Goal: Task Accomplishment & Management: Use online tool/utility

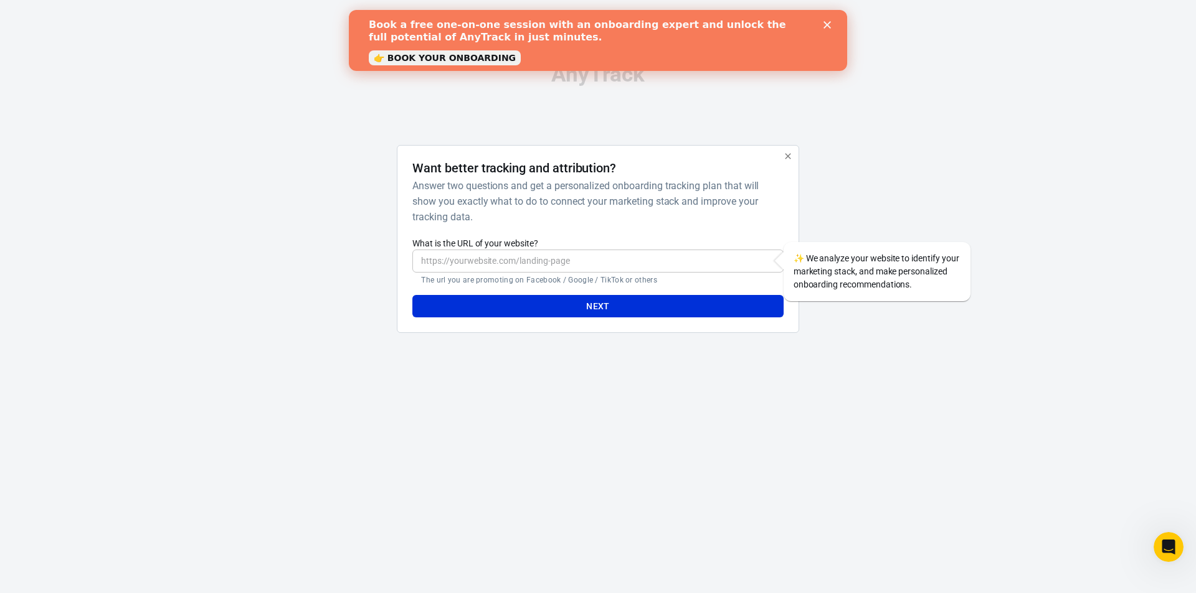
click at [830, 25] on icon "Close" at bounding box center [826, 24] width 7 height 7
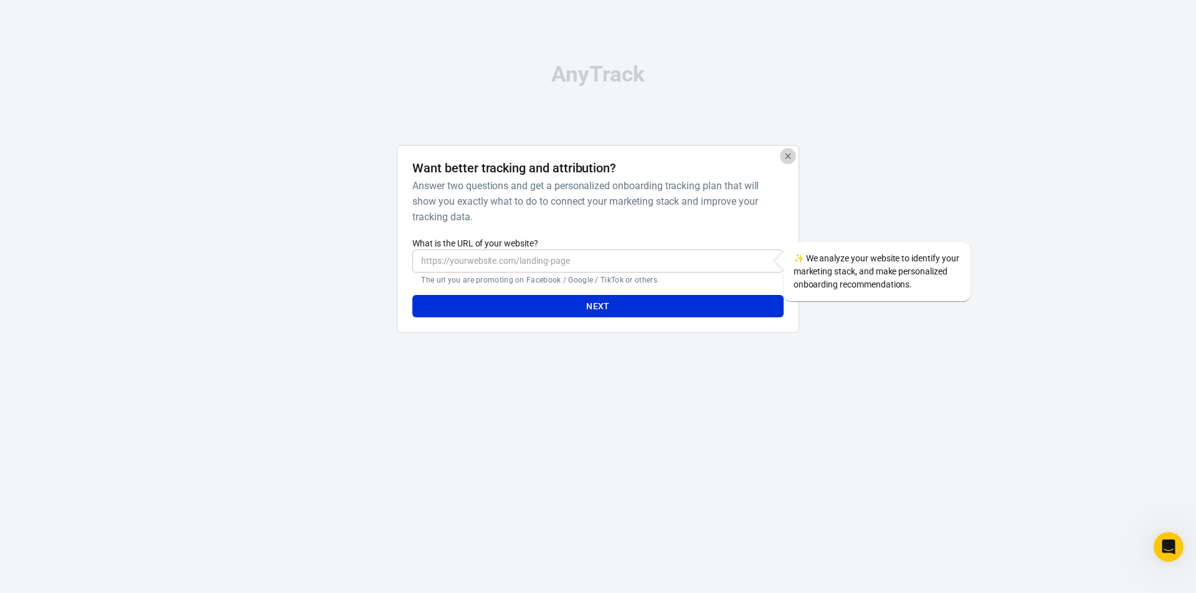
click at [784, 158] on icon "button" at bounding box center [788, 156] width 10 height 10
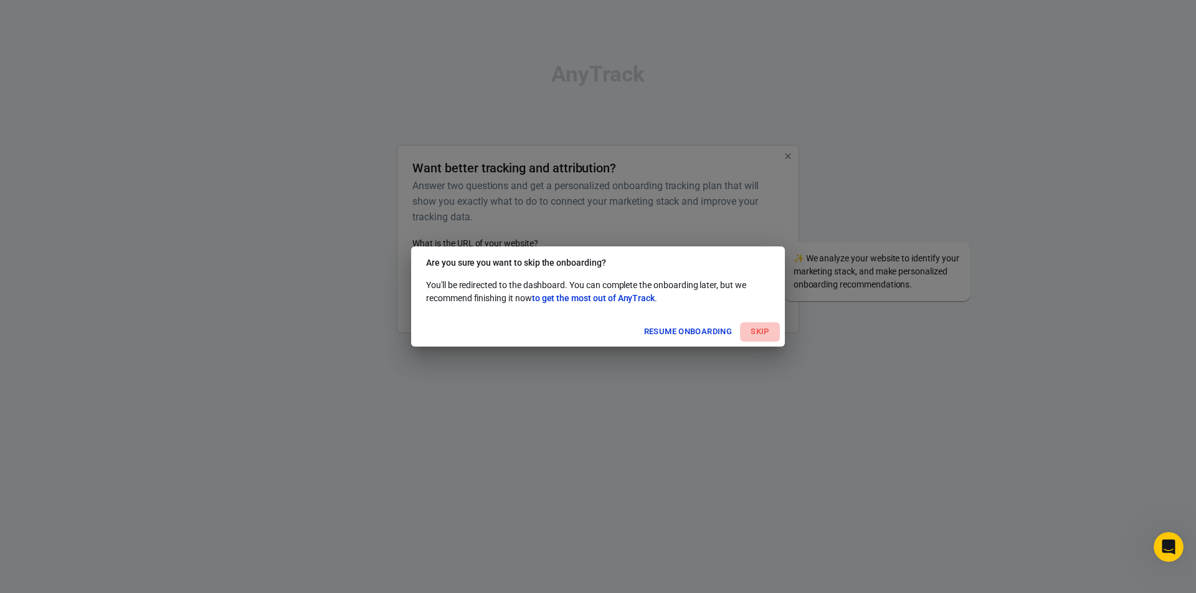
click at [767, 334] on button "Skip" at bounding box center [760, 332] width 40 height 19
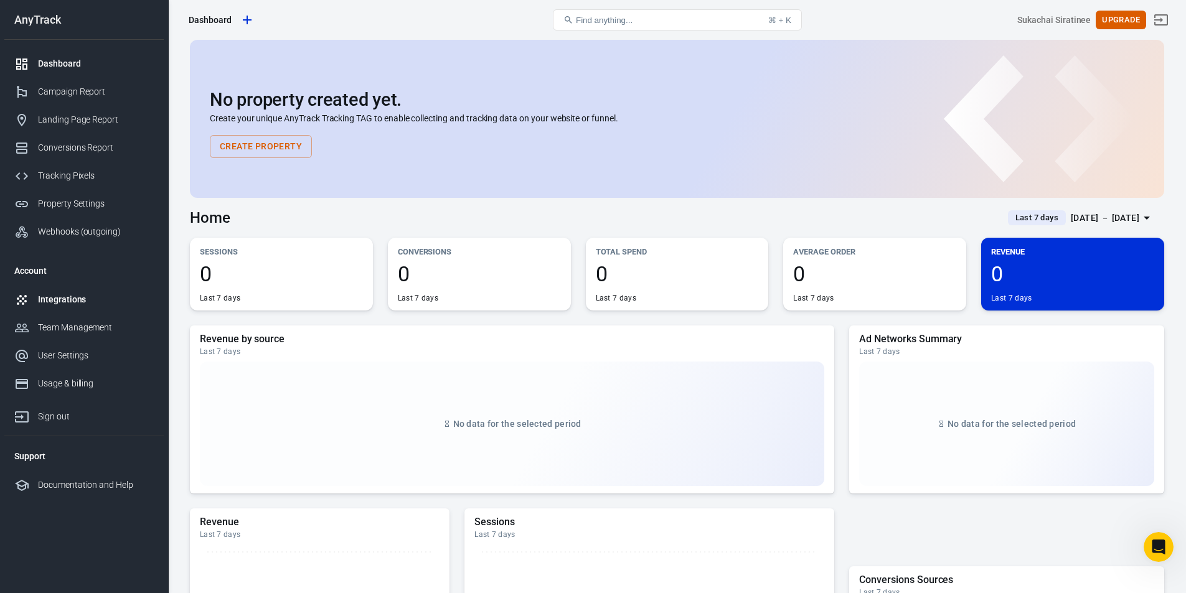
click at [82, 300] on div "Integrations" at bounding box center [96, 299] width 116 height 13
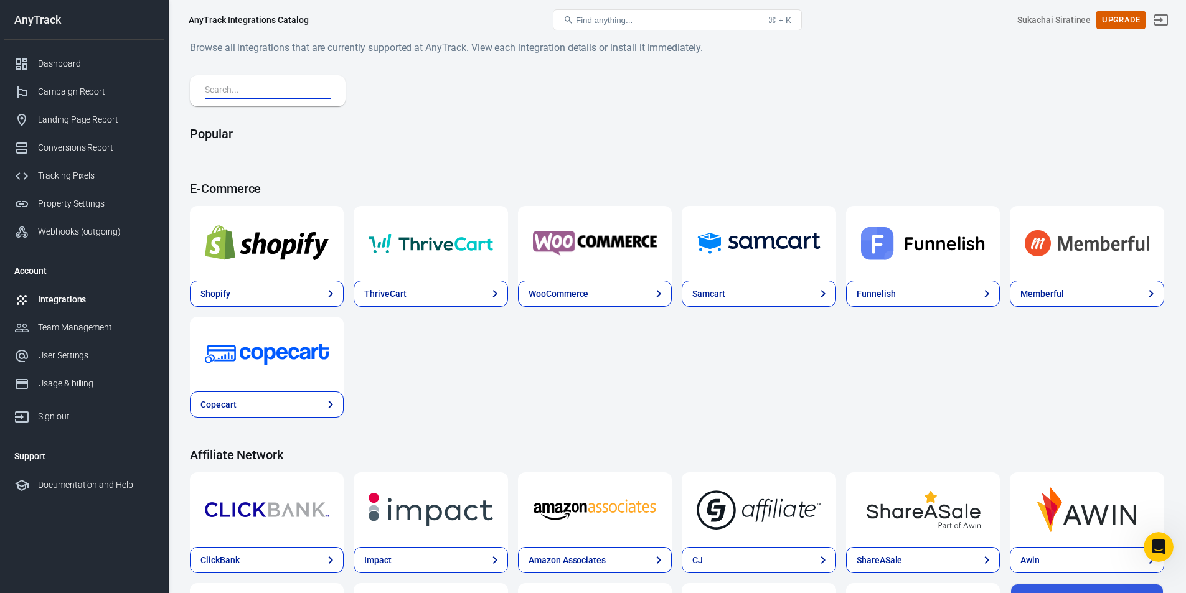
click at [279, 88] on input "text" at bounding box center [265, 91] width 121 height 16
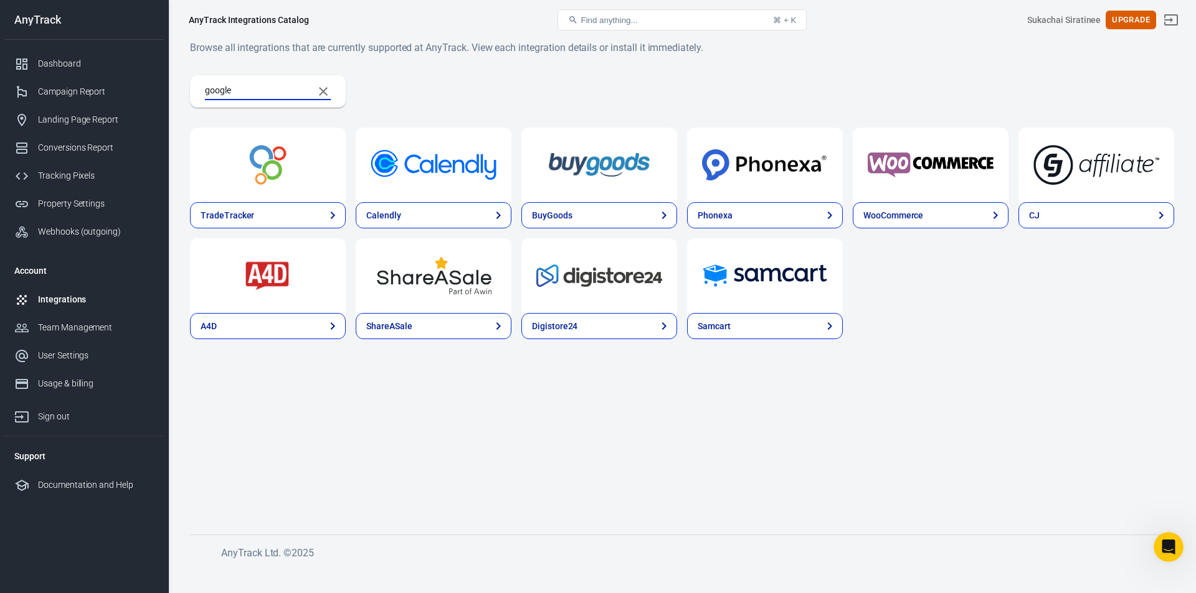
type input "google"
click at [329, 87] on icon "Clear Search" at bounding box center [323, 91] width 15 height 15
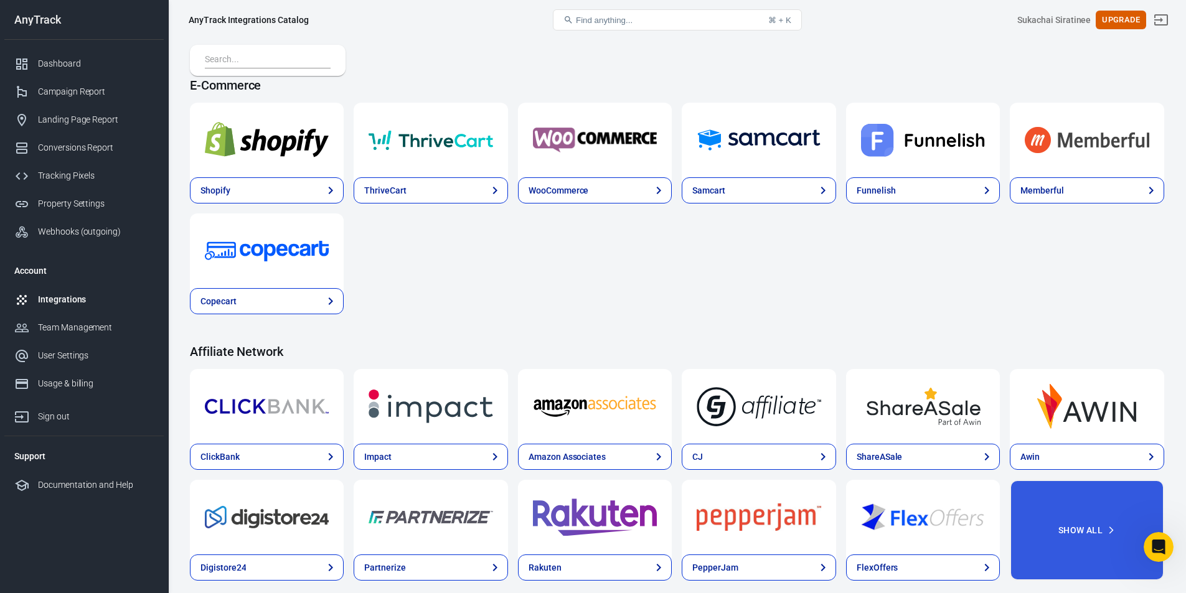
scroll to position [110, 0]
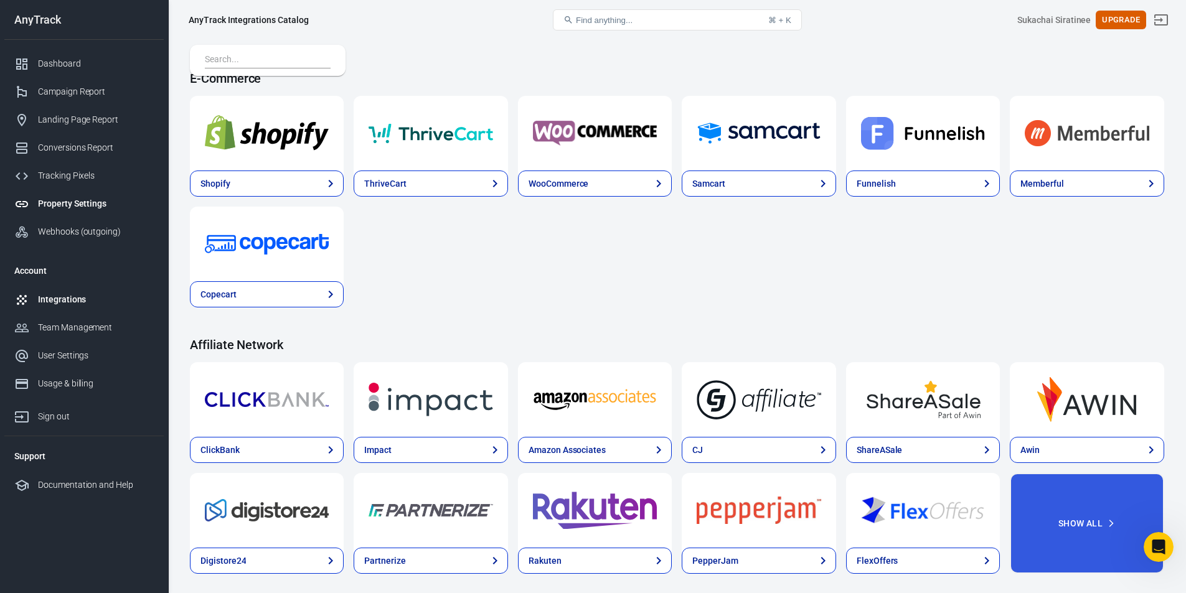
click at [84, 193] on link "Property Settings" at bounding box center [83, 204] width 159 height 28
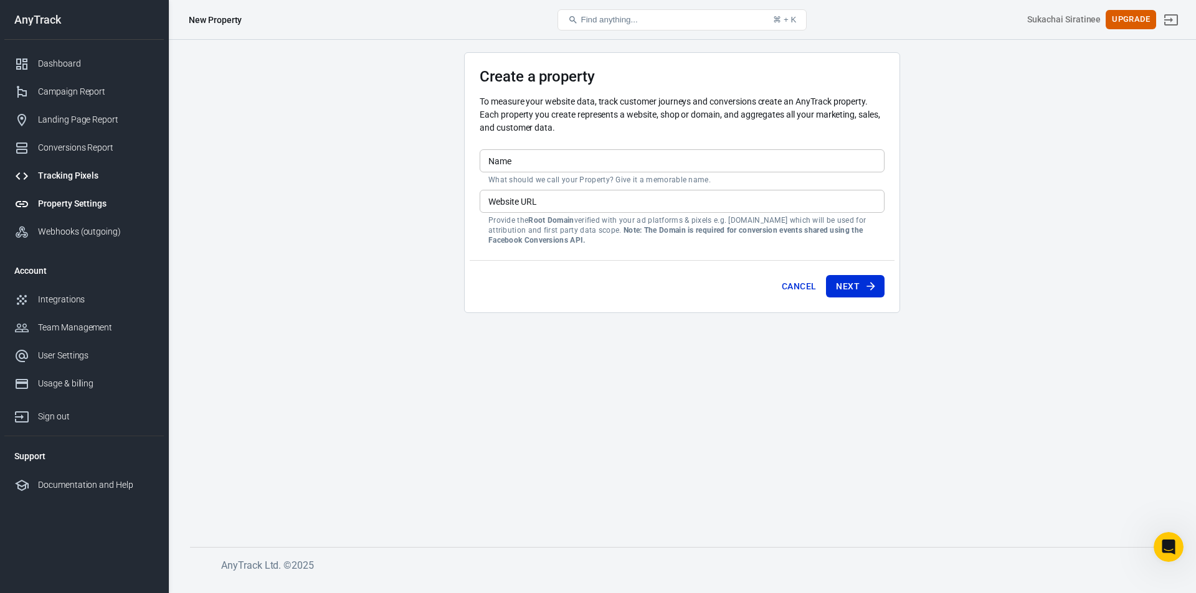
click at [83, 175] on div "Tracking Pixels" at bounding box center [96, 175] width 116 height 13
click at [73, 180] on div "Tracking Pixels" at bounding box center [96, 175] width 116 height 13
click at [86, 169] on link "Tracking Pixels" at bounding box center [83, 176] width 159 height 28
drag, startPoint x: 575, startPoint y: 222, endPoint x: 670, endPoint y: 227, distance: 94.8
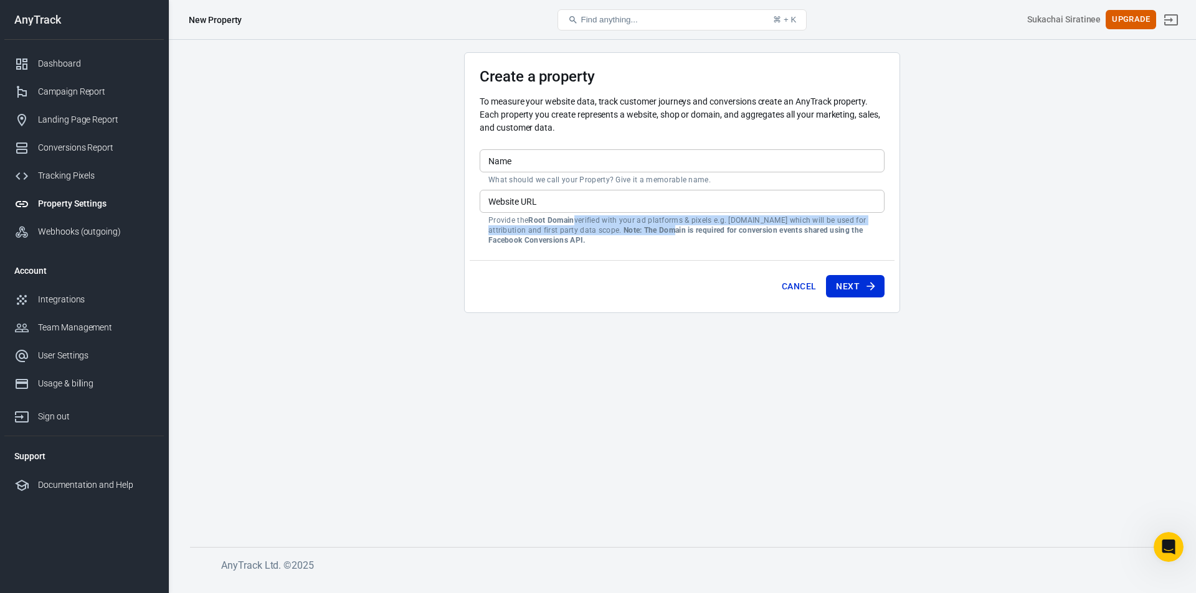
click at [670, 227] on p "Provide the Root Domain verified with your ad platforms & pixels e.g. [DOMAIN_N…" at bounding box center [681, 230] width 387 height 30
click at [670, 227] on strong "Note: The Domain is required for conversion events shared using the Facebook Co…" at bounding box center [675, 235] width 374 height 19
drag, startPoint x: 626, startPoint y: 231, endPoint x: 652, endPoint y: 239, distance: 27.4
click at [652, 239] on p "Provide the Root Domain verified with your ad platforms & pixels e.g. [DOMAIN_N…" at bounding box center [681, 230] width 387 height 30
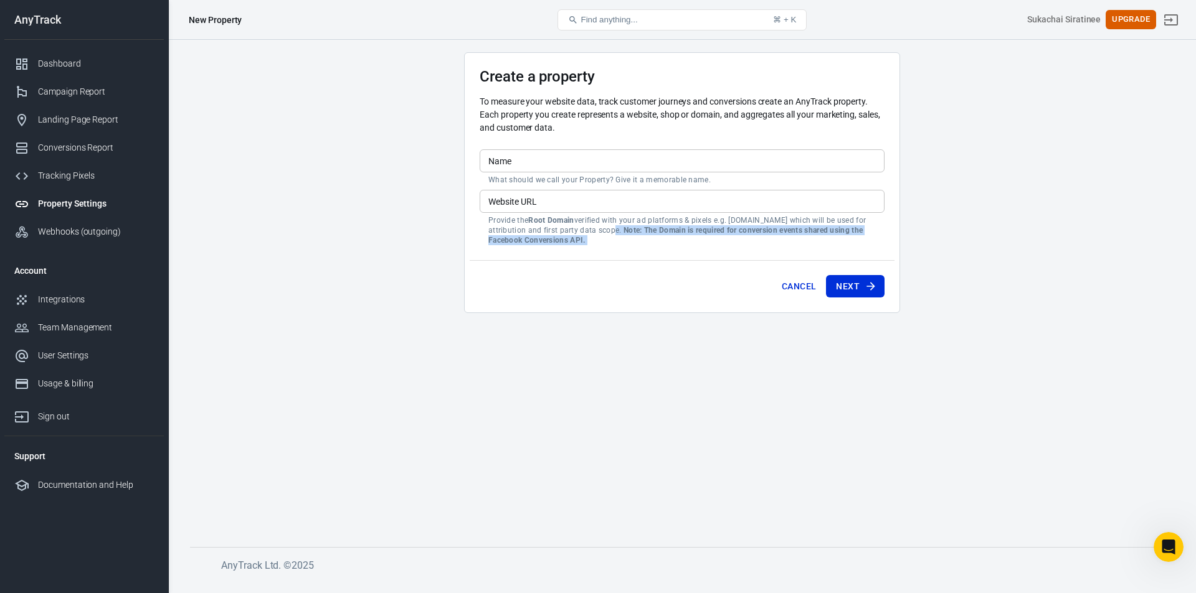
drag, startPoint x: 652, startPoint y: 239, endPoint x: 617, endPoint y: 234, distance: 35.8
click at [617, 234] on p "Provide the Root Domain verified with your ad platforms & pixels e.g. [DOMAIN_N…" at bounding box center [681, 230] width 387 height 30
drag, startPoint x: 617, startPoint y: 234, endPoint x: 627, endPoint y: 240, distance: 12.3
click at [627, 240] on p "Provide the Root Domain verified with your ad platforms & pixels e.g. [DOMAIN_N…" at bounding box center [681, 230] width 387 height 30
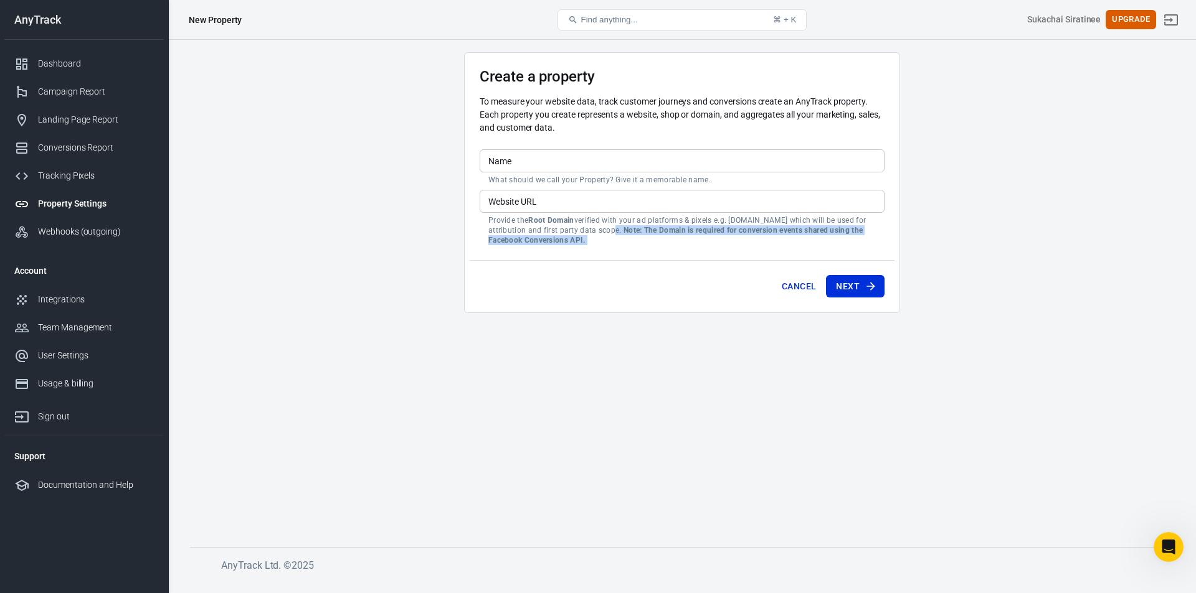
click at [627, 240] on p "Provide the Root Domain verified with your ad platforms & pixels e.g. [DOMAIN_N…" at bounding box center [681, 230] width 387 height 30
drag, startPoint x: 627, startPoint y: 240, endPoint x: 628, endPoint y: 229, distance: 11.9
click at [628, 229] on p "Provide the Root Domain verified with your ad platforms & pixels e.g. [DOMAIN_N…" at bounding box center [681, 230] width 387 height 30
click at [628, 229] on strong "Note: The Domain is required for conversion events shared using the Facebook Co…" at bounding box center [675, 235] width 374 height 19
click at [864, 293] on button "Next" at bounding box center [855, 286] width 59 height 23
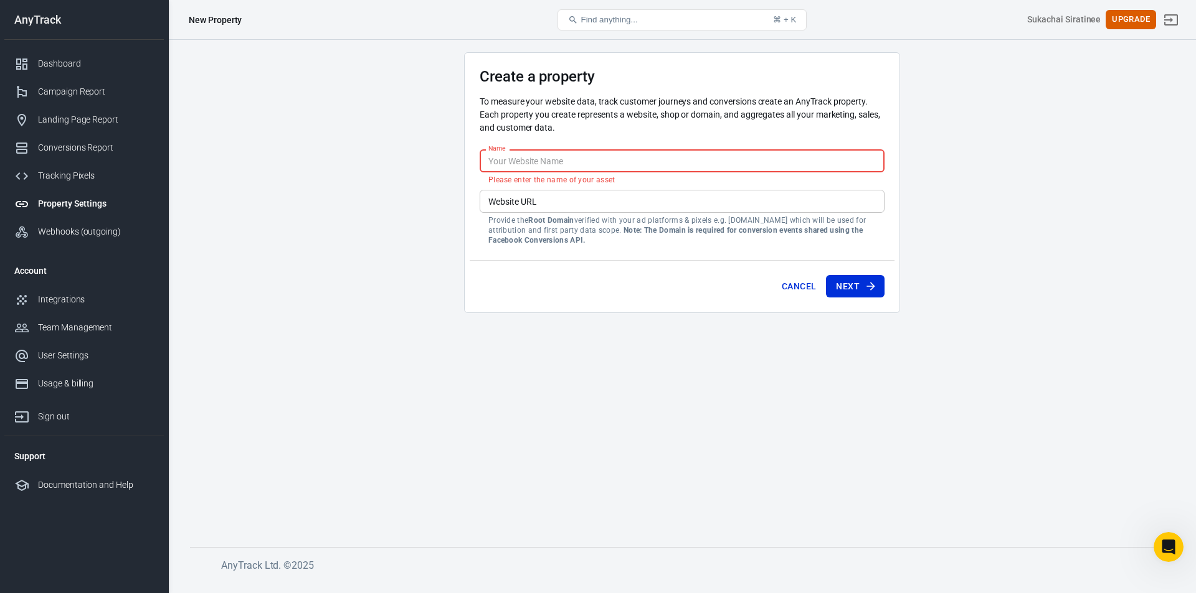
click at [552, 156] on input "Name" at bounding box center [682, 160] width 405 height 23
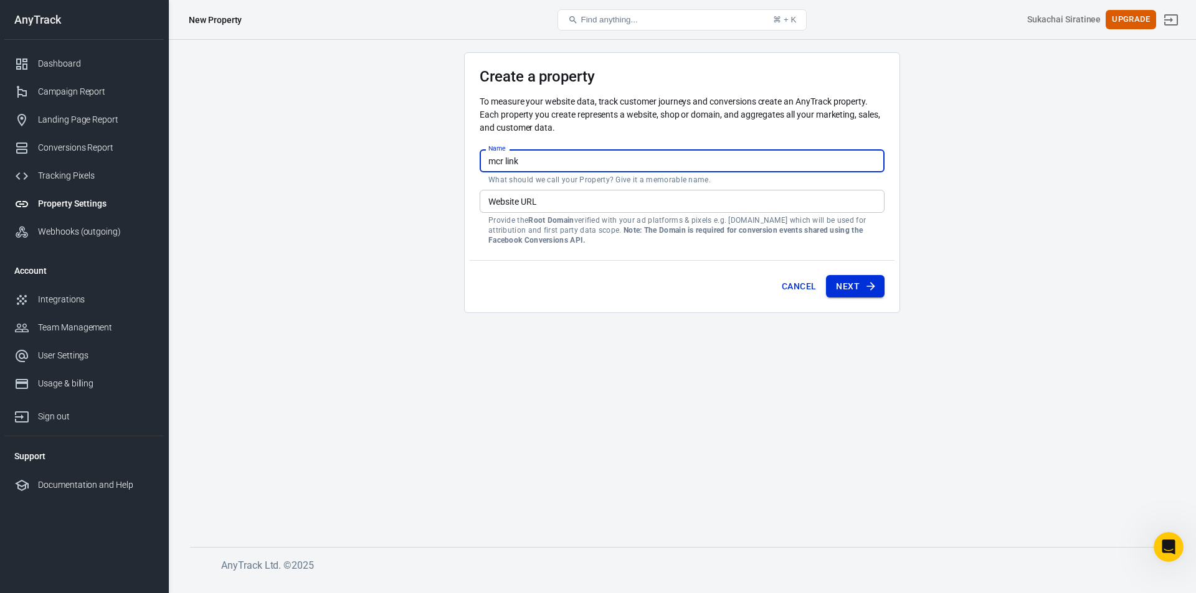
type input "mcr link"
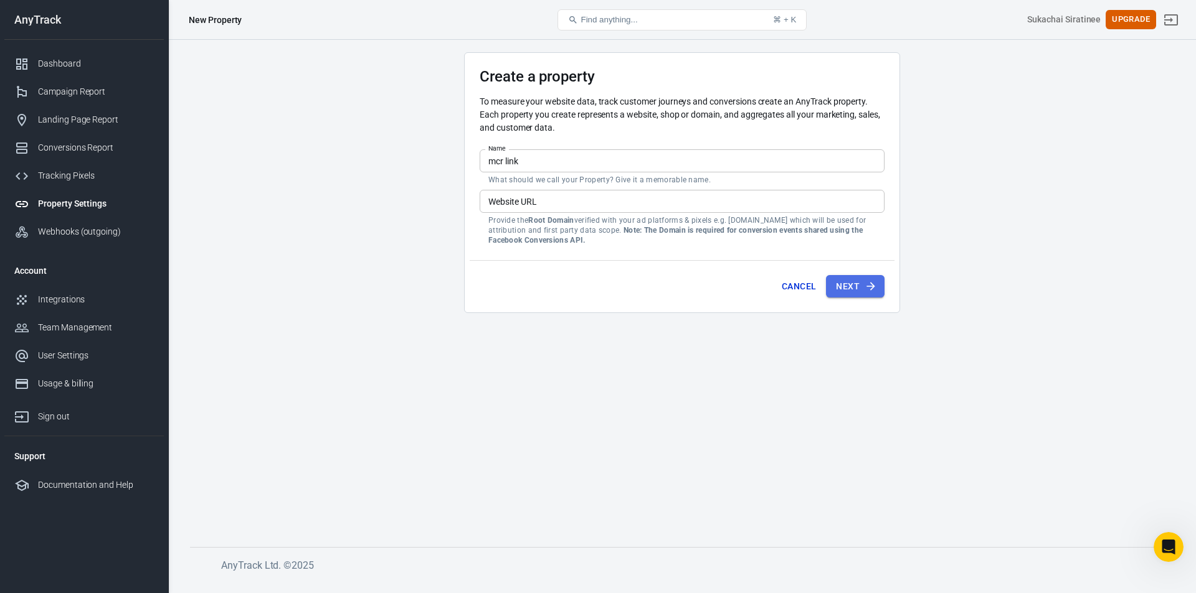
click at [853, 287] on button "Next" at bounding box center [855, 286] width 59 height 23
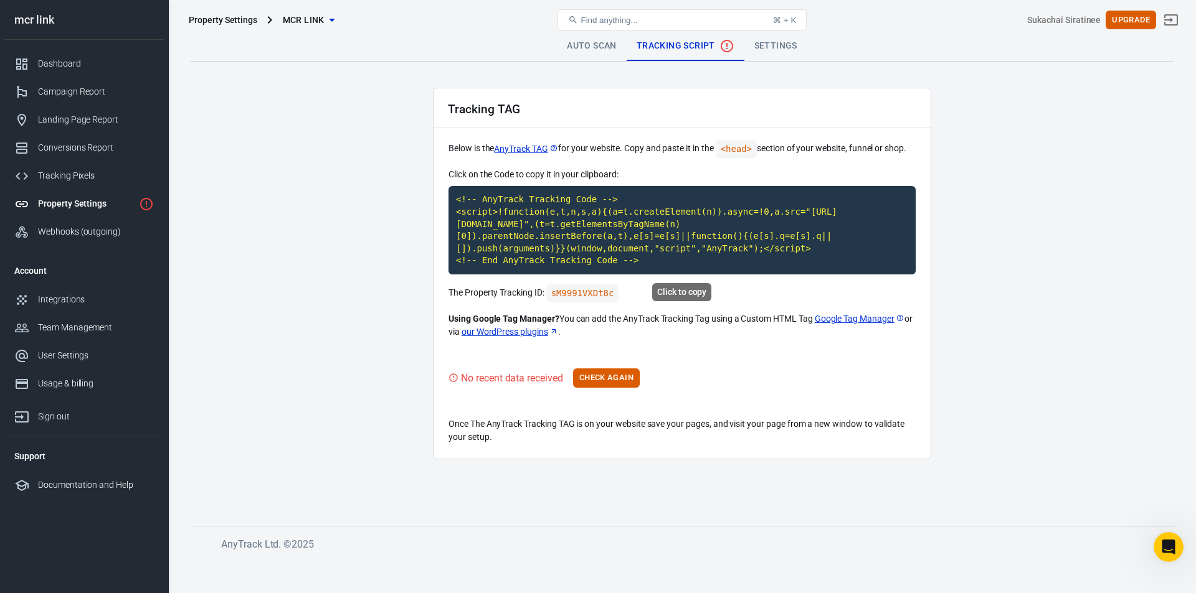
click at [507, 231] on code "<!-- AnyTrack Tracking Code --> <script>!function(e,t,n,s,a){(a=t.createElement…" at bounding box center [681, 230] width 467 height 88
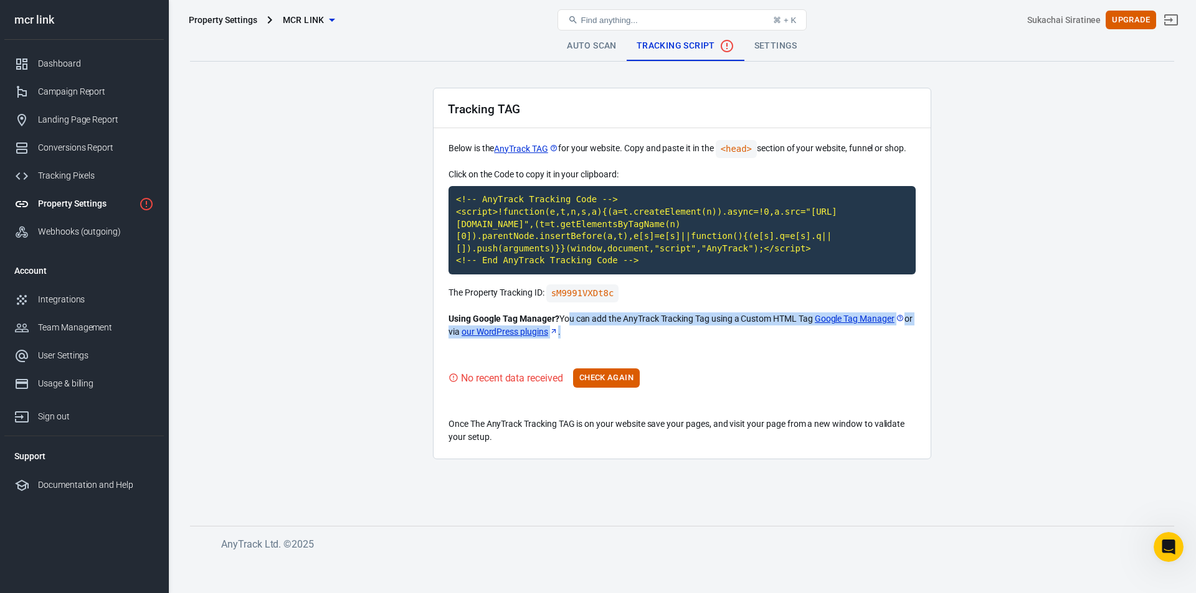
drag, startPoint x: 562, startPoint y: 317, endPoint x: 623, endPoint y: 333, distance: 63.1
click at [623, 333] on p "Using Google Tag Manager? You can add the AnyTrack Tracking Tag using a Custom …" at bounding box center [681, 326] width 467 height 26
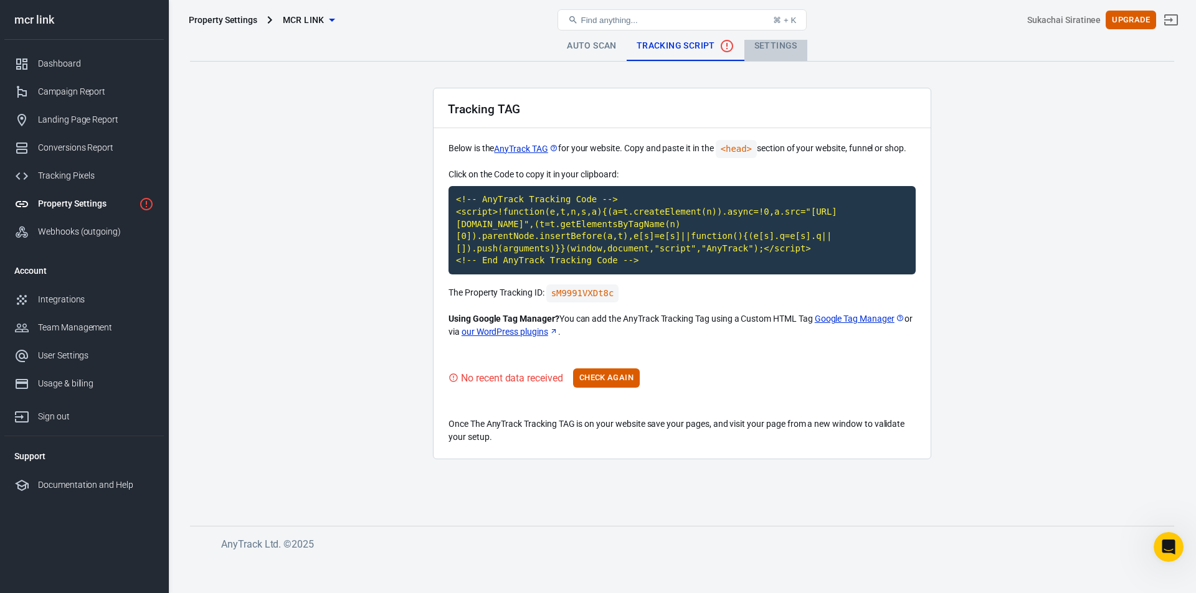
click at [770, 49] on link "Settings" at bounding box center [775, 46] width 63 height 30
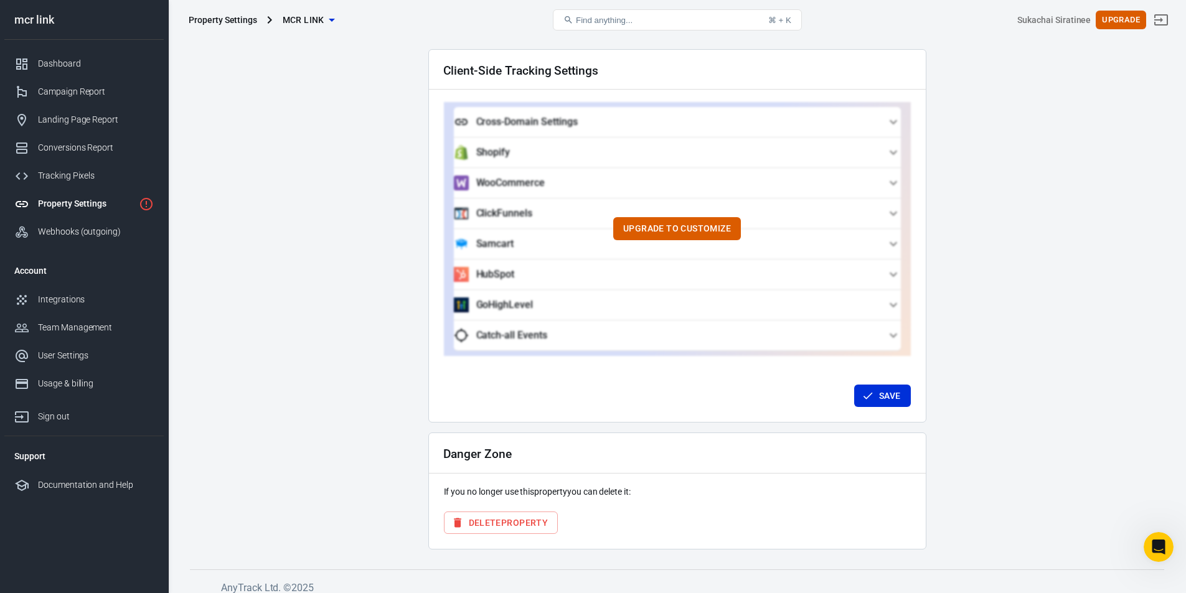
scroll to position [1097, 0]
click at [715, 217] on button "Upgrade to customize" at bounding box center [677, 228] width 128 height 23
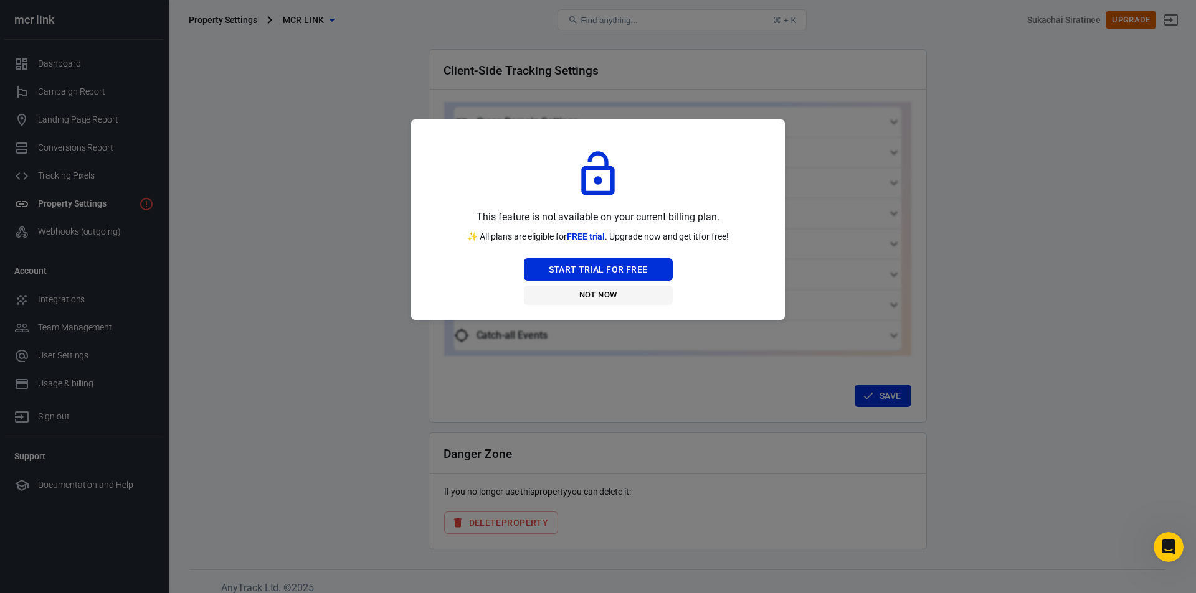
click at [620, 293] on button "Not Now" at bounding box center [598, 295] width 149 height 19
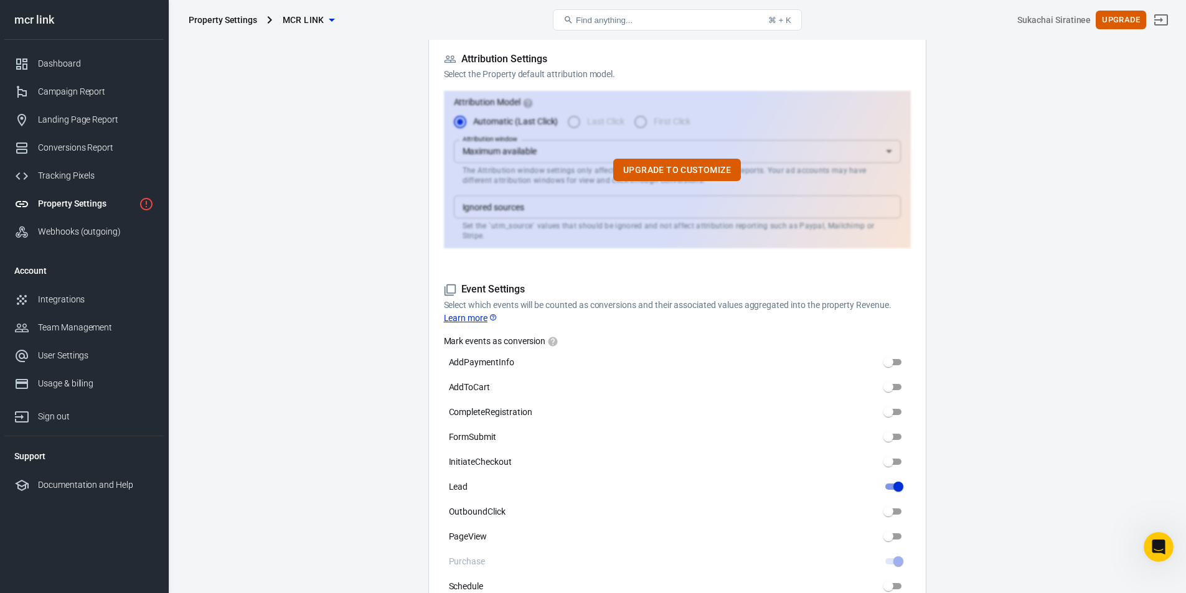
scroll to position [0, 0]
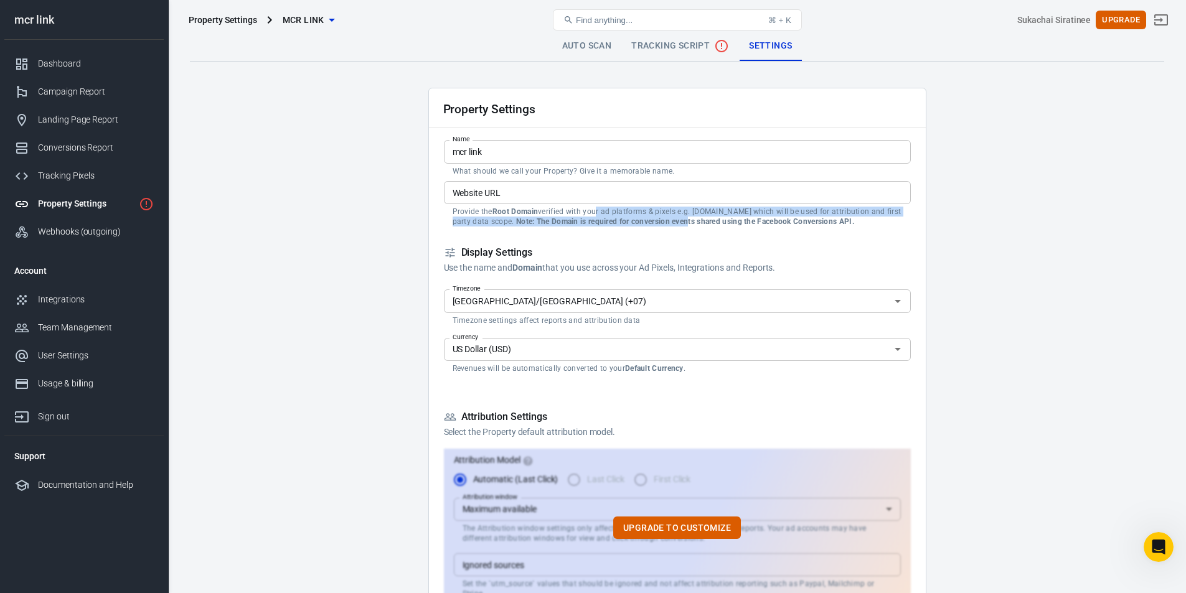
drag, startPoint x: 594, startPoint y: 214, endPoint x: 691, endPoint y: 219, distance: 97.3
click at [691, 219] on p "Provide the Root Domain verified with your ad platforms & pixels e.g. [DOMAIN_N…" at bounding box center [678, 217] width 450 height 20
click at [691, 219] on strong "Note: The Domain is required for conversion events shared using the Facebook Co…" at bounding box center [685, 221] width 338 height 9
drag, startPoint x: 691, startPoint y: 219, endPoint x: 689, endPoint y: 212, distance: 7.9
click at [689, 212] on p "Provide the Root Domain verified with your ad platforms & pixels e.g. [DOMAIN_N…" at bounding box center [678, 217] width 450 height 20
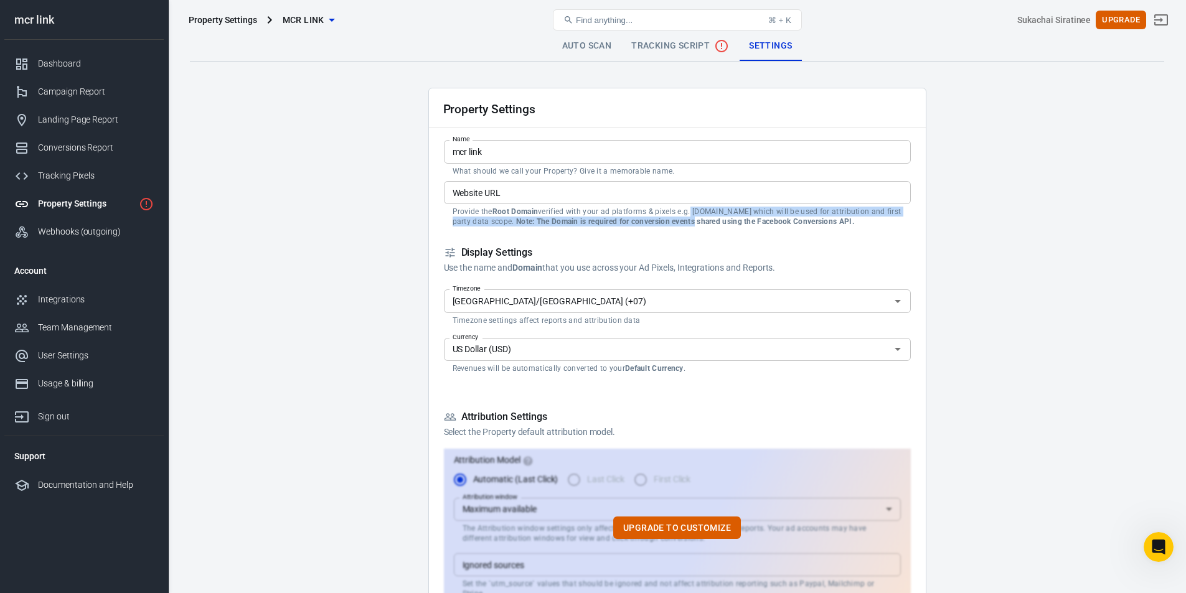
click at [689, 212] on p "Provide the Root Domain verified with your ad platforms & pixels e.g. [DOMAIN_N…" at bounding box center [678, 217] width 450 height 20
drag, startPoint x: 689, startPoint y: 212, endPoint x: 690, endPoint y: 219, distance: 7.6
click at [690, 219] on p "Provide the Root Domain verified with your ad platforms & pixels e.g. [DOMAIN_N…" at bounding box center [678, 217] width 450 height 20
click at [690, 219] on strong "Note: The Domain is required for conversion events shared using the Facebook Co…" at bounding box center [685, 221] width 338 height 9
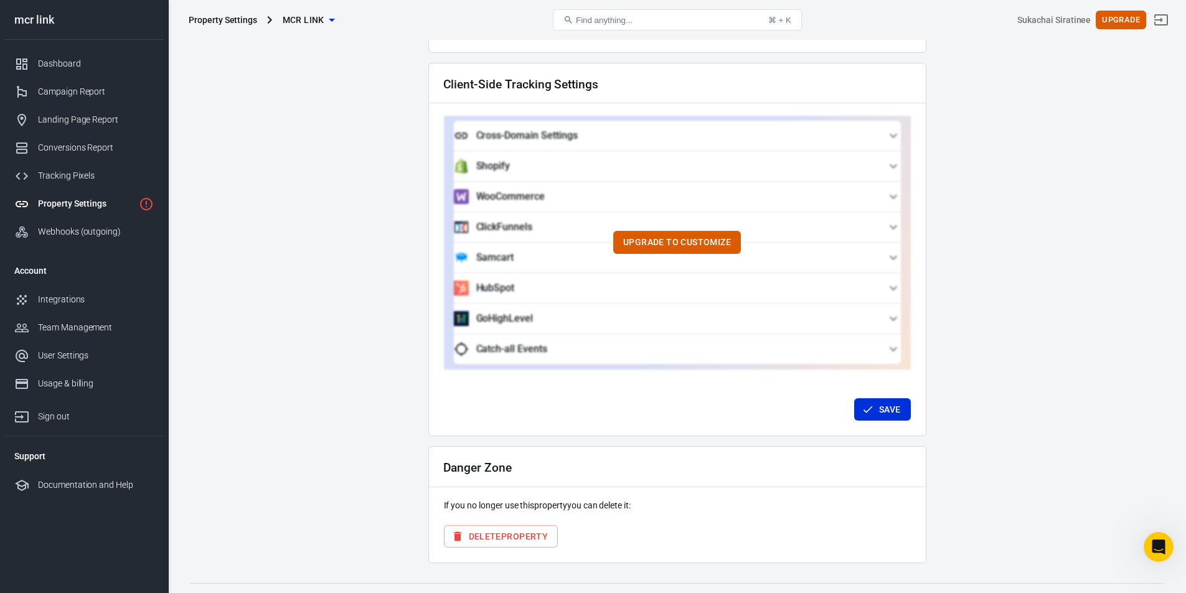
scroll to position [1097, 0]
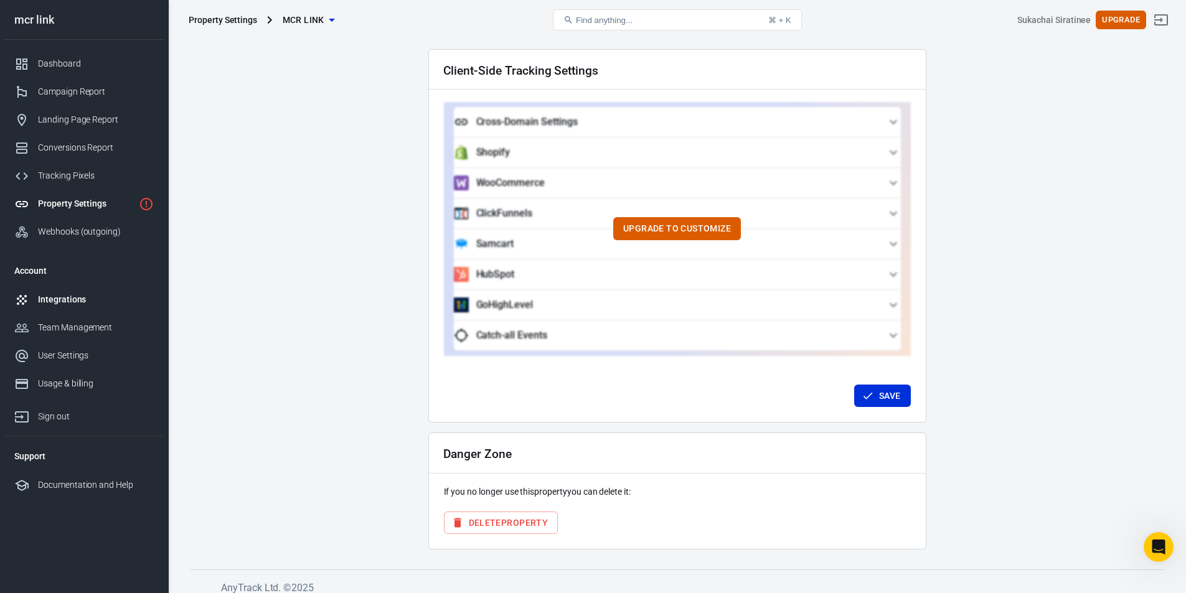
click at [76, 294] on div "Integrations" at bounding box center [96, 299] width 116 height 13
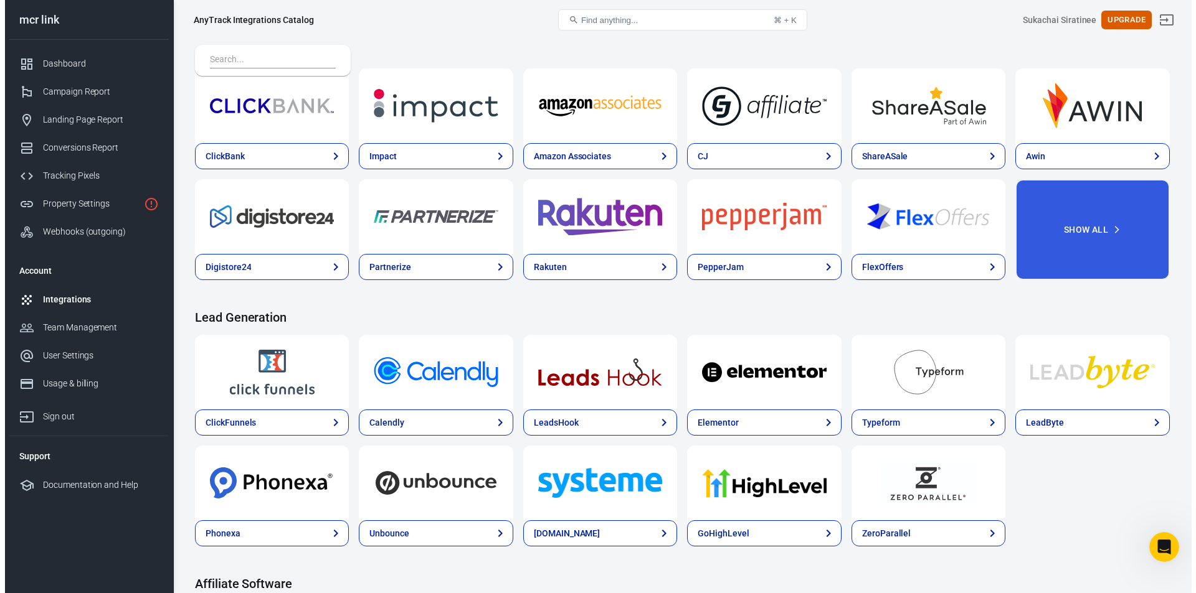
scroll to position [404, 0]
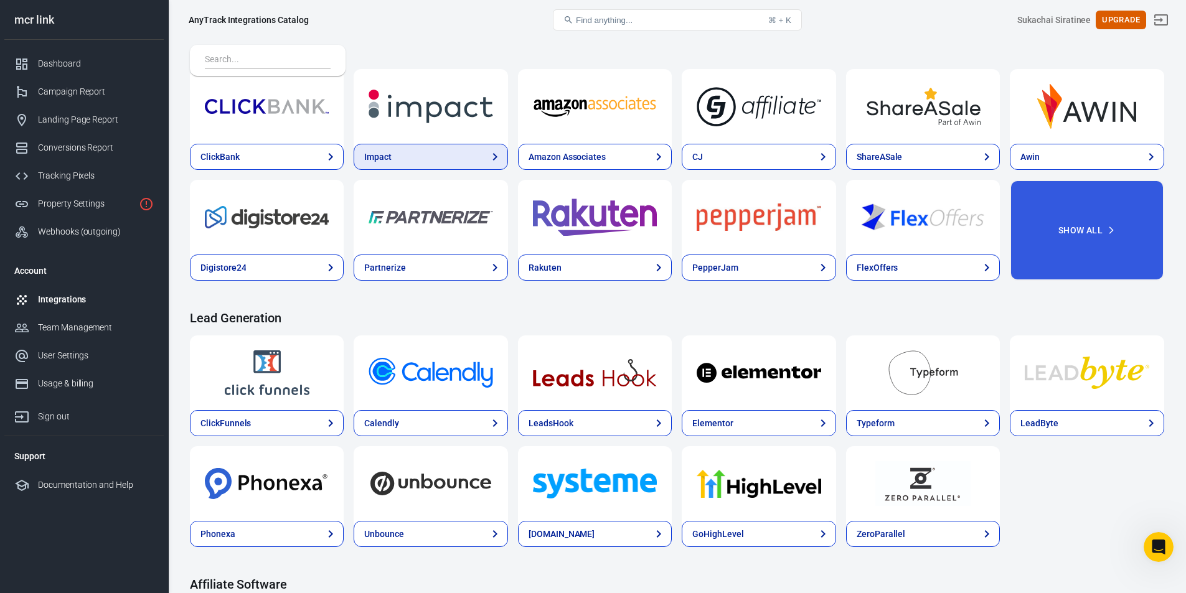
click at [464, 146] on link "Impact" at bounding box center [431, 157] width 154 height 26
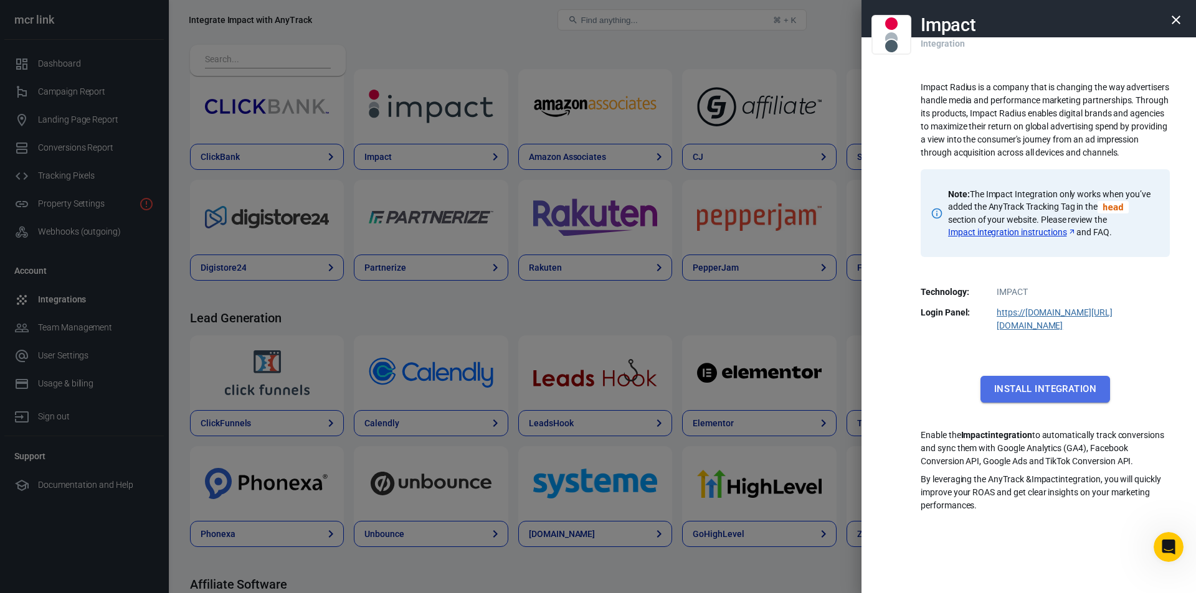
click at [1030, 376] on button "Install Integration" at bounding box center [1045, 389] width 130 height 26
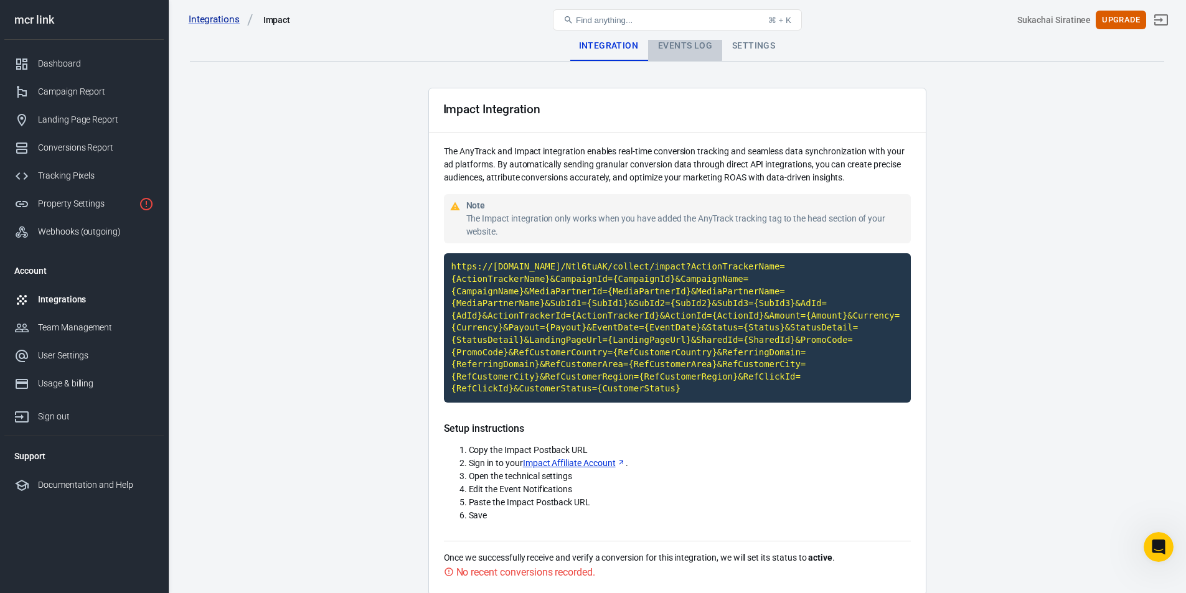
click at [681, 45] on div "Events Log" at bounding box center [685, 46] width 74 height 30
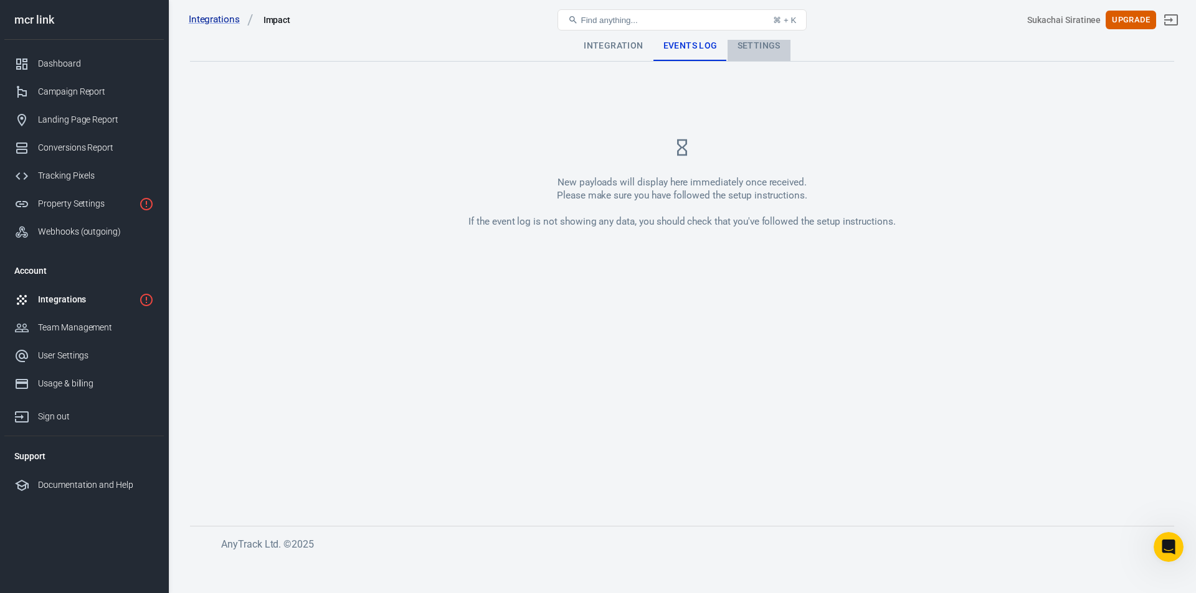
click at [745, 47] on div "Settings" at bounding box center [758, 46] width 63 height 30
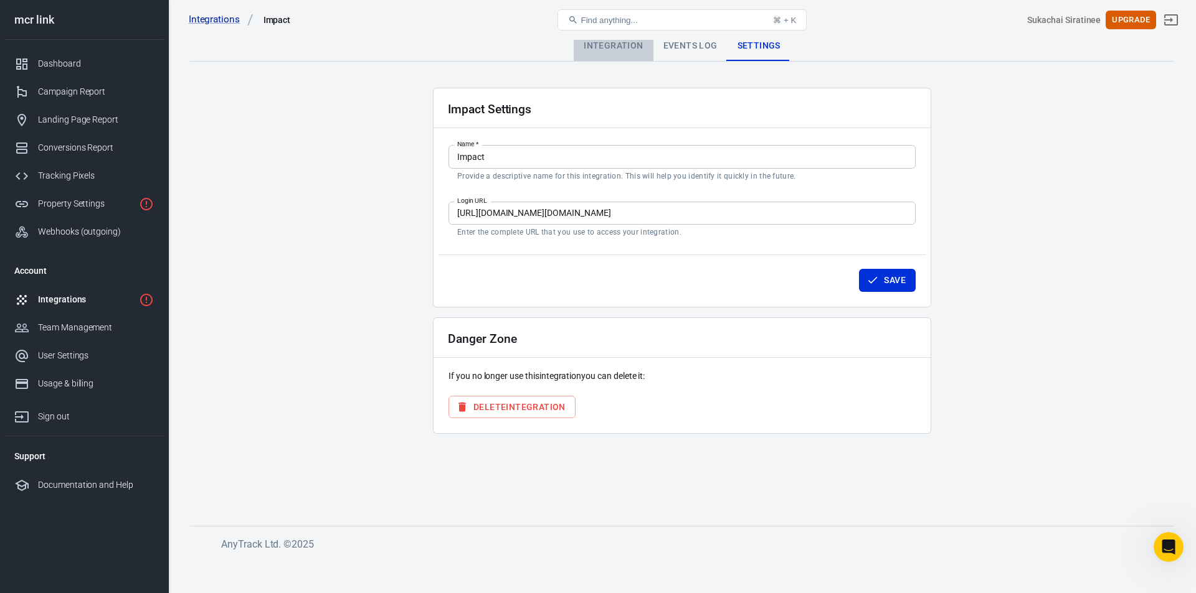
click at [626, 47] on div "Integration" at bounding box center [613, 46] width 79 height 30
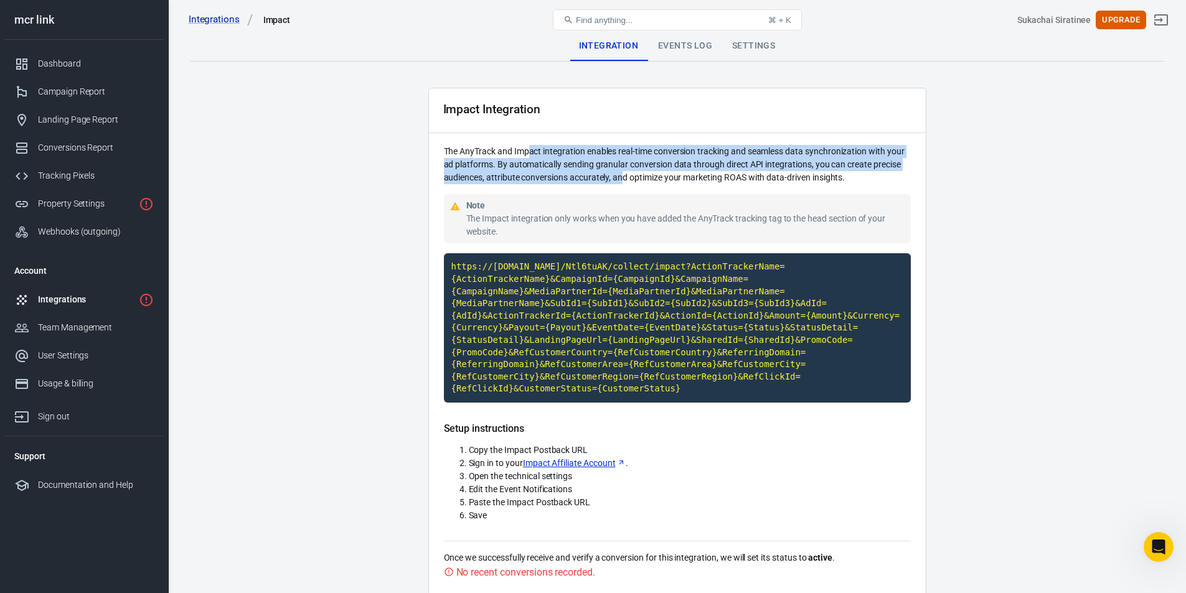
drag, startPoint x: 532, startPoint y: 151, endPoint x: 621, endPoint y: 173, distance: 91.7
click at [621, 173] on p "The AnyTrack and Impact integration enables real-time conversion tracking and s…" at bounding box center [677, 164] width 467 height 39
drag, startPoint x: 621, startPoint y: 173, endPoint x: 633, endPoint y: 149, distance: 27.3
click at [633, 149] on p "The AnyTrack and Impact integration enables real-time conversion tracking and s…" at bounding box center [677, 164] width 467 height 39
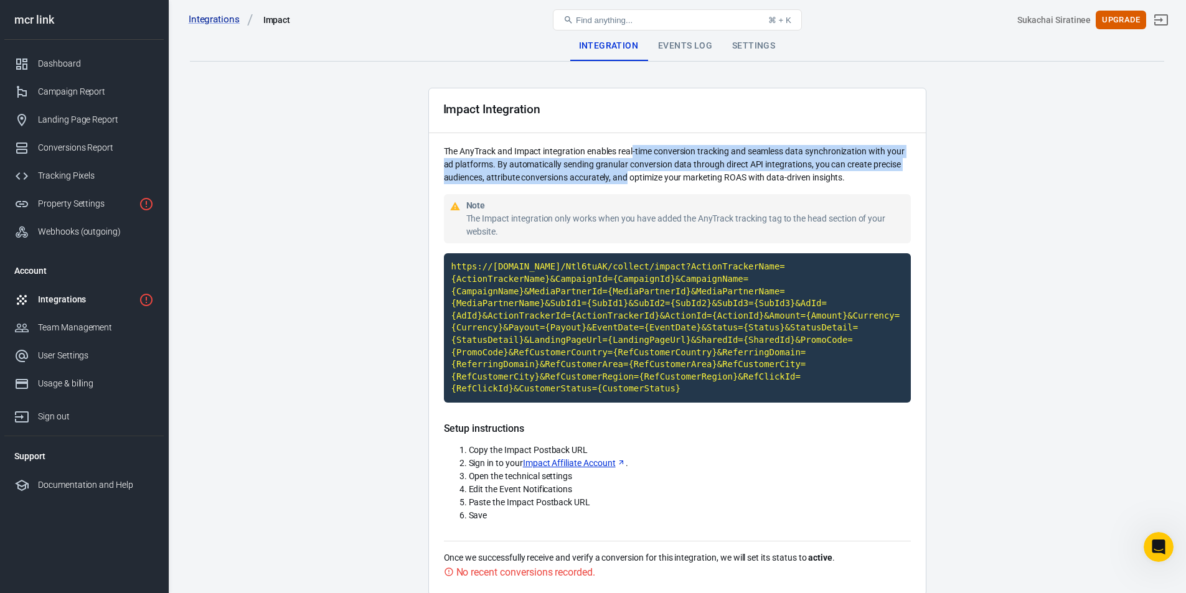
click at [633, 149] on p "The AnyTrack and Impact integration enables real-time conversion tracking and s…" at bounding box center [677, 164] width 467 height 39
drag, startPoint x: 633, startPoint y: 149, endPoint x: 634, endPoint y: 172, distance: 23.0
click at [634, 172] on p "The AnyTrack and Impact integration enables real-time conversion tracking and s…" at bounding box center [677, 164] width 467 height 39
drag, startPoint x: 634, startPoint y: 172, endPoint x: 628, endPoint y: 144, distance: 28.0
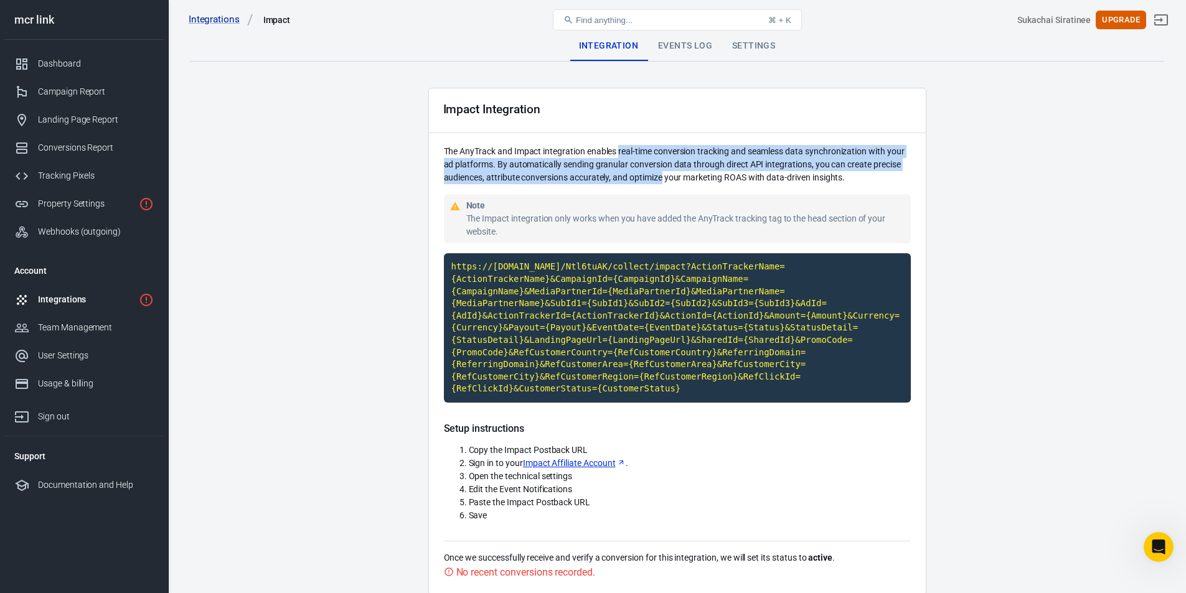
click at [628, 144] on div "Impact Integration The AnyTrack and Impact integration enables real-time conver…" at bounding box center [677, 342] width 498 height 508
drag, startPoint x: 615, startPoint y: 150, endPoint x: 618, endPoint y: 179, distance: 29.5
click at [618, 179] on p "The AnyTrack and Impact integration enables real-time conversion tracking and s…" at bounding box center [677, 164] width 467 height 39
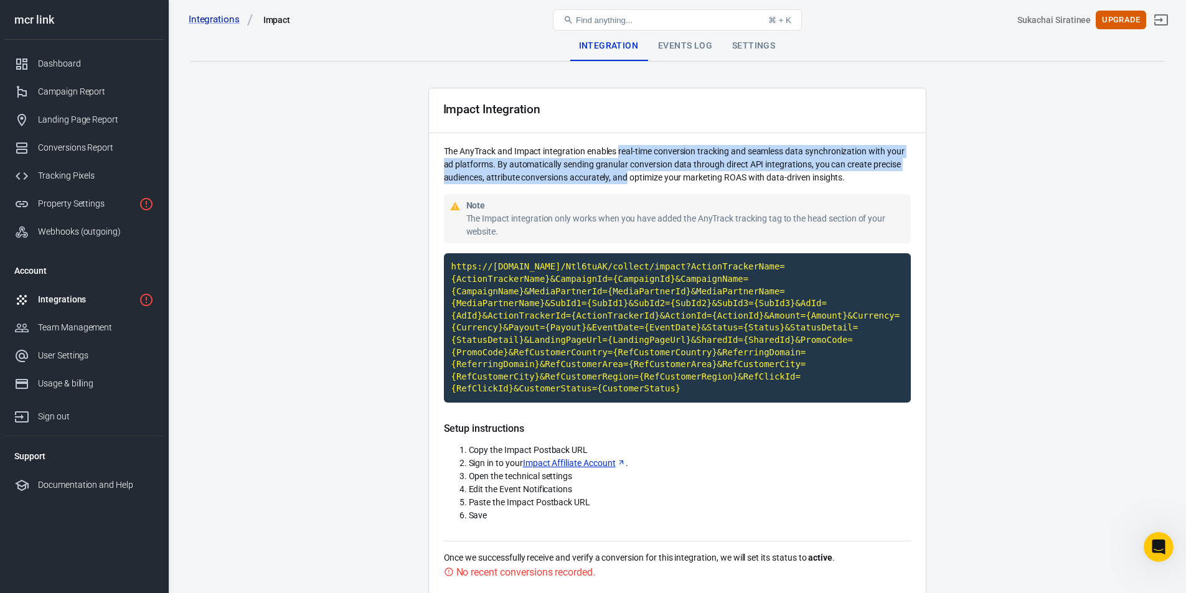
drag, startPoint x: 618, startPoint y: 179, endPoint x: 621, endPoint y: 153, distance: 26.3
click at [621, 153] on p "The AnyTrack and Impact integration enables real-time conversion tracking and s…" at bounding box center [677, 164] width 467 height 39
drag, startPoint x: 621, startPoint y: 153, endPoint x: 625, endPoint y: 181, distance: 27.6
click at [625, 181] on p "The AnyTrack and Impact integration enables real-time conversion tracking and s…" at bounding box center [677, 164] width 467 height 39
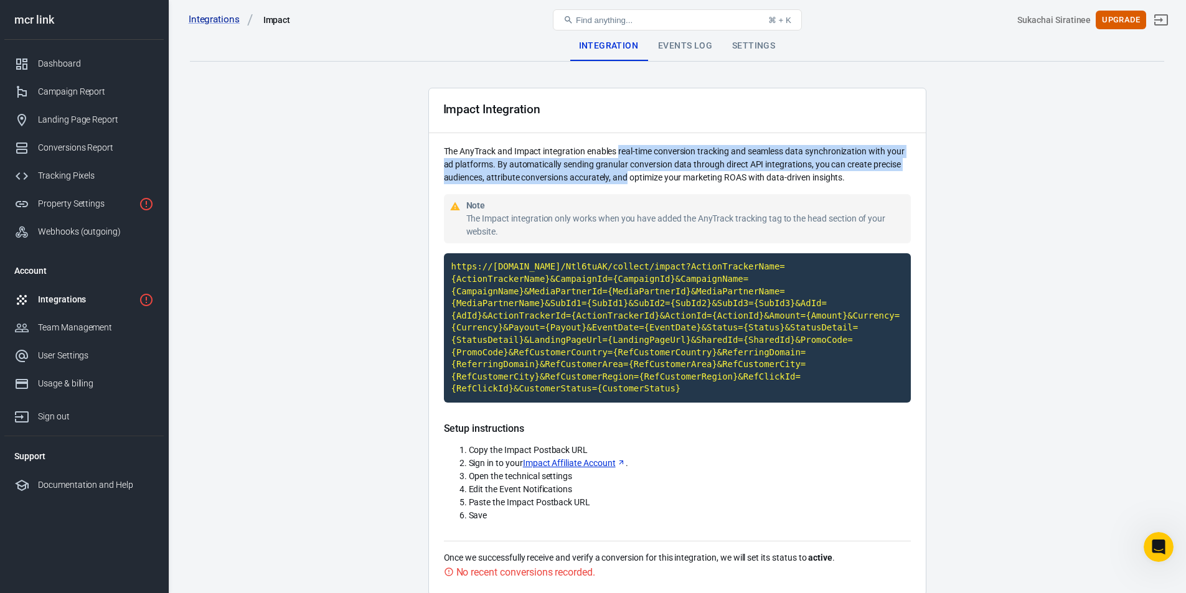
click at [625, 181] on p "The AnyTrack and Impact integration enables real-time conversion tracking and s…" at bounding box center [677, 164] width 467 height 39
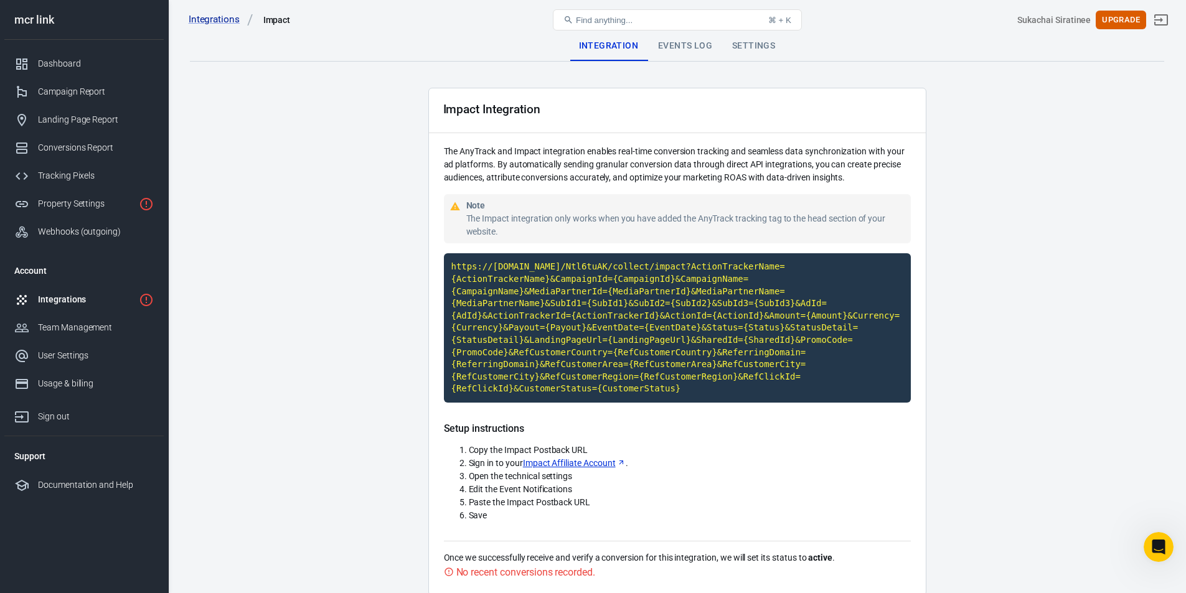
scroll to position [44, 0]
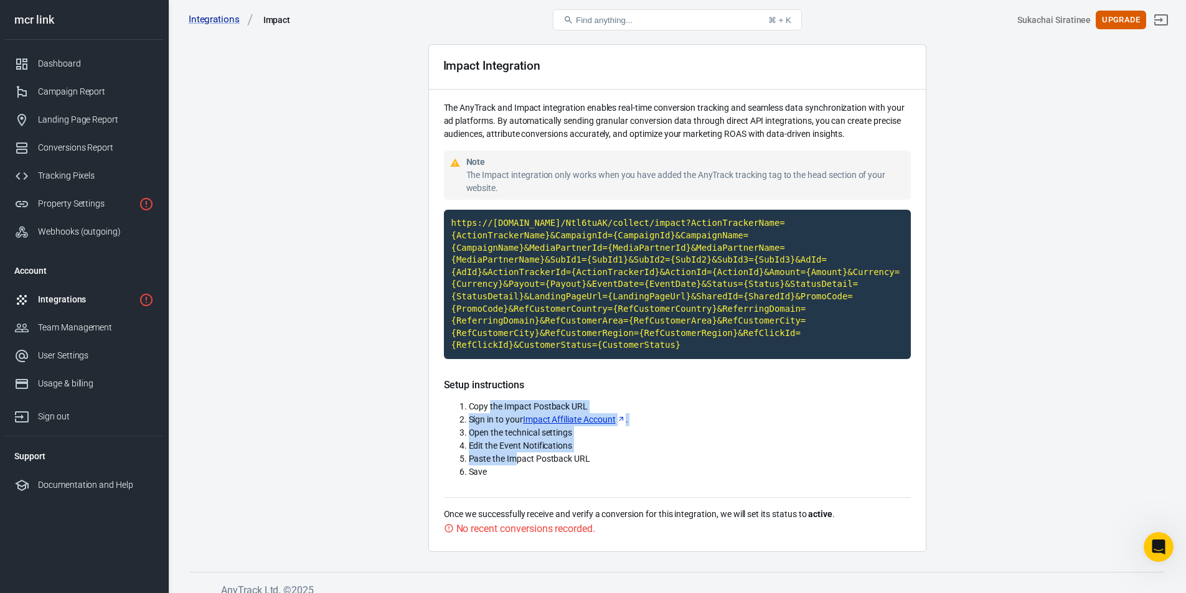
drag, startPoint x: 514, startPoint y: 447, endPoint x: 491, endPoint y: 396, distance: 56.0
click at [491, 400] on ol "Copy the Impact Postback URL Sign in to your Impact Affiliate Account . Open th…" at bounding box center [677, 439] width 467 height 78
click at [491, 402] on span "Copy the Impact Postback URL" at bounding box center [529, 407] width 120 height 10
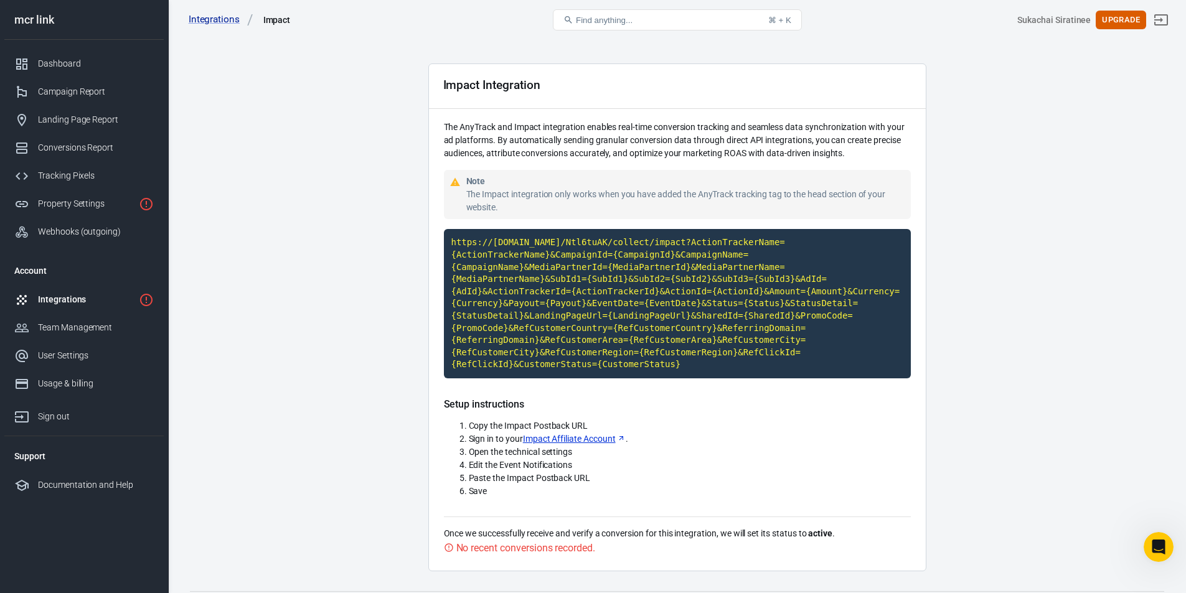
scroll to position [0, 0]
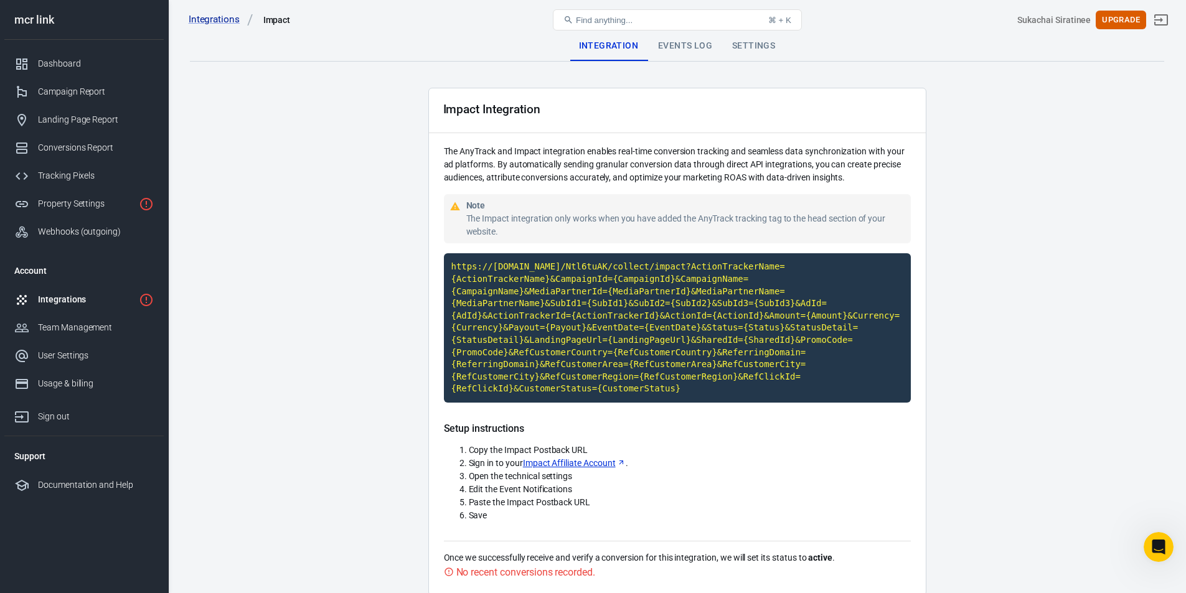
click at [695, 49] on div "Events Log" at bounding box center [685, 46] width 74 height 30
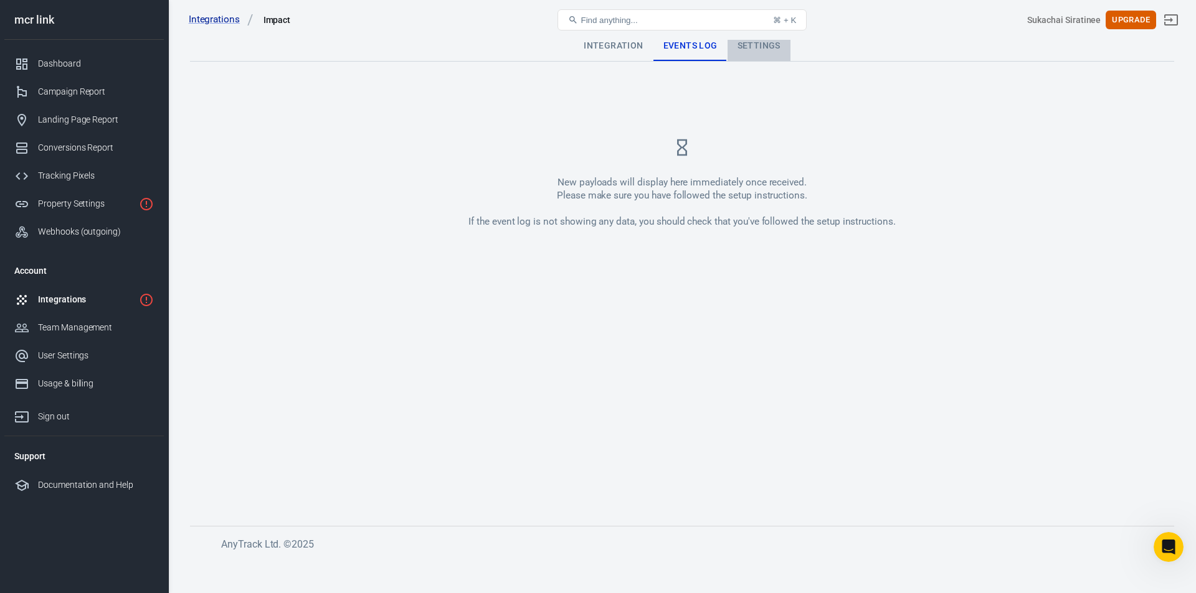
click at [754, 49] on div "Settings" at bounding box center [758, 46] width 63 height 30
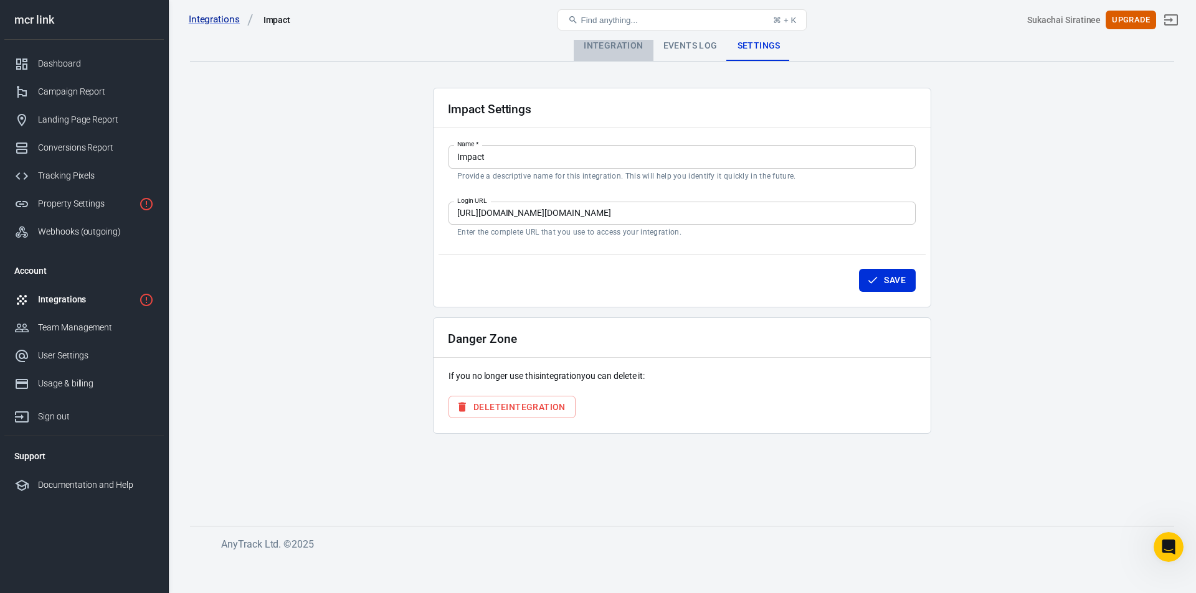
click at [648, 56] on div "Integration" at bounding box center [613, 46] width 79 height 30
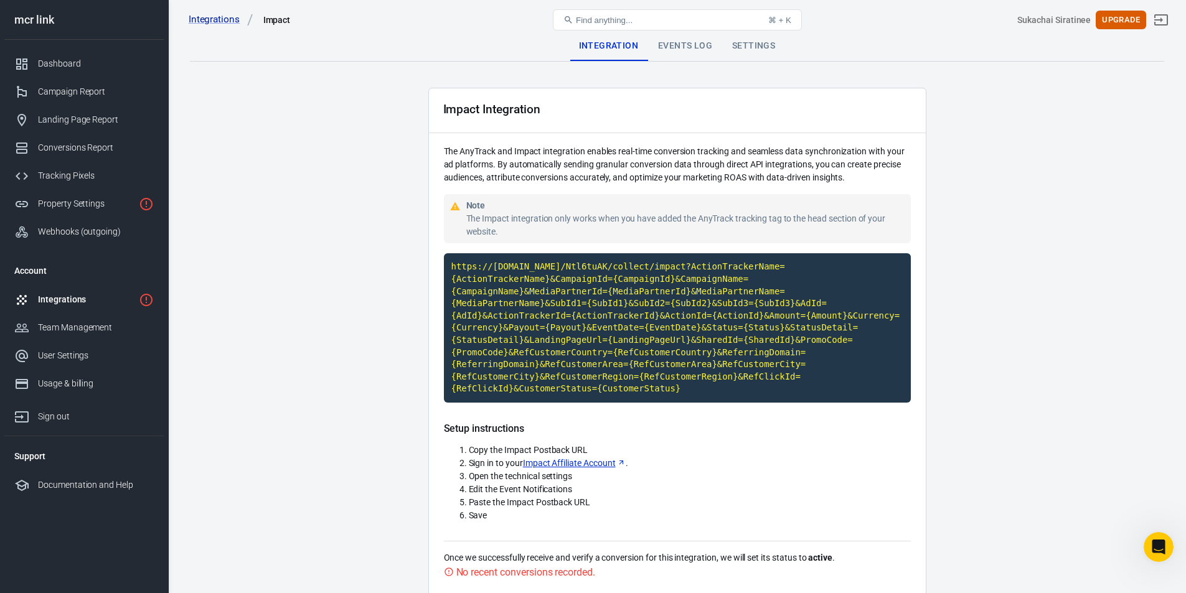
scroll to position [44, 0]
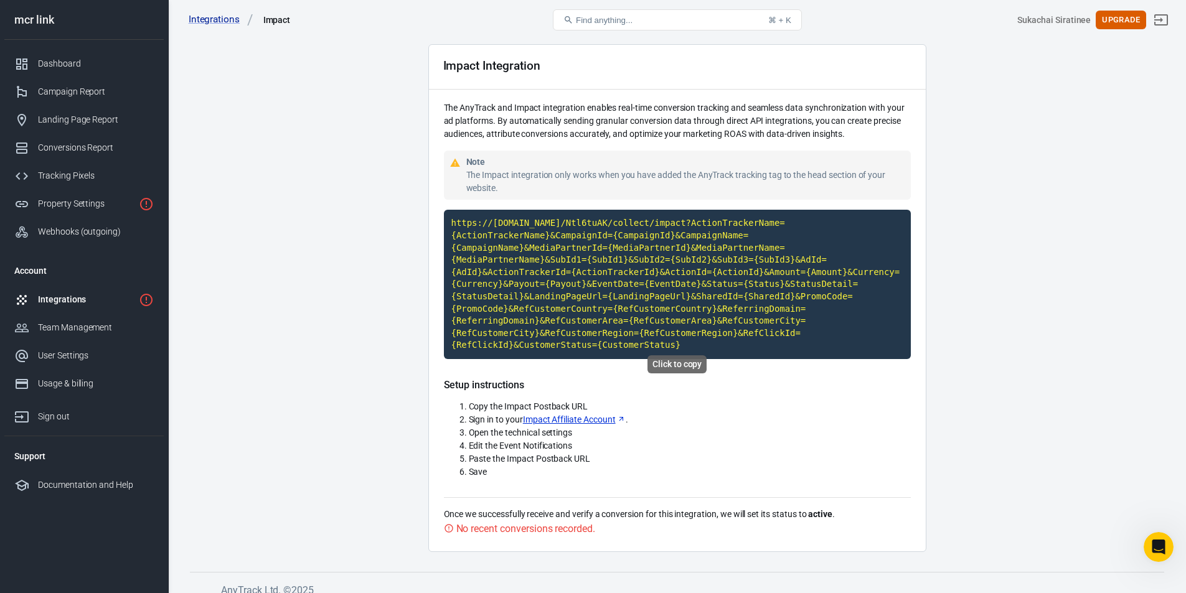
click at [531, 237] on code "https://[DOMAIN_NAME]/Ntl6tuAK/collect/impact?ActionTrackerName={ActionTrackerN…" at bounding box center [677, 284] width 467 height 149
click at [502, 265] on code "https://[DOMAIN_NAME]/Ntl6tuAK/collect/impact?ActionTrackerName={ActionTrackerN…" at bounding box center [677, 284] width 467 height 149
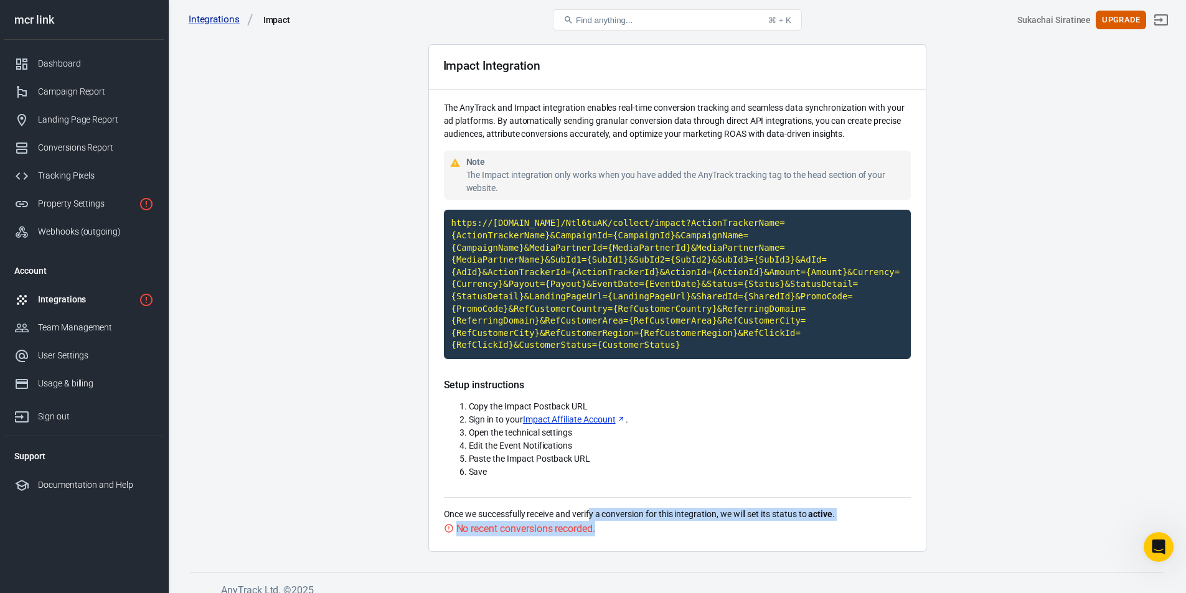
drag, startPoint x: 591, startPoint y: 499, endPoint x: 634, endPoint y: 515, distance: 45.7
click at [634, 515] on div "Once we successfully receive and verify a conversion for this integration, we w…" at bounding box center [677, 517] width 467 height 39
click at [634, 521] on div "No recent conversions recorded." at bounding box center [677, 529] width 467 height 16
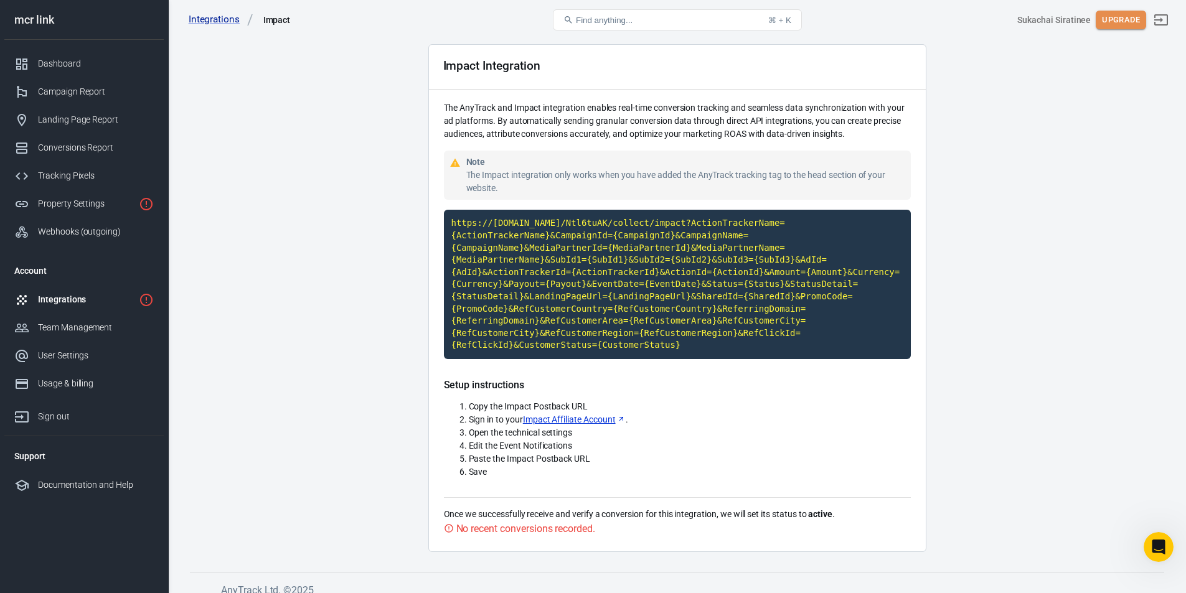
click at [1121, 26] on button "Upgrade" at bounding box center [1121, 20] width 50 height 19
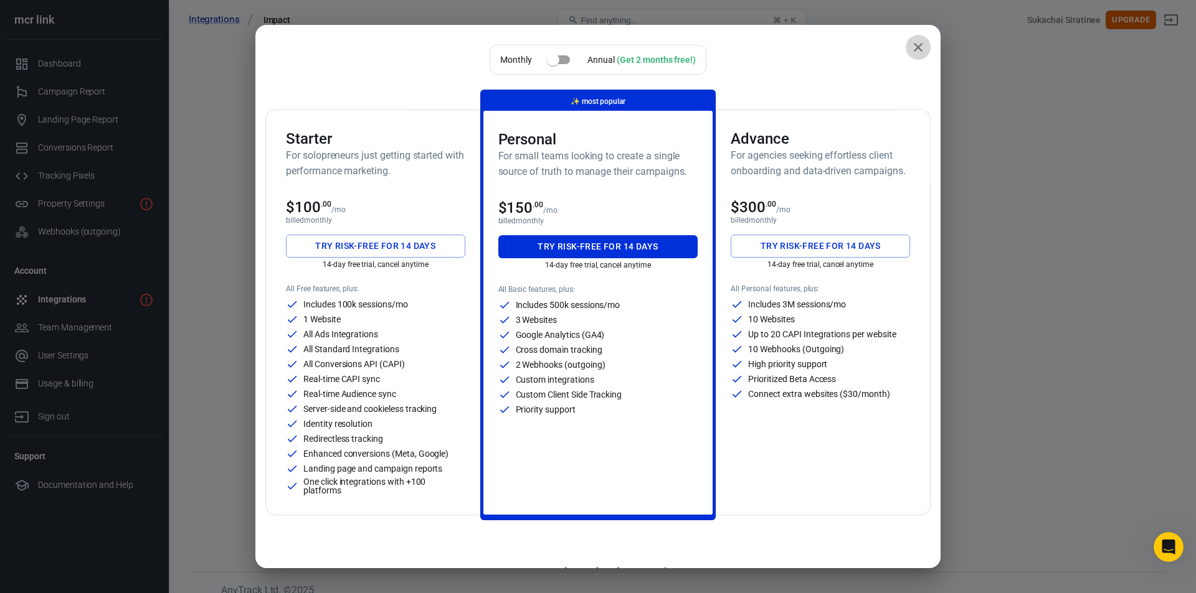
click at [914, 47] on icon "close" at bounding box center [918, 47] width 9 height 9
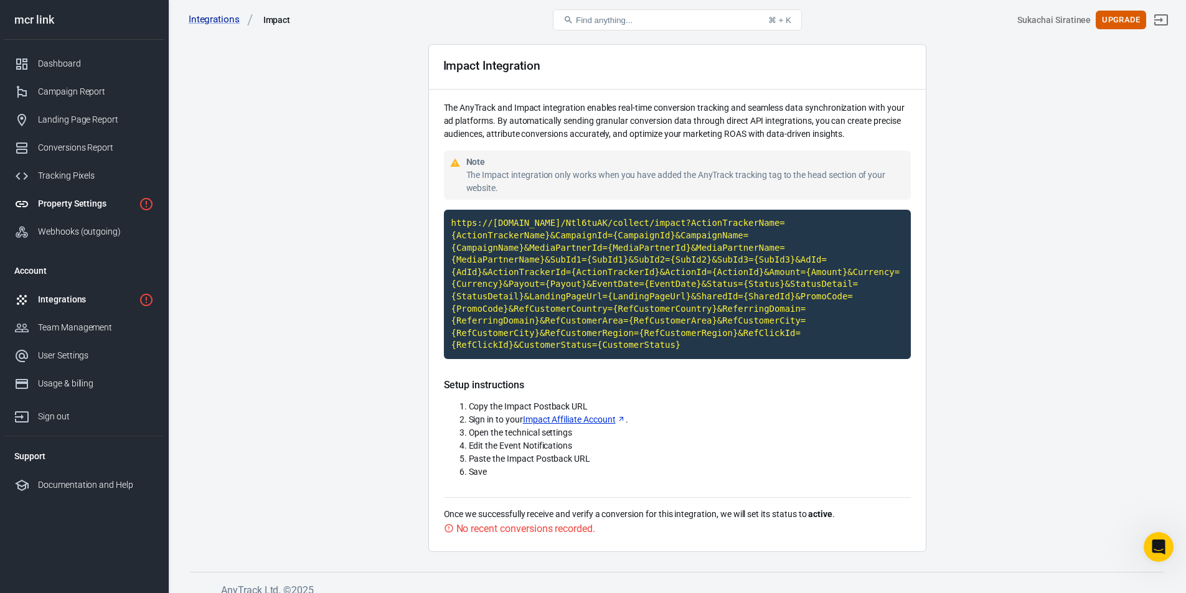
click at [76, 208] on div "Property Settings" at bounding box center [86, 203] width 96 height 13
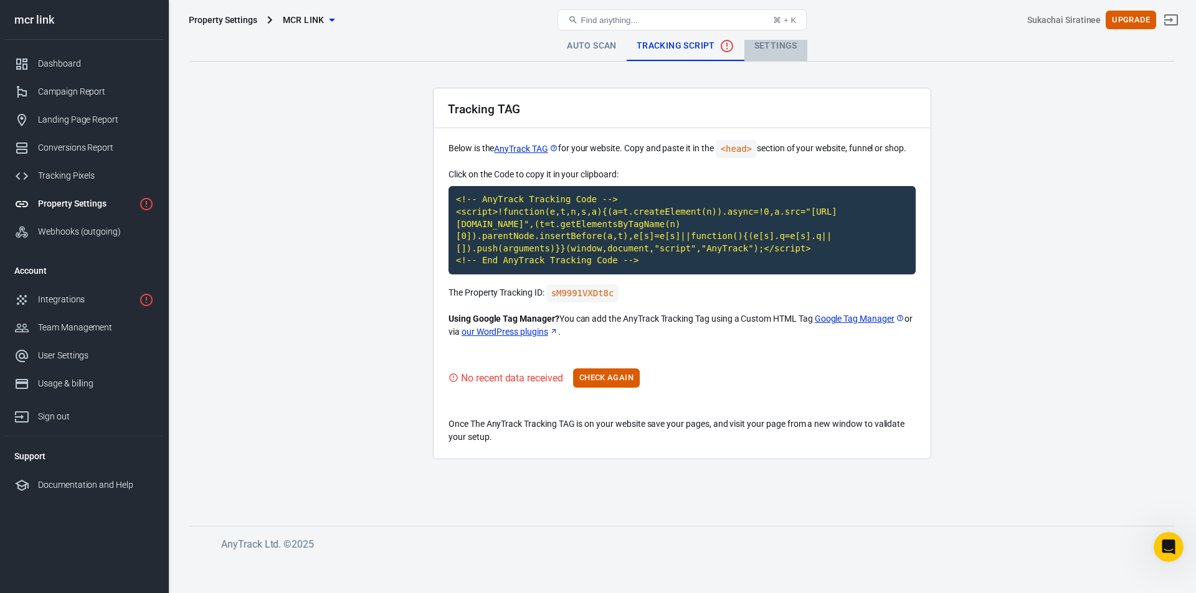
click at [758, 47] on link "Settings" at bounding box center [775, 46] width 63 height 30
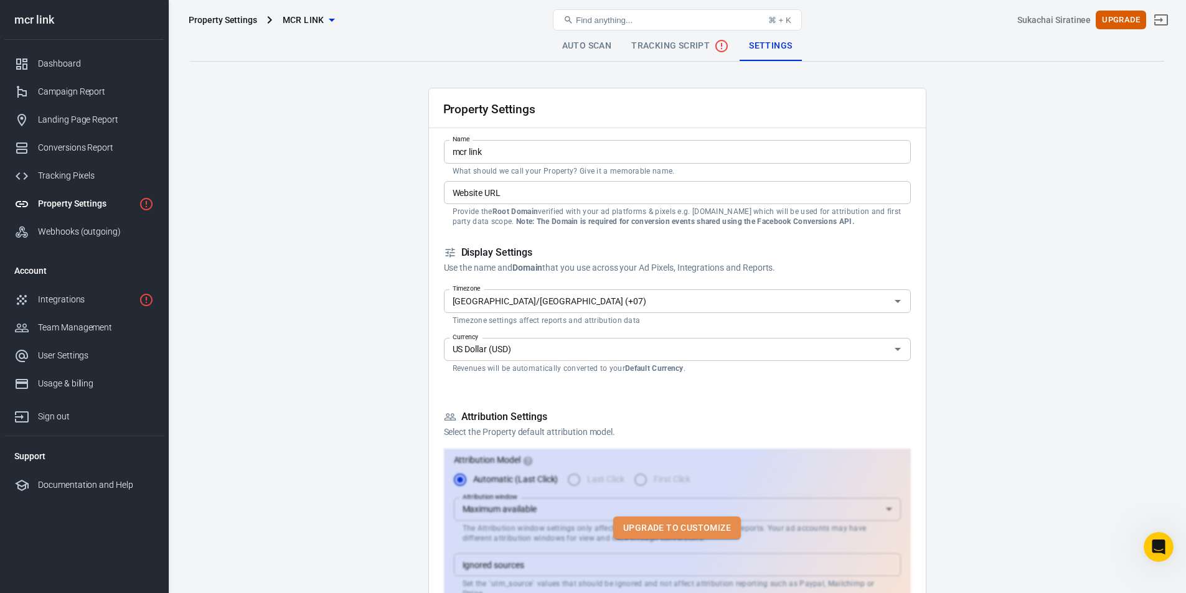
click at [648, 519] on button "Upgrade to customize" at bounding box center [677, 528] width 128 height 23
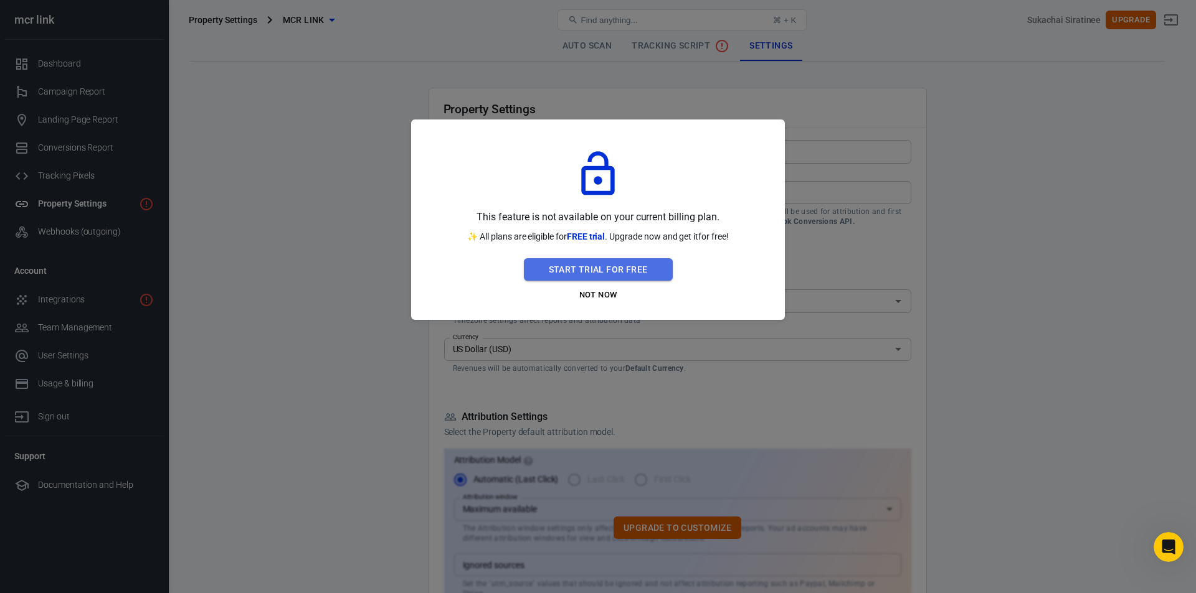
click at [602, 264] on button "Start Trial For Free" at bounding box center [598, 269] width 149 height 23
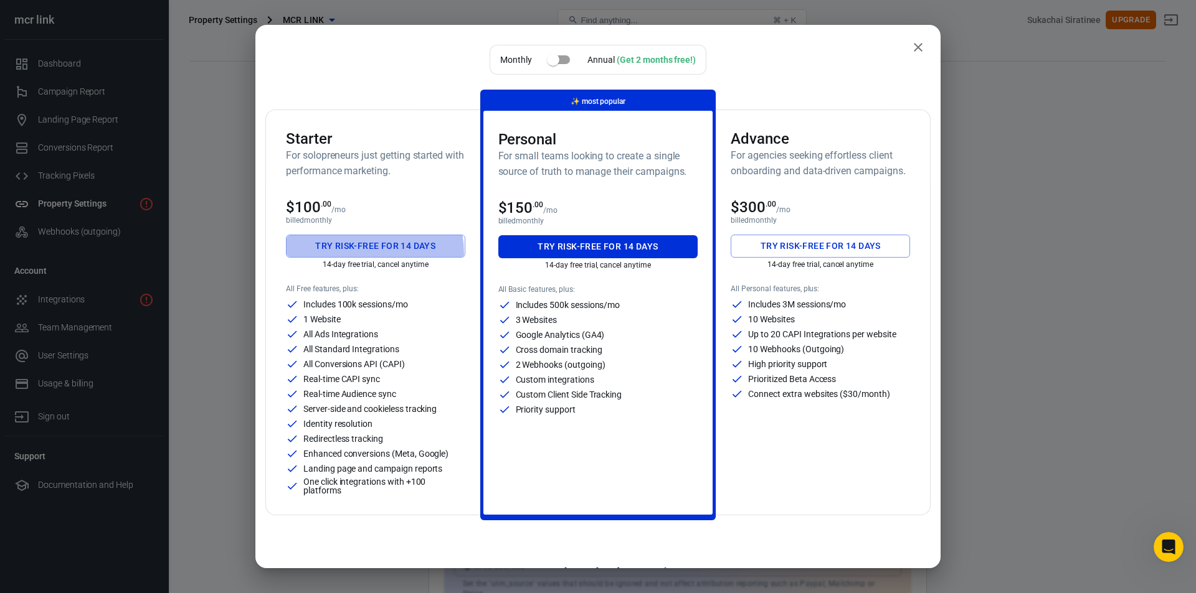
click at [357, 253] on button "Try risk-free for 14 days" at bounding box center [375, 246] width 179 height 23
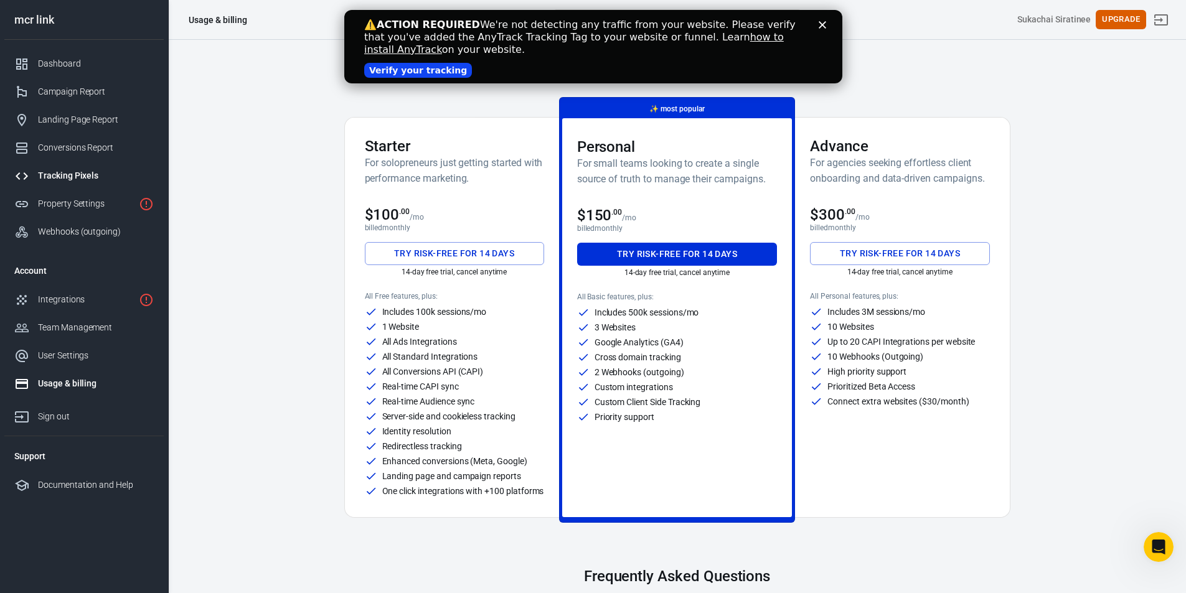
click at [80, 173] on div "Tracking Pixels" at bounding box center [96, 175] width 116 height 13
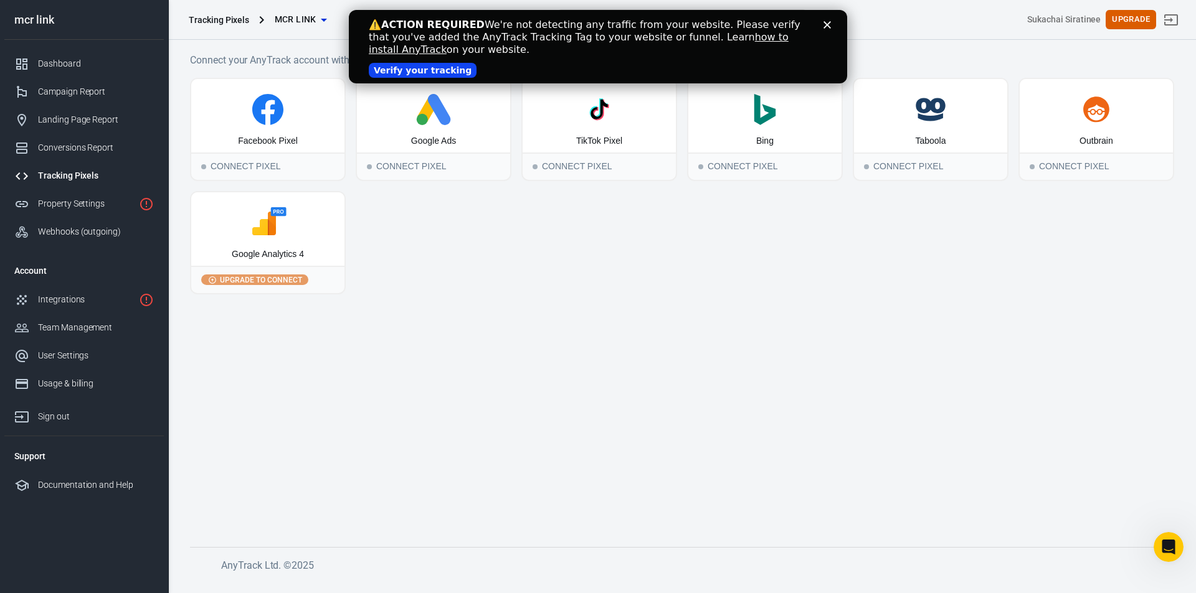
click at [828, 26] on polygon "Close" at bounding box center [826, 24] width 7 height 7
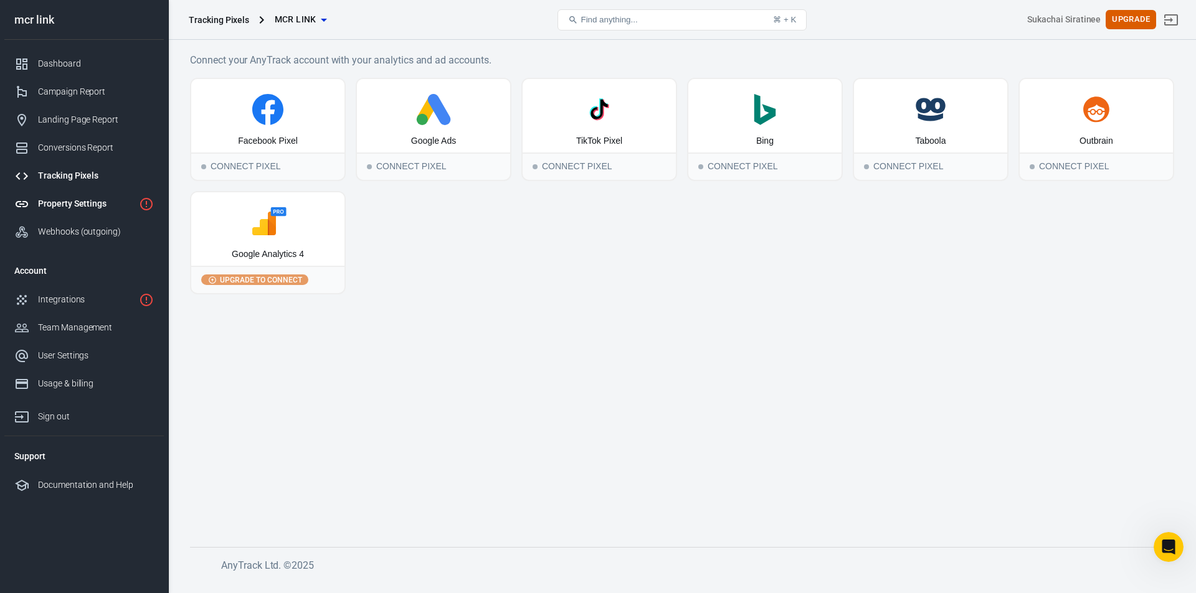
click at [105, 194] on link "Property Settings" at bounding box center [83, 204] width 159 height 28
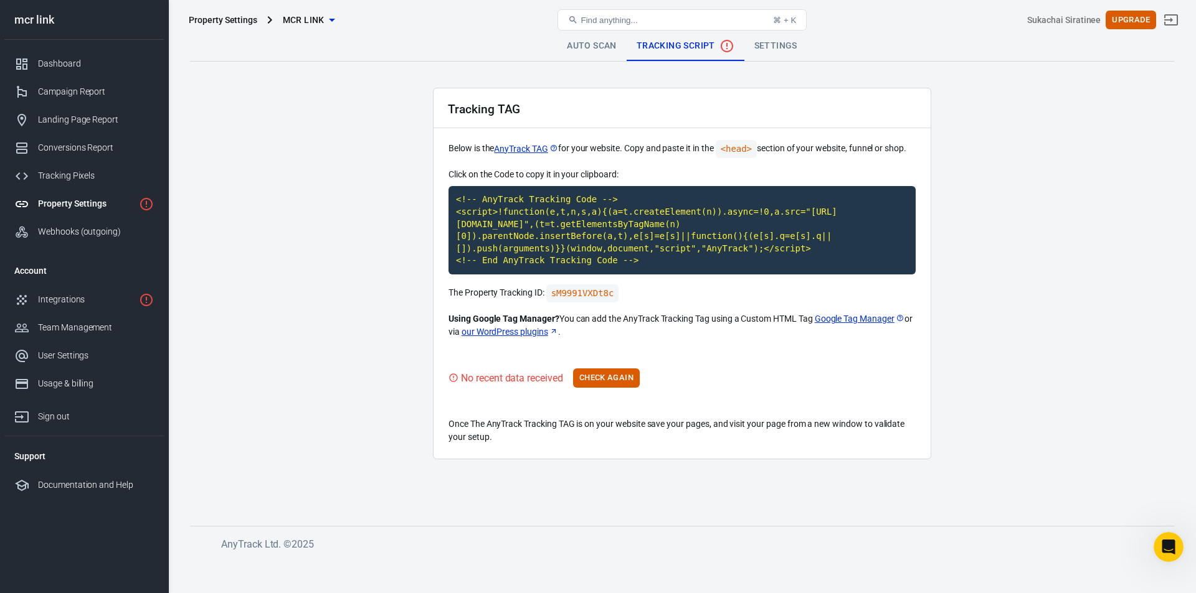
click at [73, 49] on div "Dashboard Campaign Report Landing Page Report Conversions Report Tracking Pixel…" at bounding box center [83, 148] width 159 height 216
click at [75, 59] on div "Dashboard" at bounding box center [96, 63] width 116 height 13
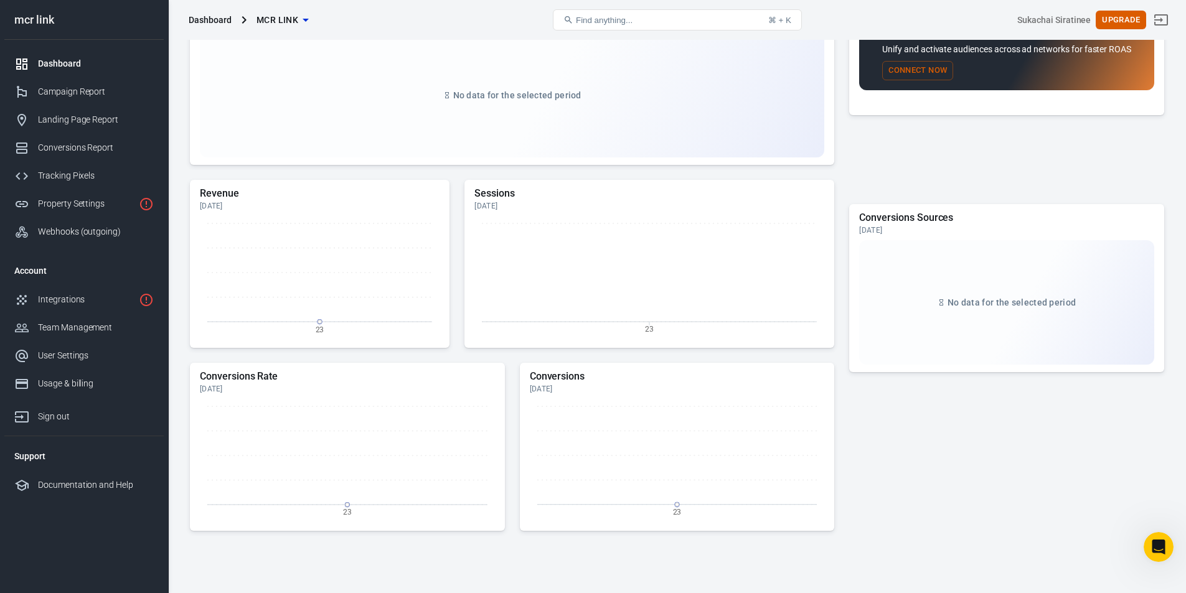
scroll to position [330, 0]
click at [105, 202] on div "Property Settings" at bounding box center [86, 203] width 96 height 13
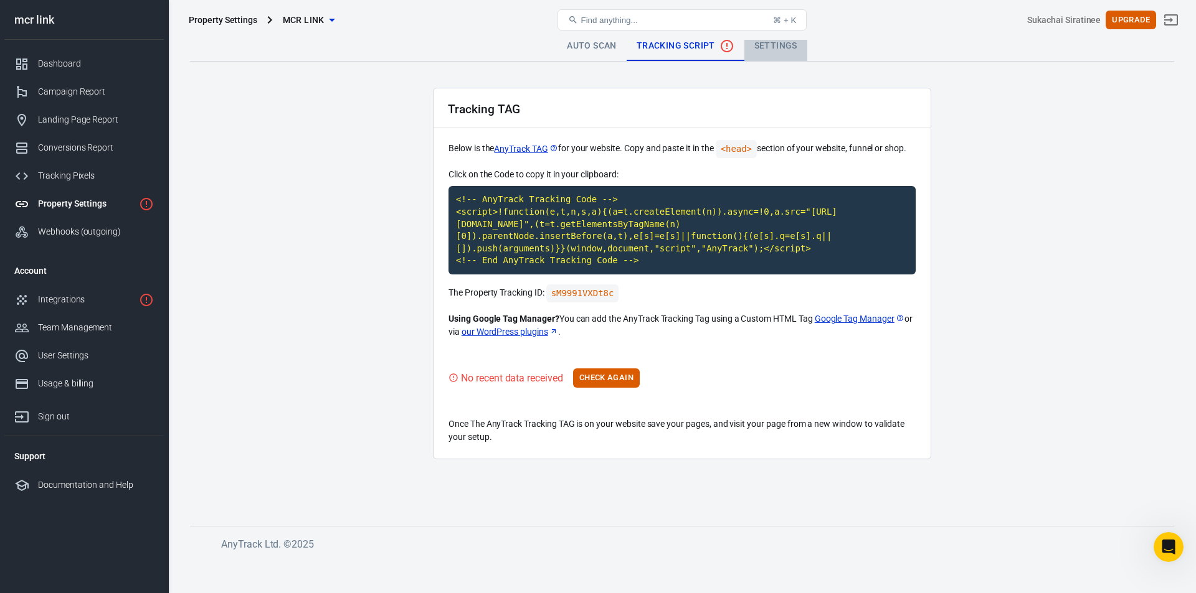
click at [765, 54] on link "Settings" at bounding box center [775, 46] width 63 height 30
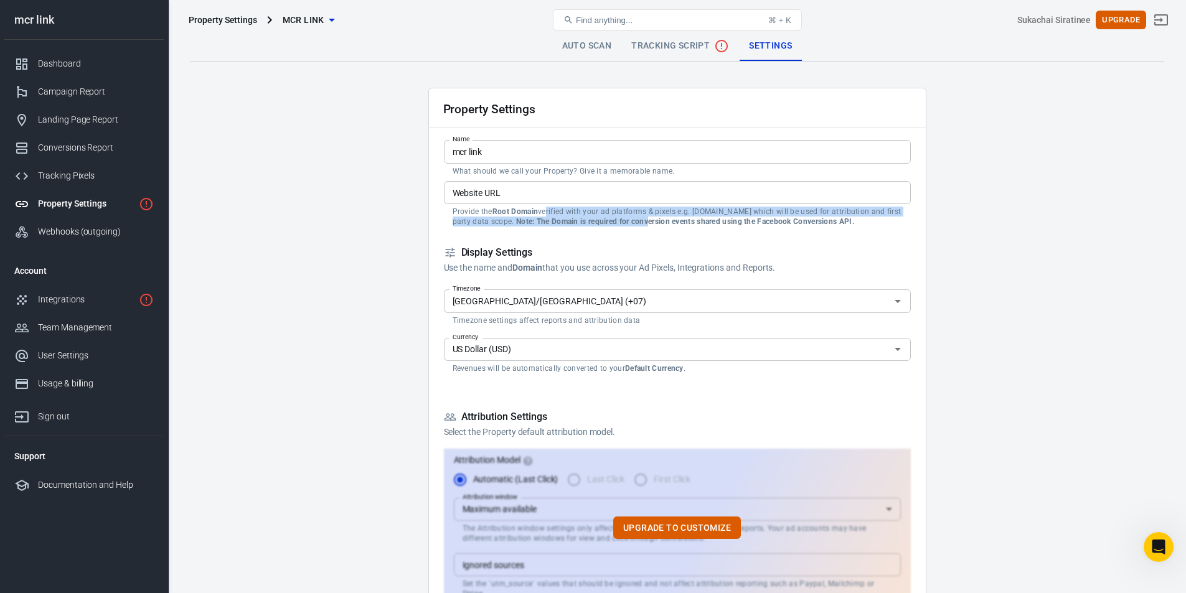
drag, startPoint x: 546, startPoint y: 214, endPoint x: 650, endPoint y: 220, distance: 103.6
click at [650, 220] on p "Provide the Root Domain verified with your ad platforms & pixels e.g. [DOMAIN_N…" at bounding box center [678, 217] width 450 height 20
click at [650, 220] on strong "Note: The Domain is required for conversion events shared using the Facebook Co…" at bounding box center [685, 221] width 338 height 9
drag, startPoint x: 650, startPoint y: 220, endPoint x: 684, endPoint y: 214, distance: 35.4
click at [684, 214] on p "Provide the Root Domain verified with your ad platforms & pixels e.g. [DOMAIN_N…" at bounding box center [678, 217] width 450 height 20
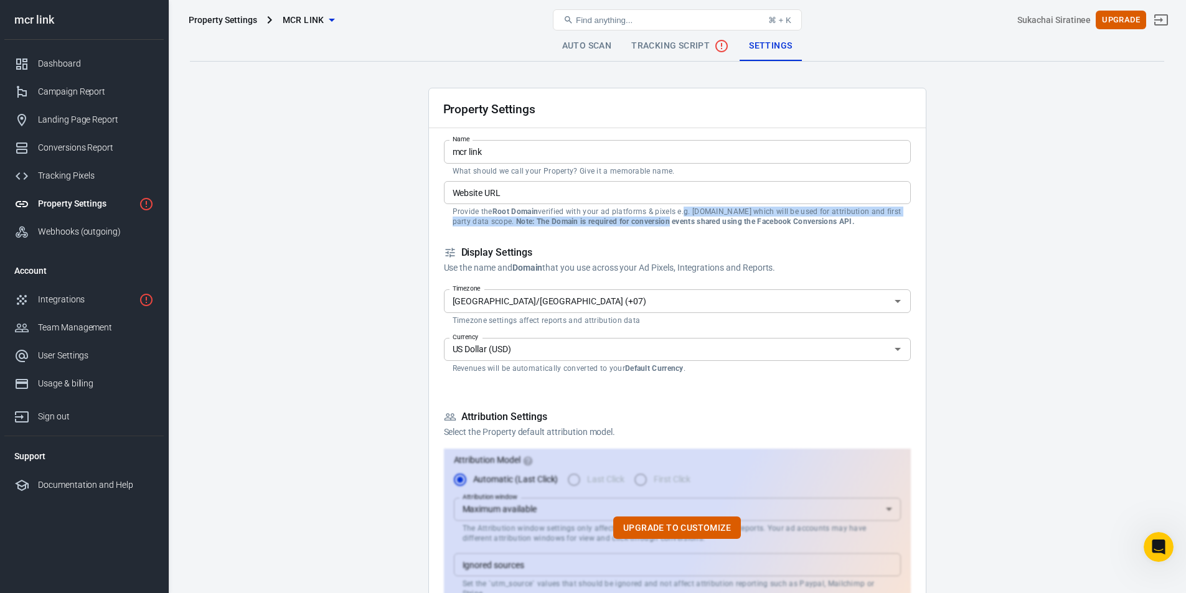
click at [684, 214] on p "Provide the Root Domain verified with your ad platforms & pixels e.g. [DOMAIN_N…" at bounding box center [678, 217] width 450 height 20
drag, startPoint x: 754, startPoint y: 215, endPoint x: 796, endPoint y: 220, distance: 43.3
click at [796, 220] on p "Provide the Root Domain verified with your ad platforms & pixels e.g. [DOMAIN_N…" at bounding box center [678, 217] width 450 height 20
click at [796, 220] on strong "Note: The Domain is required for conversion events shared using the Facebook Co…" at bounding box center [685, 221] width 338 height 9
drag, startPoint x: 796, startPoint y: 220, endPoint x: 763, endPoint y: 215, distance: 34.0
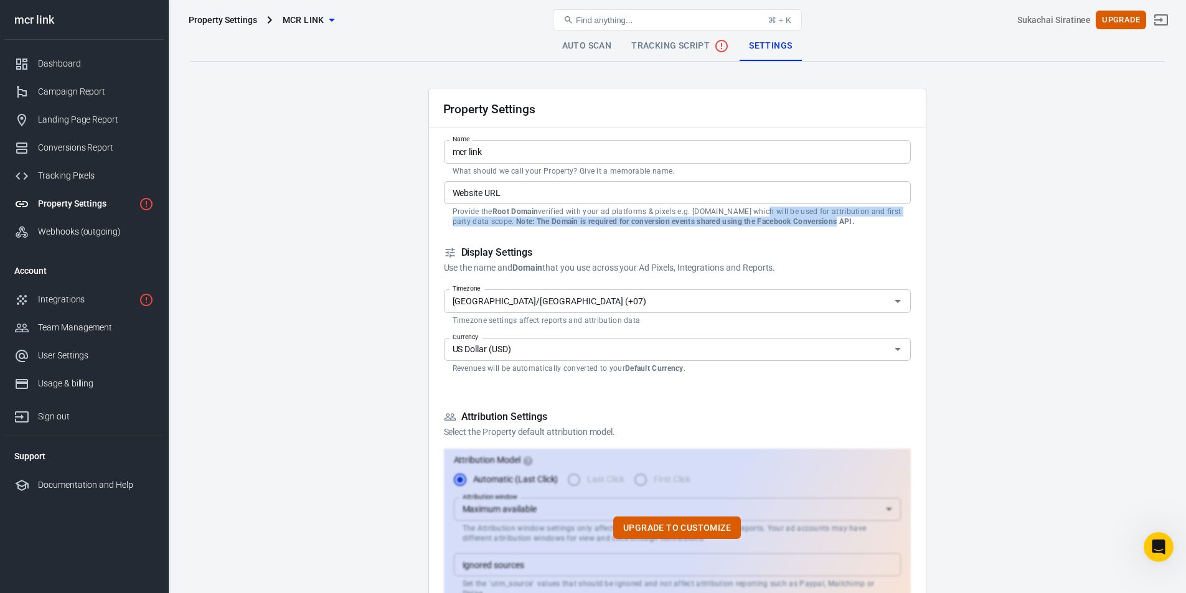
click at [763, 215] on p "Provide the Root Domain verified with your ad platforms & pixels e.g. [DOMAIN_N…" at bounding box center [678, 217] width 450 height 20
drag, startPoint x: 763, startPoint y: 215, endPoint x: 751, endPoint y: 222, distance: 13.7
click at [751, 222] on p "Provide the Root Domain verified with your ad platforms & pixels e.g. [DOMAIN_N…" at bounding box center [678, 217] width 450 height 20
click at [751, 222] on strong "Note: The Domain is required for conversion events shared using the Facebook Co…" at bounding box center [685, 221] width 338 height 9
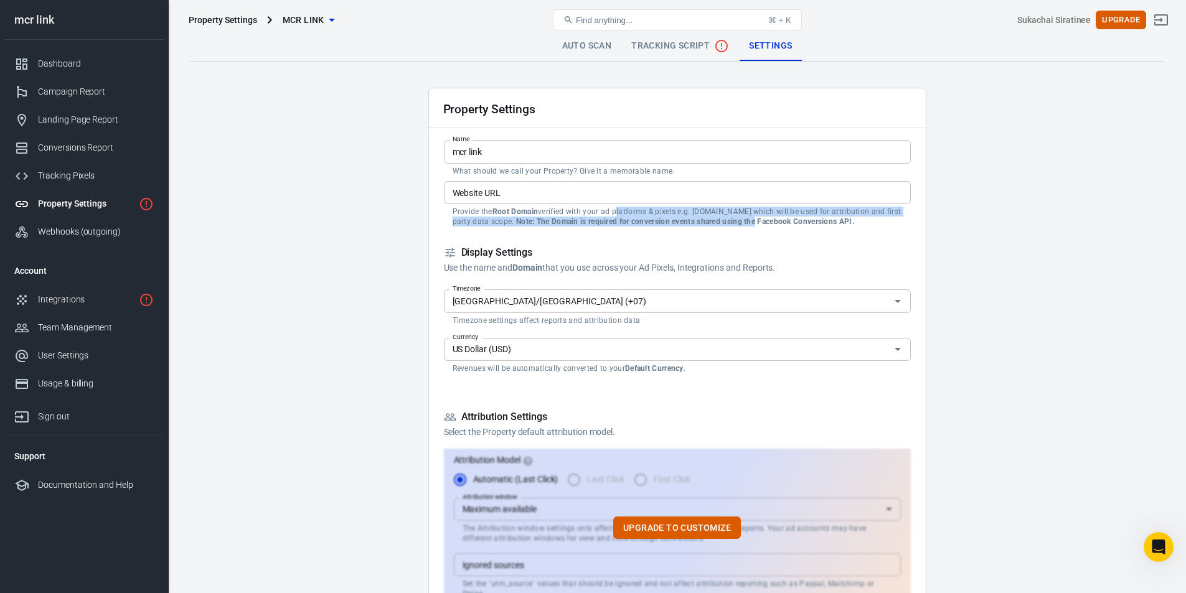
drag, startPoint x: 751, startPoint y: 222, endPoint x: 635, endPoint y: 216, distance: 116.6
click at [635, 216] on p "Provide the Root Domain verified with your ad platforms & pixels e.g. [DOMAIN_N…" at bounding box center [678, 217] width 450 height 20
drag, startPoint x: 635, startPoint y: 216, endPoint x: 634, endPoint y: 223, distance: 6.9
click at [634, 223] on p "Provide the Root Domain verified with your ad platforms & pixels e.g. [DOMAIN_N…" at bounding box center [678, 217] width 450 height 20
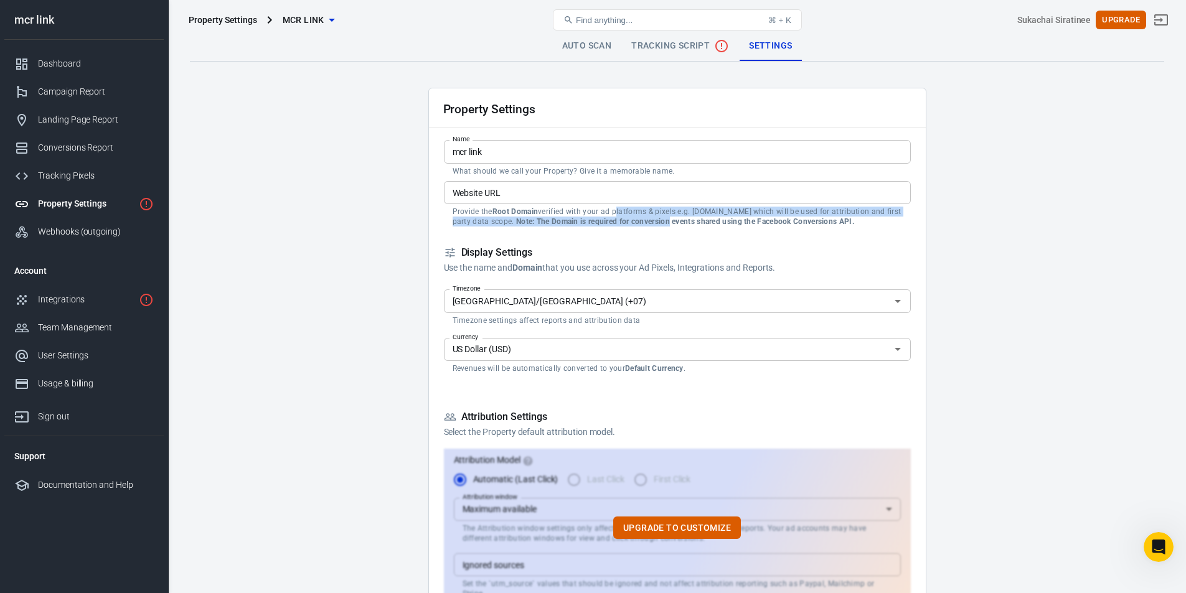
click at [634, 223] on strong "Note: The Domain is required for conversion events shared using the Facebook Co…" at bounding box center [685, 221] width 338 height 9
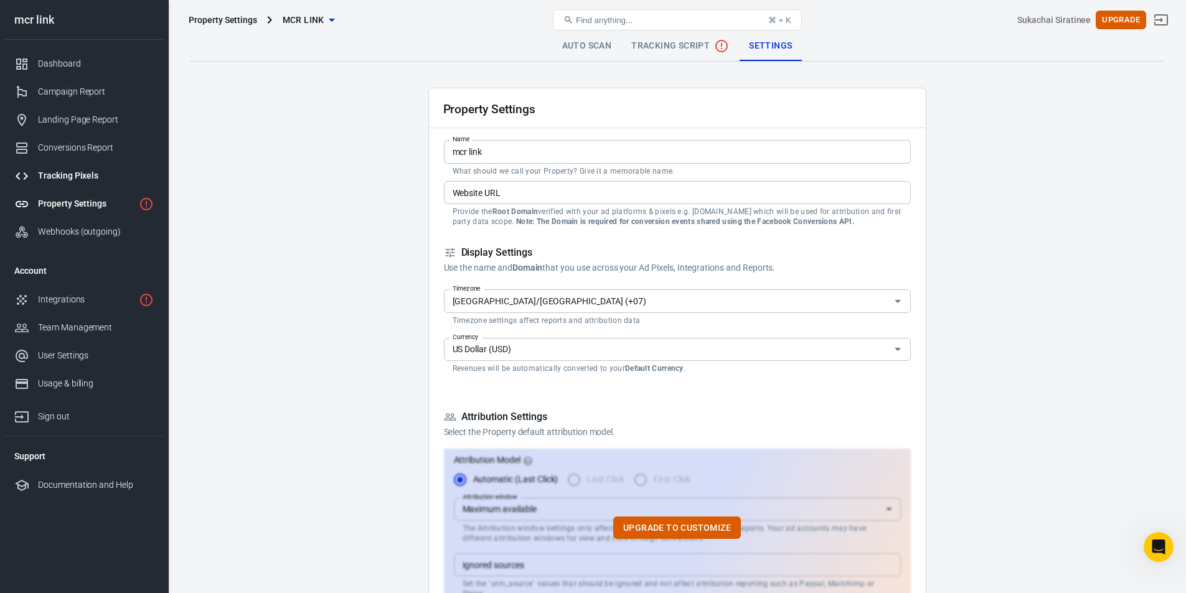
click at [114, 171] on div "Tracking Pixels" at bounding box center [96, 175] width 116 height 13
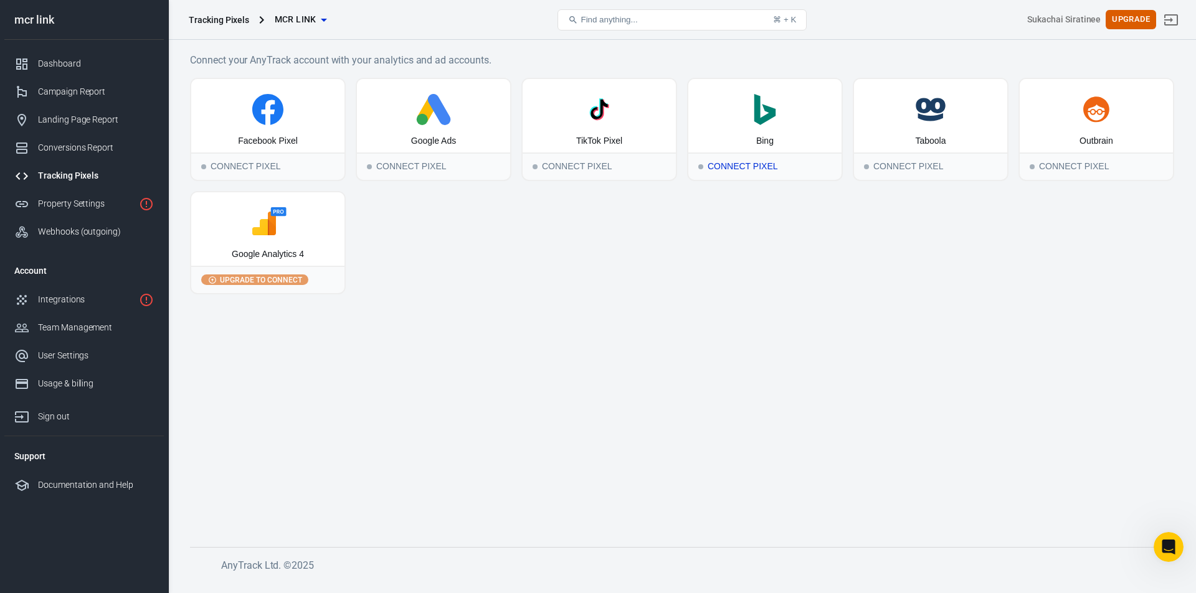
click at [759, 116] on polygon at bounding box center [764, 109] width 21 height 31
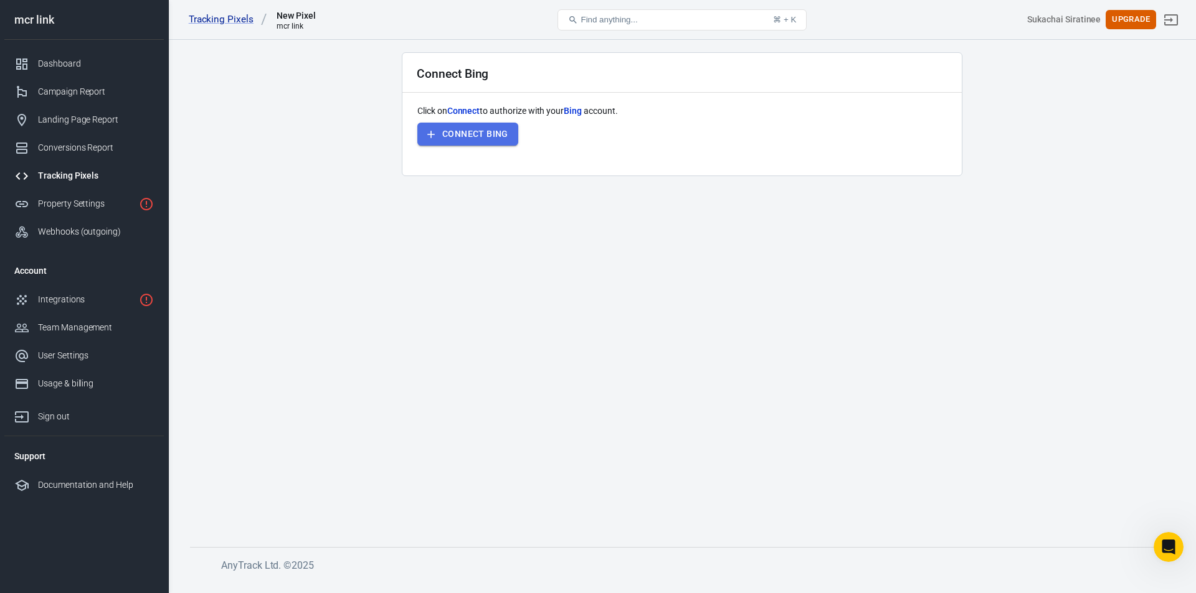
click at [492, 138] on button "Connect Bing" at bounding box center [467, 134] width 101 height 23
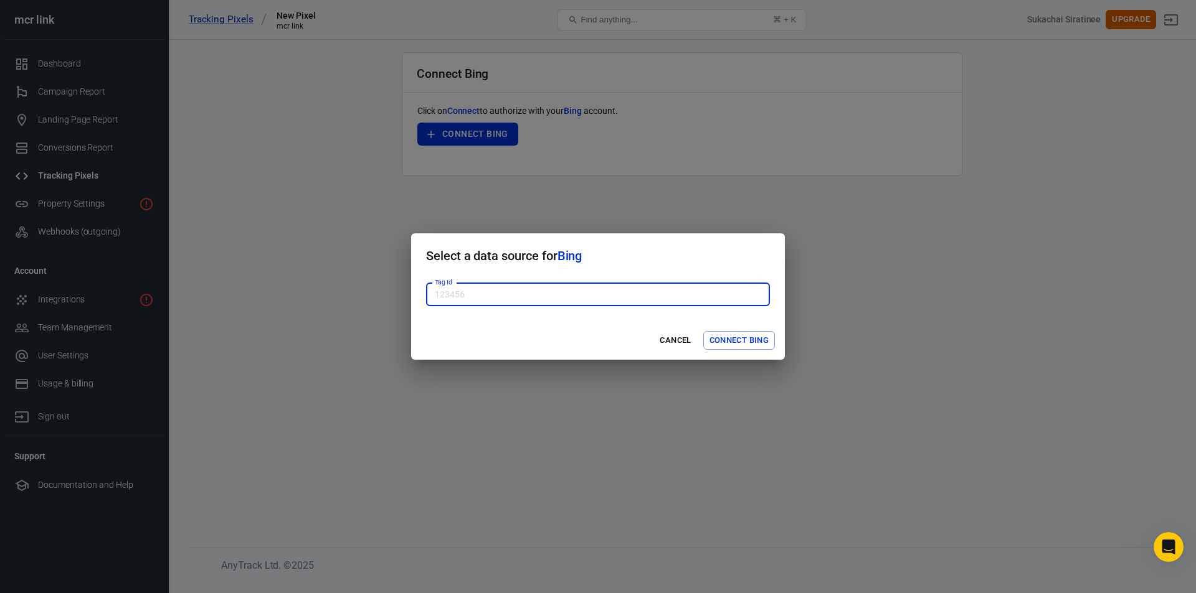
click at [555, 303] on input "Tag Id" at bounding box center [598, 294] width 344 height 23
click at [526, 283] on input "Tag Id" at bounding box center [598, 294] width 344 height 23
paste input "295005473"
type input "295005473"
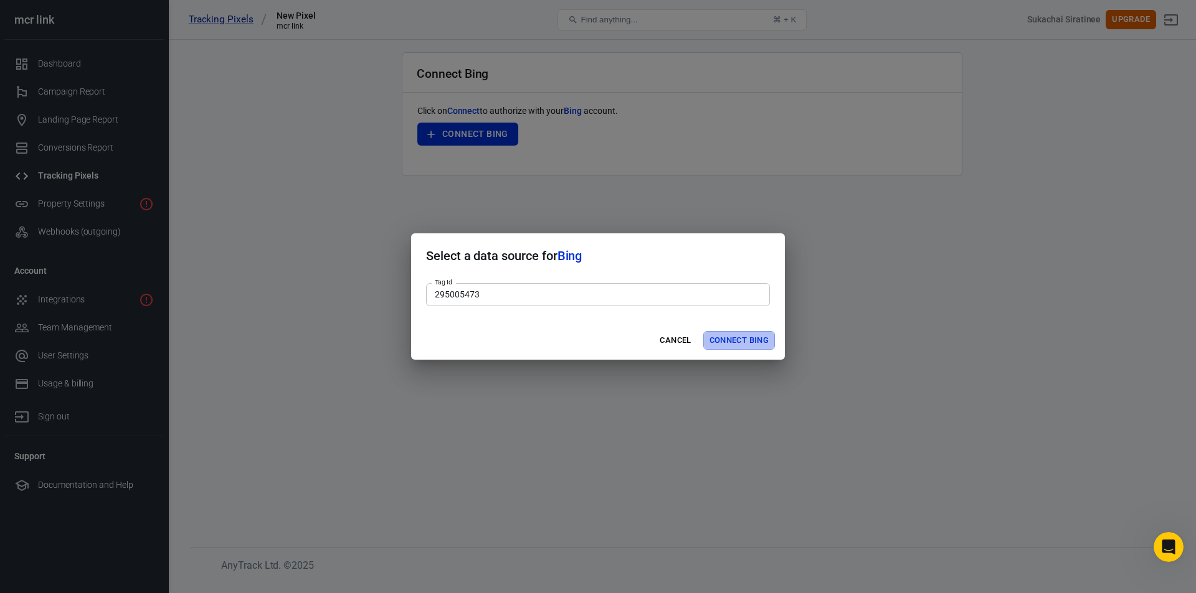
click at [742, 342] on button "Connect Bing" at bounding box center [739, 340] width 72 height 19
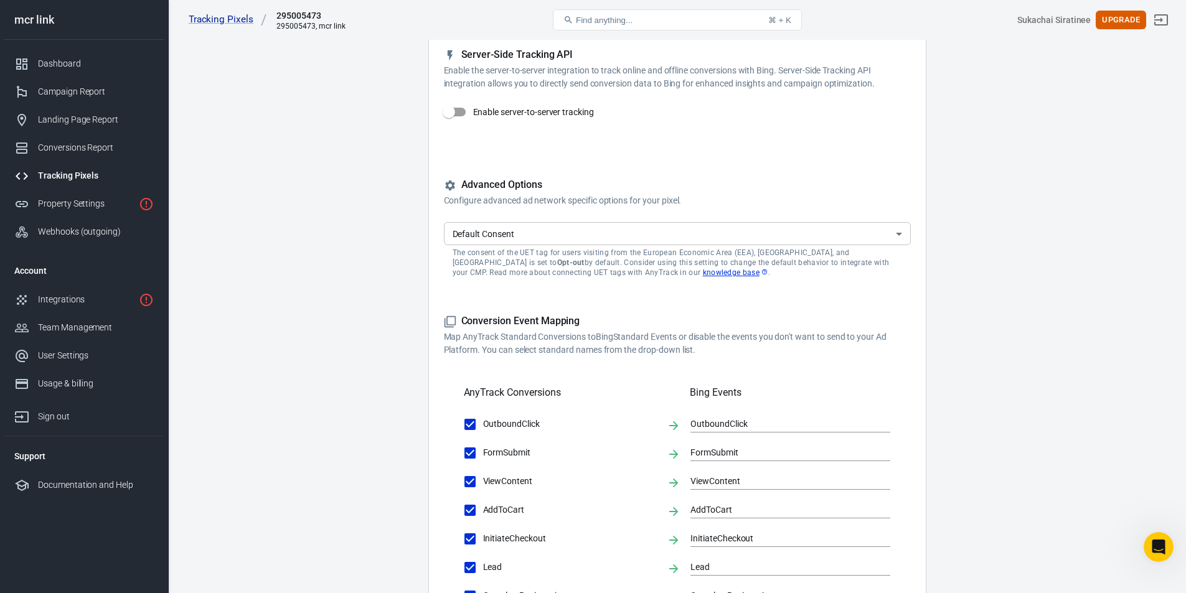
scroll to position [92, 0]
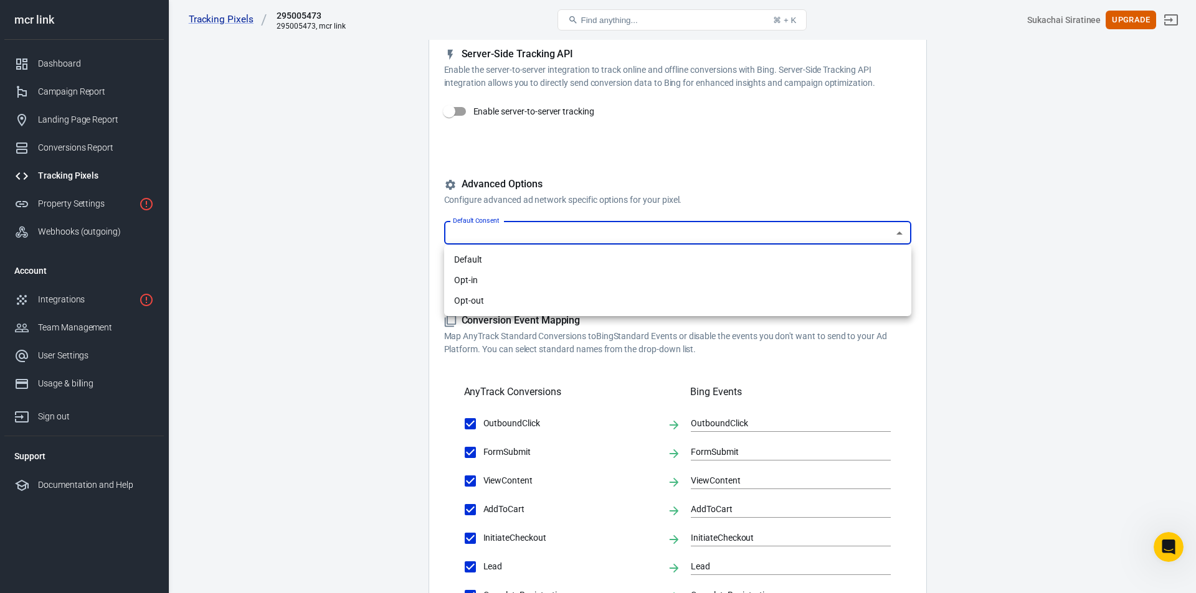
click at [522, 229] on body "Tracking Pixels 295005473 295005473, mcr link Find anything... ⌘ + K Sukachai S…" at bounding box center [598, 470] width 1196 height 1044
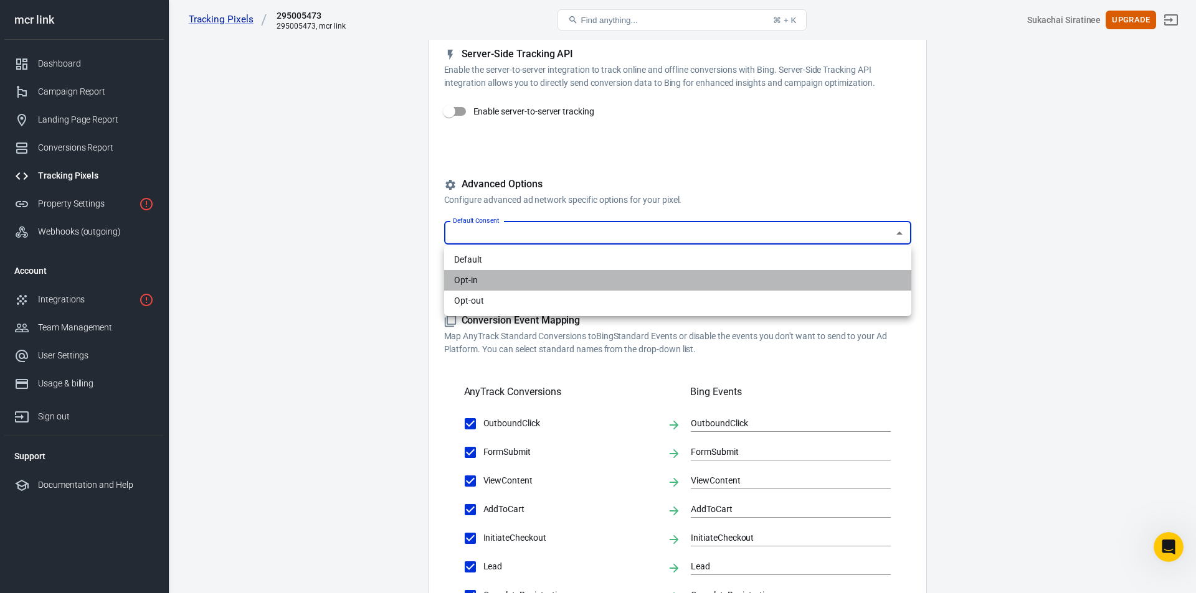
click at [484, 287] on li "Opt-in" at bounding box center [677, 280] width 467 height 21
type input "granted"
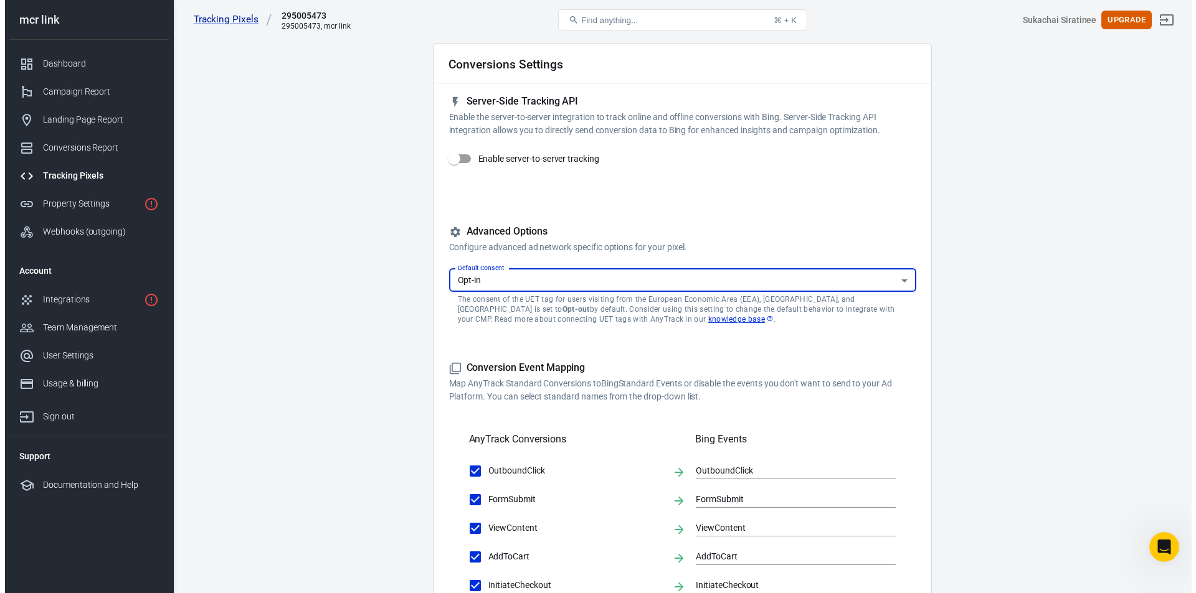
scroll to position [0, 0]
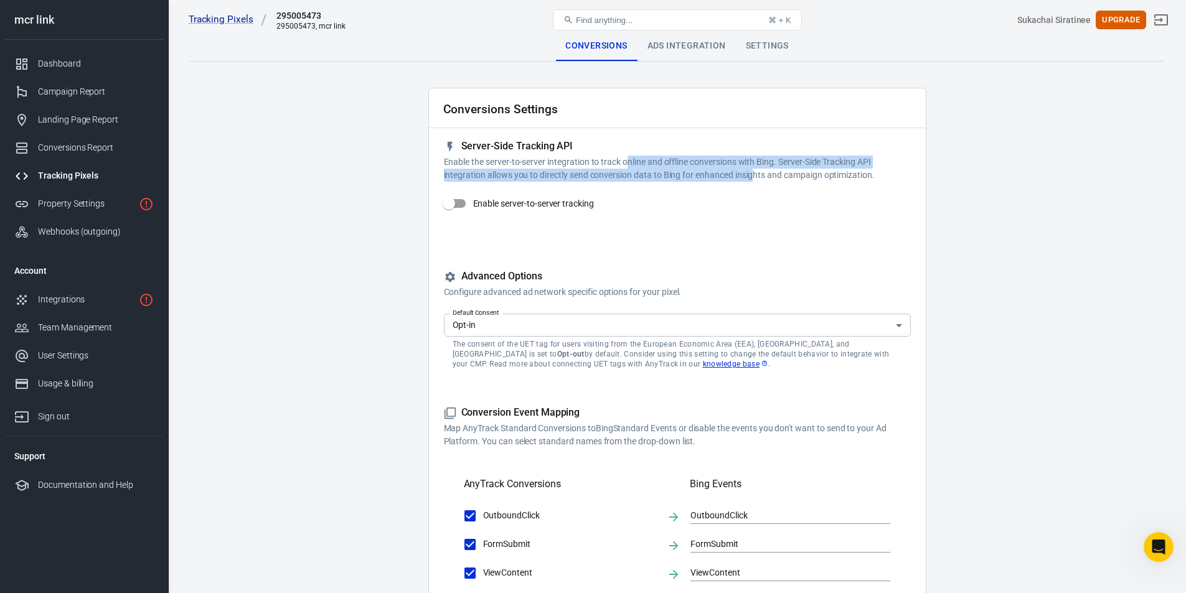
drag, startPoint x: 626, startPoint y: 159, endPoint x: 751, endPoint y: 169, distance: 125.5
click at [751, 169] on p "Enable the server-to-server integration to track online and offline conversions…" at bounding box center [677, 169] width 467 height 26
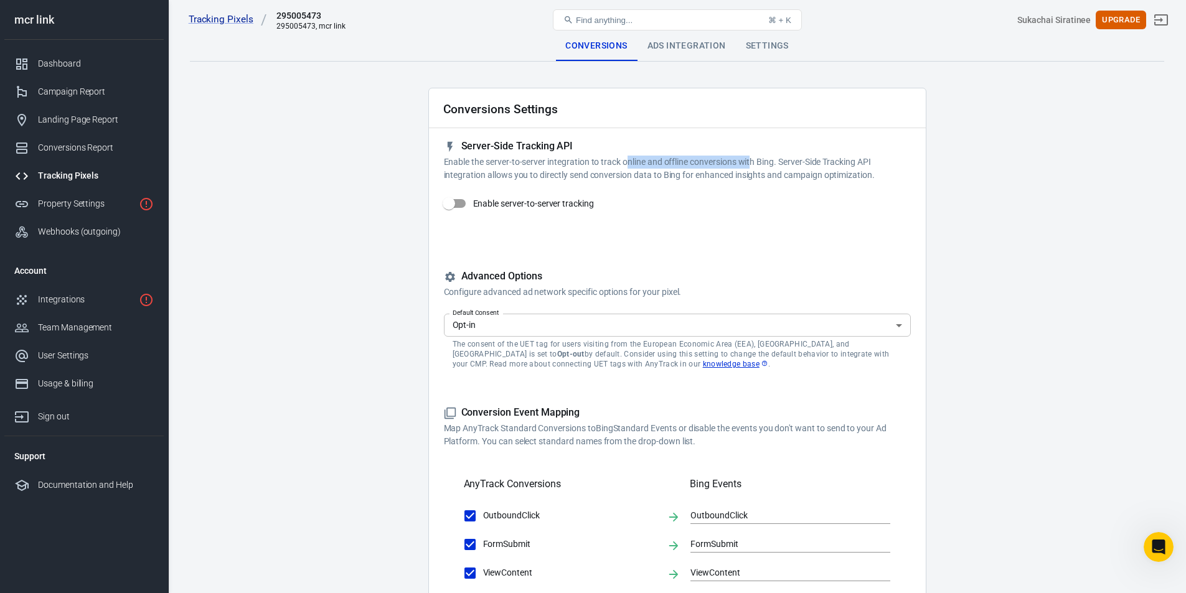
click at [751, 169] on p "Enable the server-to-server integration to track online and offline conversions…" at bounding box center [677, 169] width 467 height 26
click at [455, 203] on input "Enable server-to-server tracking" at bounding box center [448, 204] width 71 height 24
checkbox input "false"
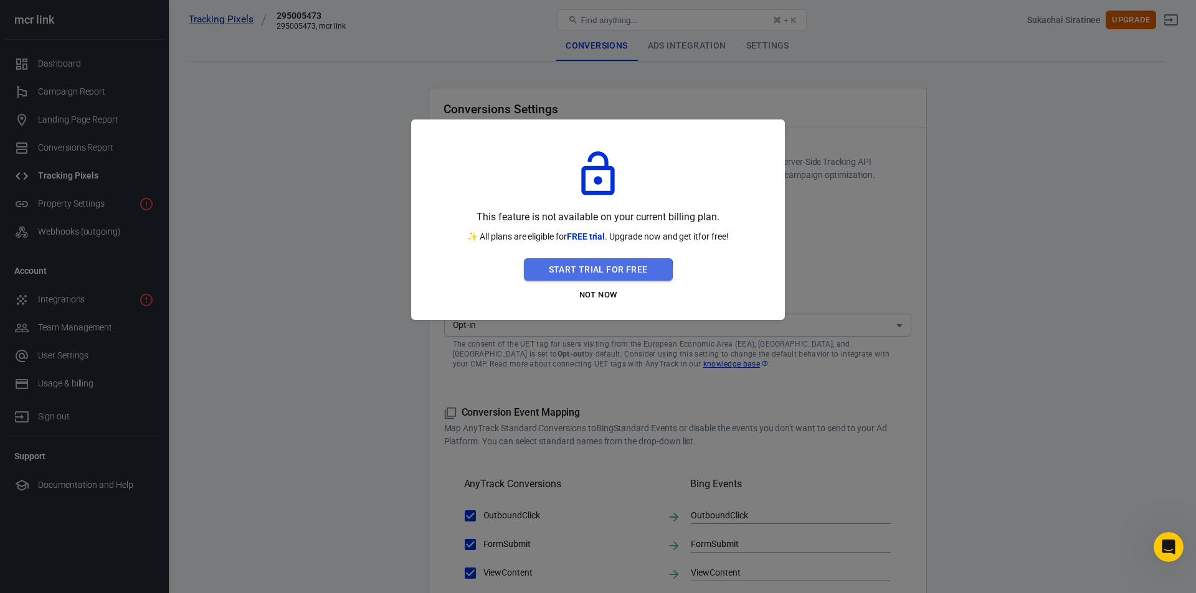
click at [590, 272] on button "Start Trial For Free" at bounding box center [598, 269] width 149 height 23
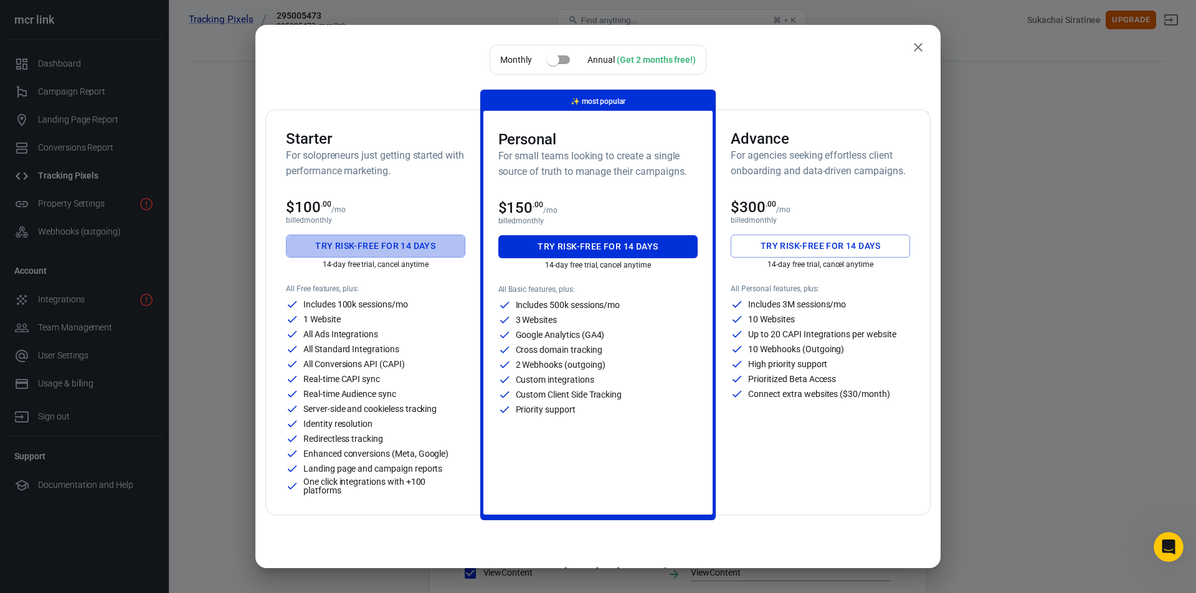
click at [413, 239] on button "Try risk-free for 14 days" at bounding box center [375, 246] width 179 height 23
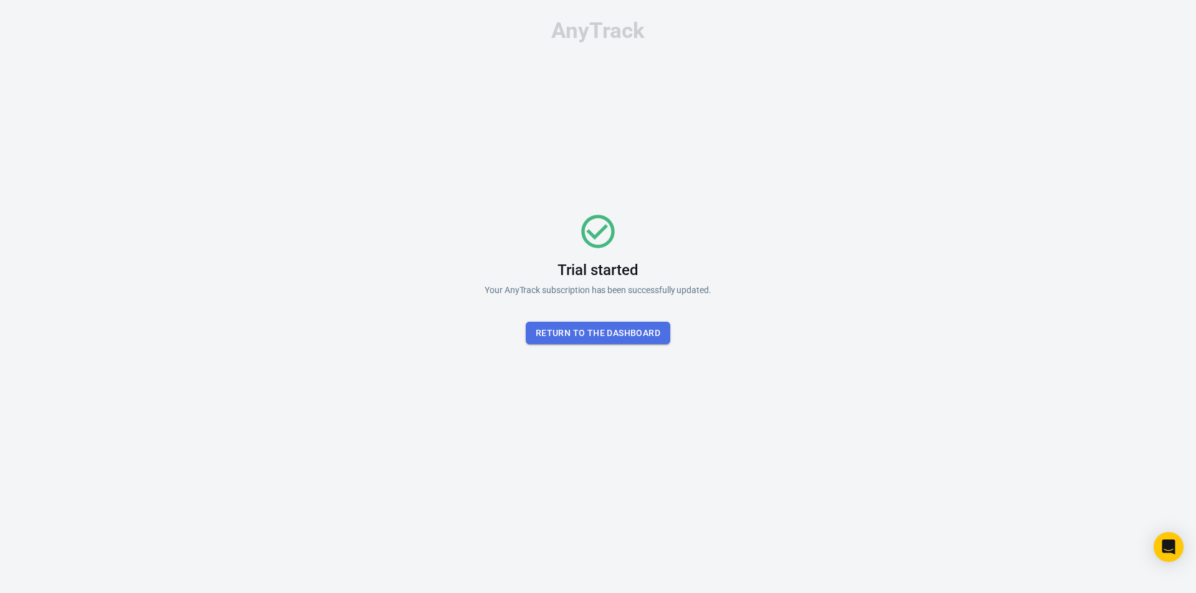
click at [607, 336] on button "Return To the dashboard" at bounding box center [598, 333] width 144 height 23
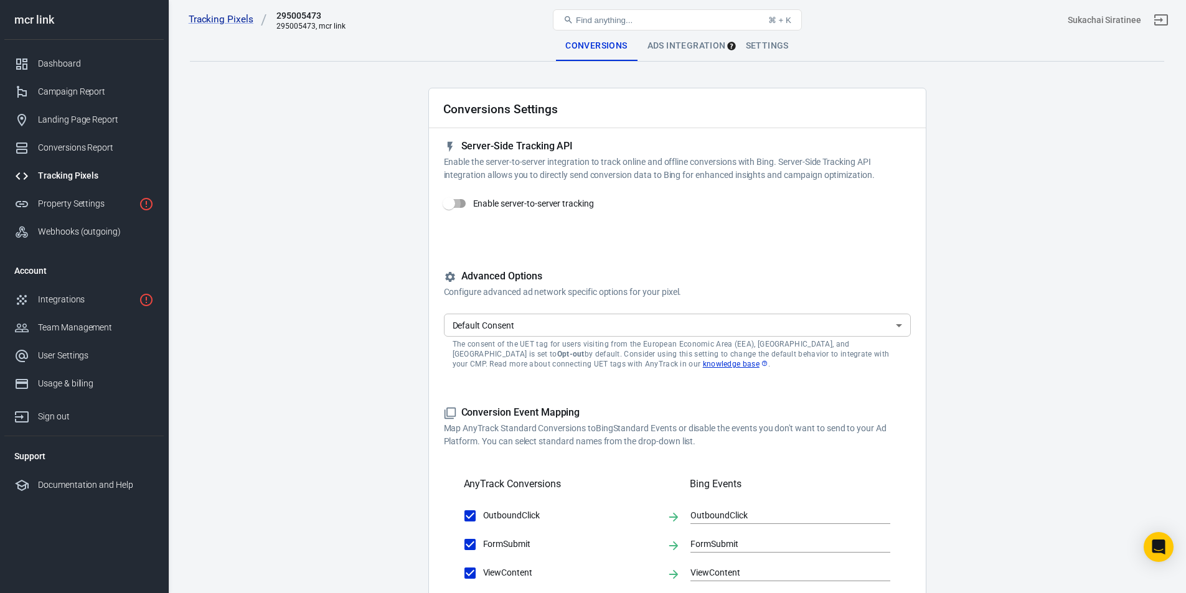
click at [448, 203] on input "Enable server-to-server tracking" at bounding box center [448, 204] width 71 height 24
checkbox input "true"
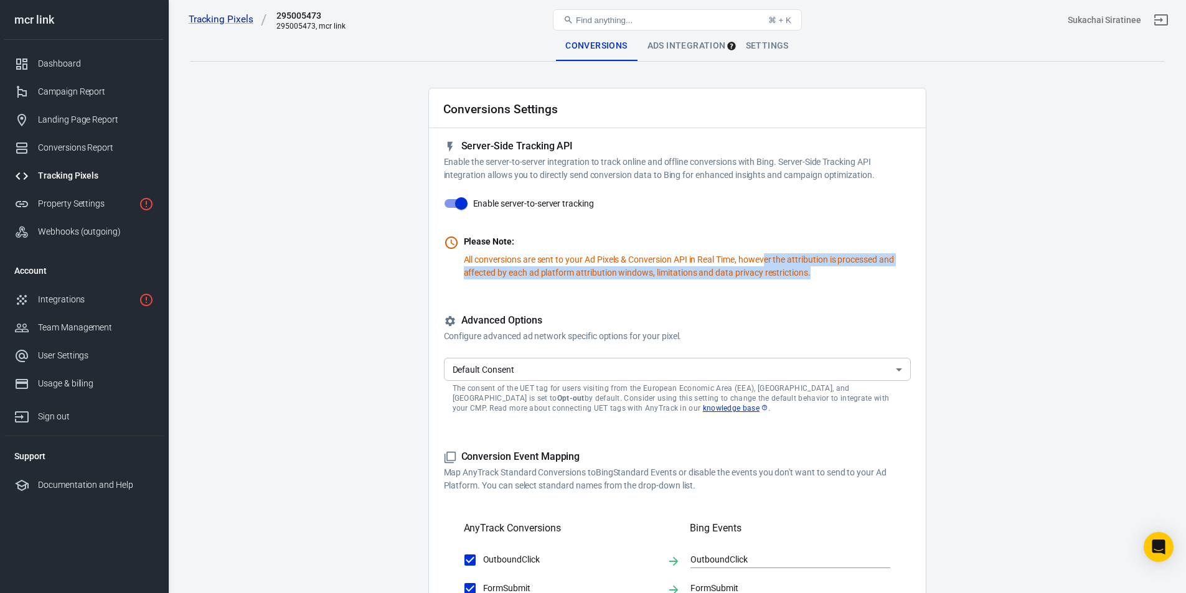
drag, startPoint x: 770, startPoint y: 257, endPoint x: 846, endPoint y: 275, distance: 78.1
click at [846, 275] on p "All conversions are sent to your Ad Pixels & Conversion API in Real Time, howev…" at bounding box center [687, 266] width 447 height 26
drag, startPoint x: 846, startPoint y: 275, endPoint x: 671, endPoint y: 262, distance: 174.9
click at [671, 262] on p "All conversions are sent to your Ad Pixels & Conversion API in Real Time, howev…" at bounding box center [687, 266] width 447 height 26
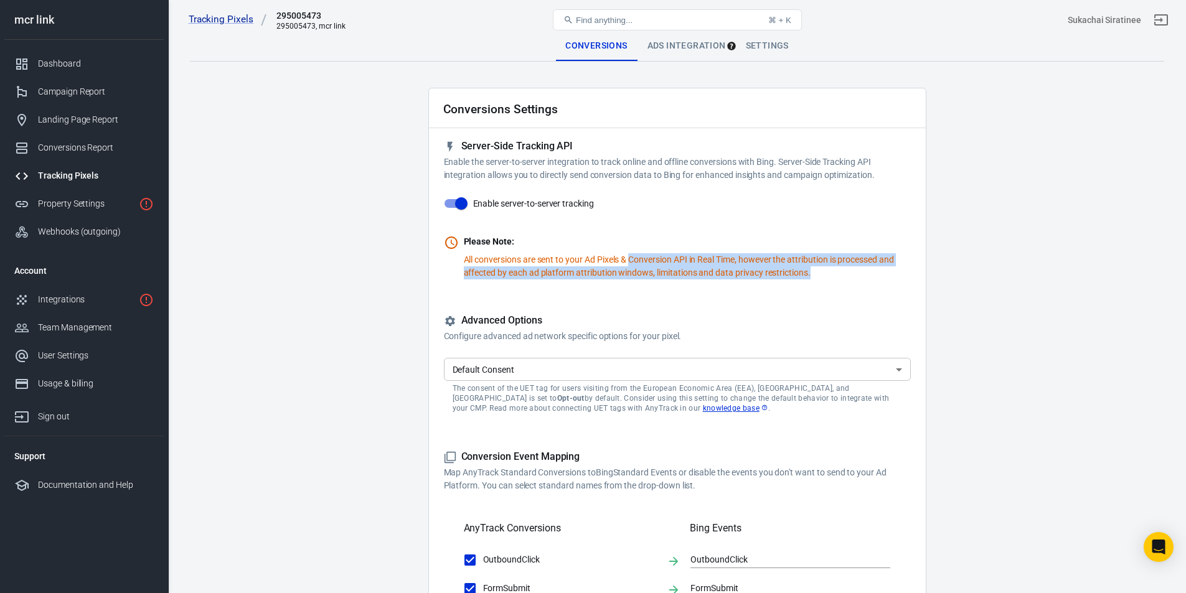
click at [671, 262] on p "All conversions are sent to your Ad Pixels & Conversion API in Real Time, howev…" at bounding box center [687, 266] width 447 height 26
drag, startPoint x: 671, startPoint y: 262, endPoint x: 658, endPoint y: 279, distance: 21.3
click at [658, 279] on p "All conversions are sent to your Ad Pixels & Conversion API in Real Time, howev…" at bounding box center [687, 266] width 447 height 26
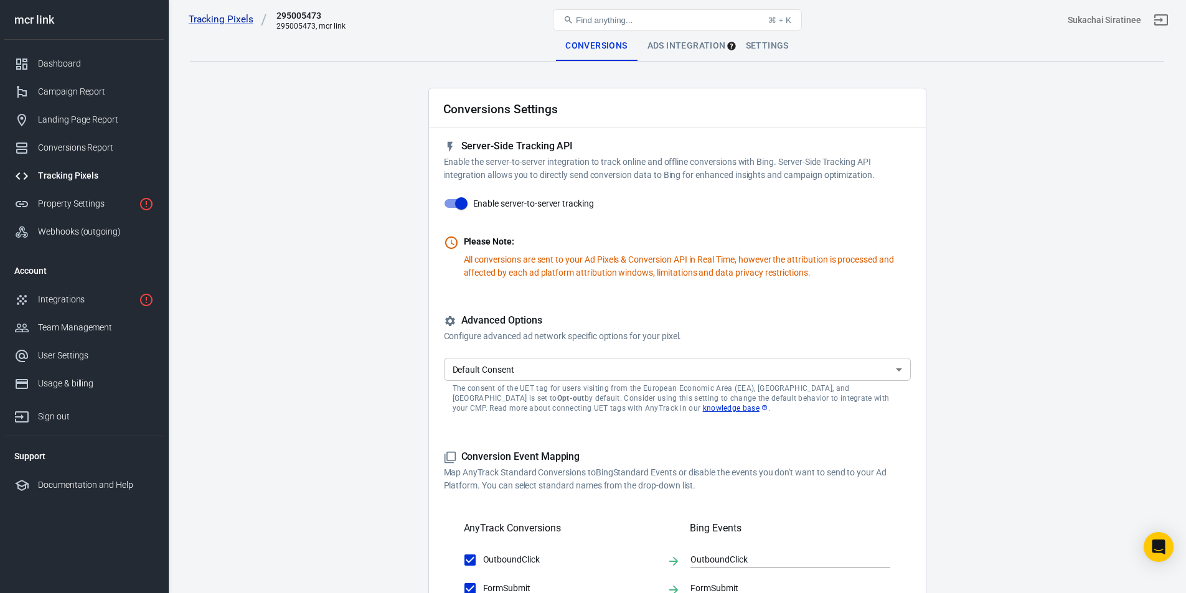
click at [415, 274] on main "Conversions Ads Integration Settings Conversions Settings Server-Side Tracking …" at bounding box center [677, 552] width 975 height 1043
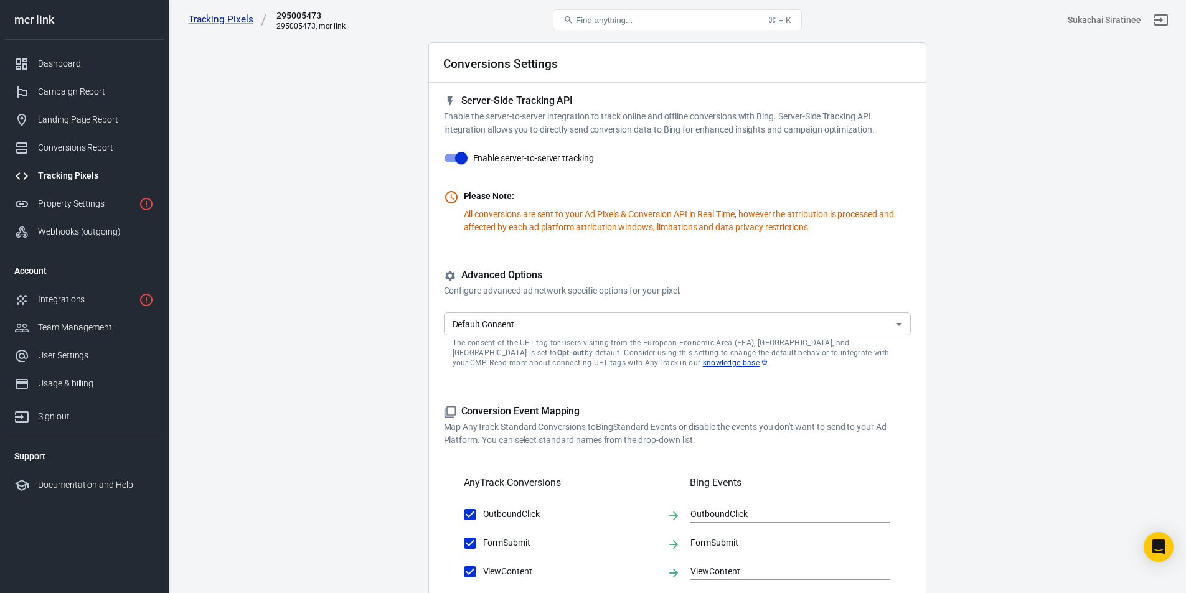
scroll to position [46, 0]
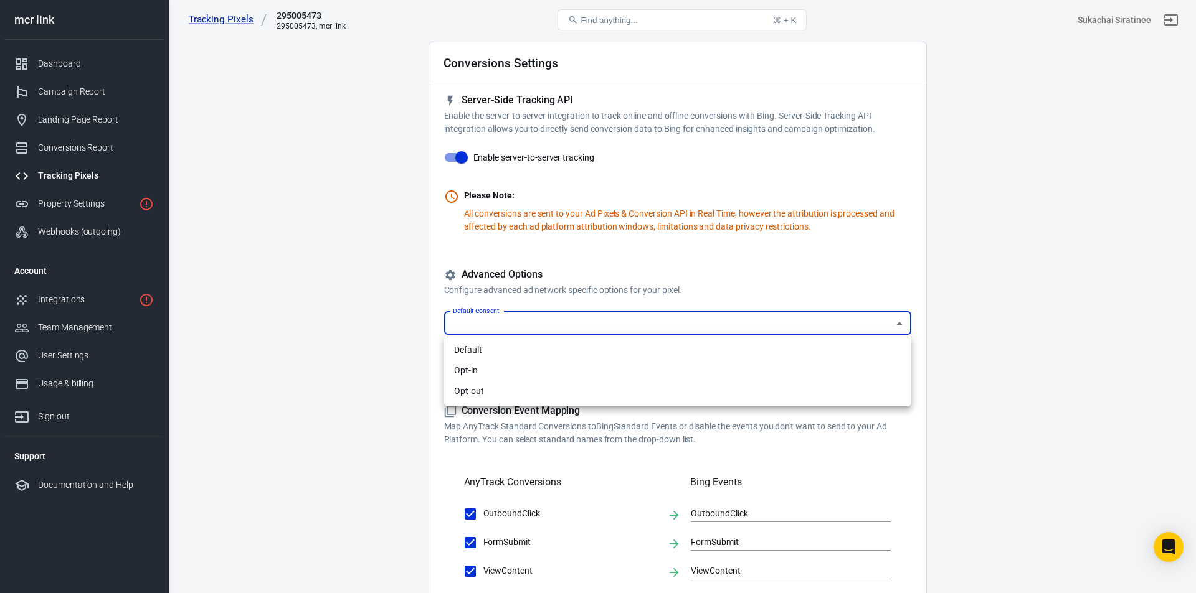
click at [505, 322] on body "Tracking Pixels 295005473 295005473, mcr link Find anything... ⌘ + K Sukachai S…" at bounding box center [598, 538] width 1196 height 1088
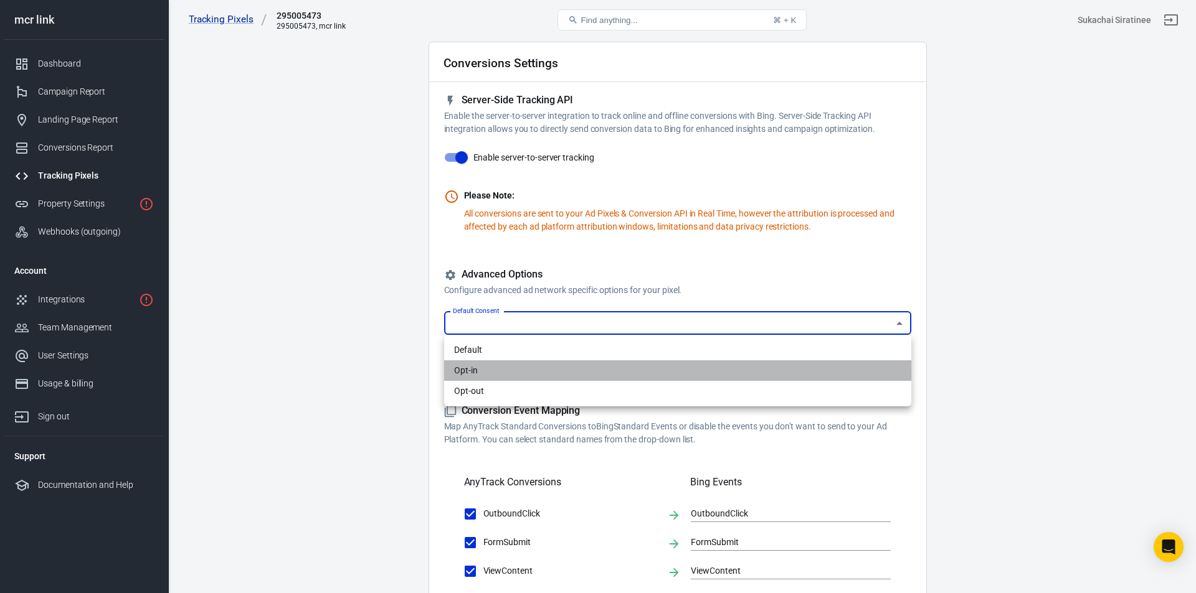
click at [482, 371] on li "Opt-in" at bounding box center [677, 371] width 467 height 21
type input "granted"
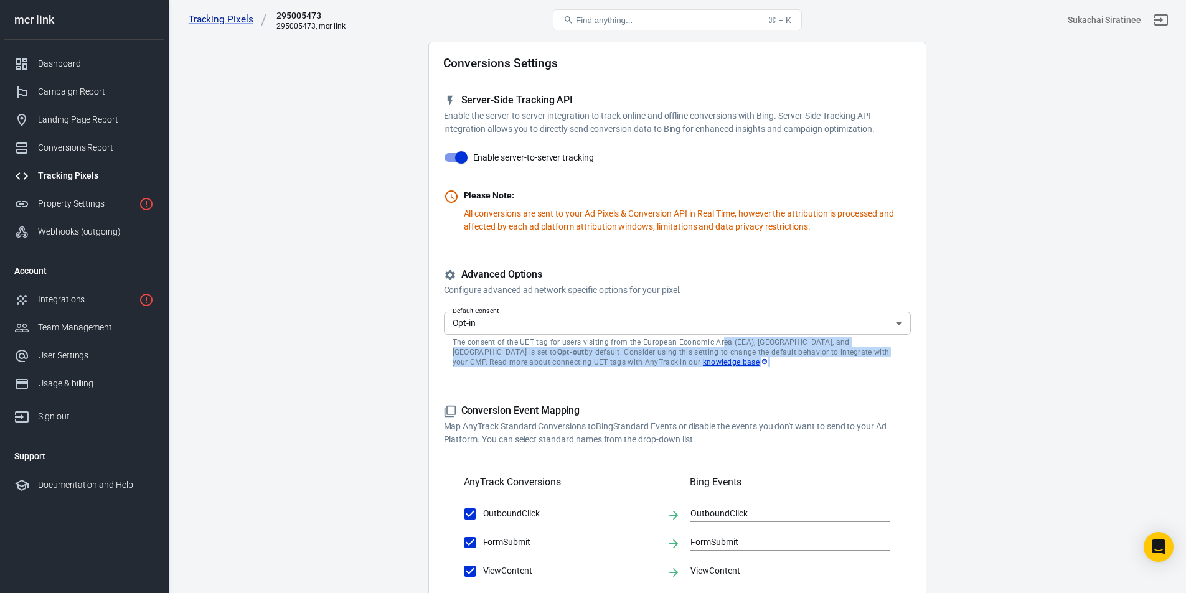
drag, startPoint x: 721, startPoint y: 342, endPoint x: 759, endPoint y: 365, distance: 44.4
click at [759, 365] on p "The consent of the UET tag for users visiting from the European Economic Area (…" at bounding box center [678, 353] width 450 height 30
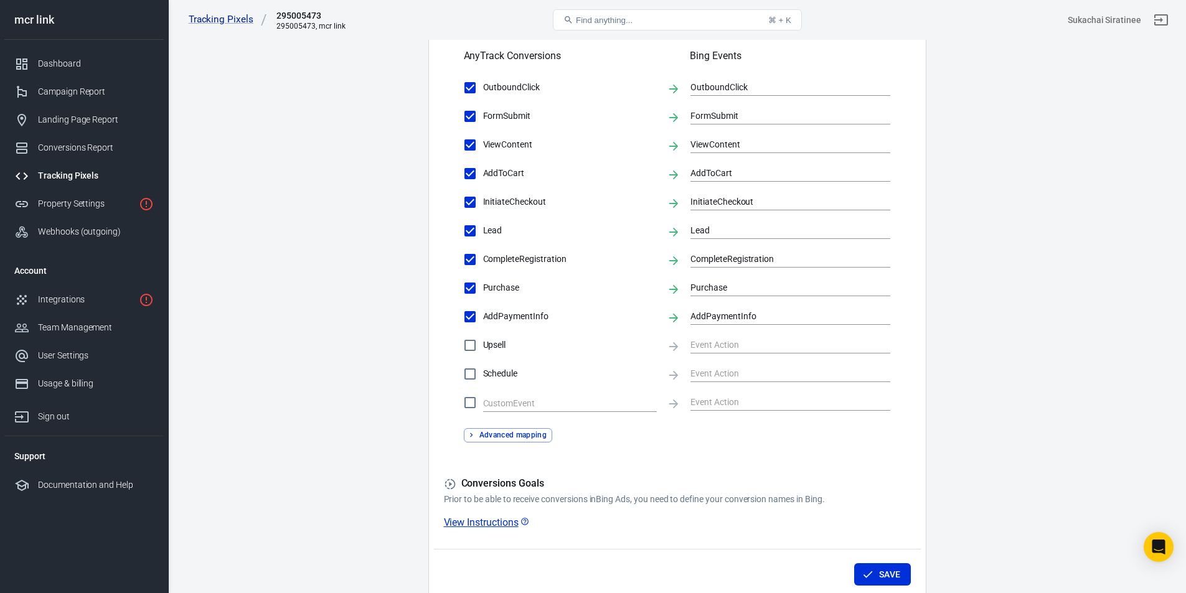
scroll to position [471, 0]
click at [879, 579] on button "Save" at bounding box center [882, 576] width 57 height 23
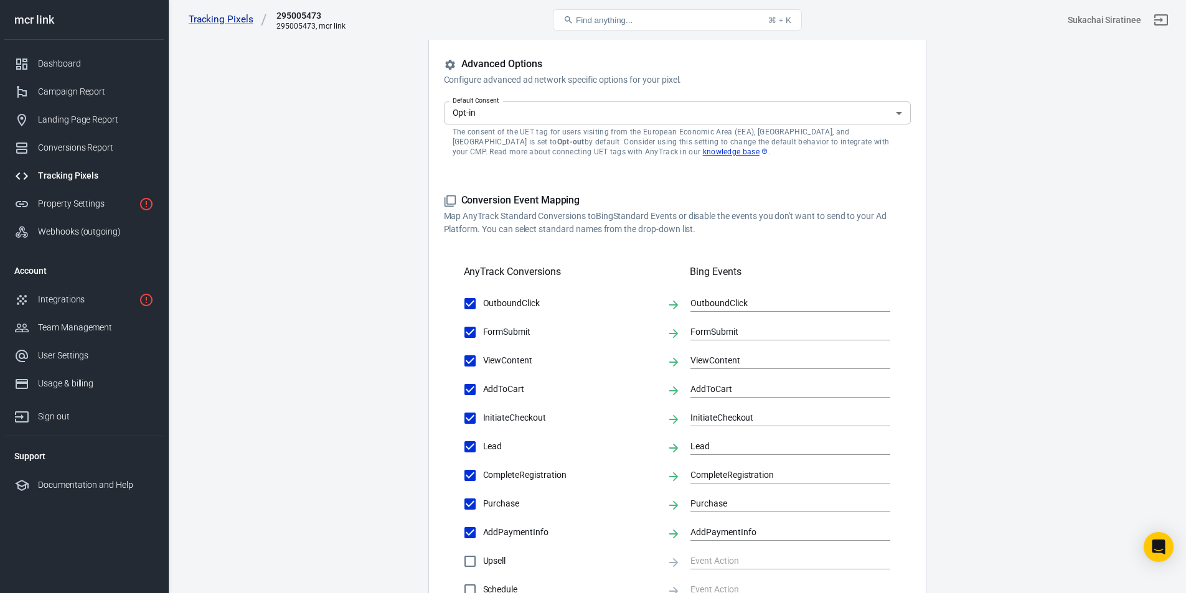
scroll to position [534, 0]
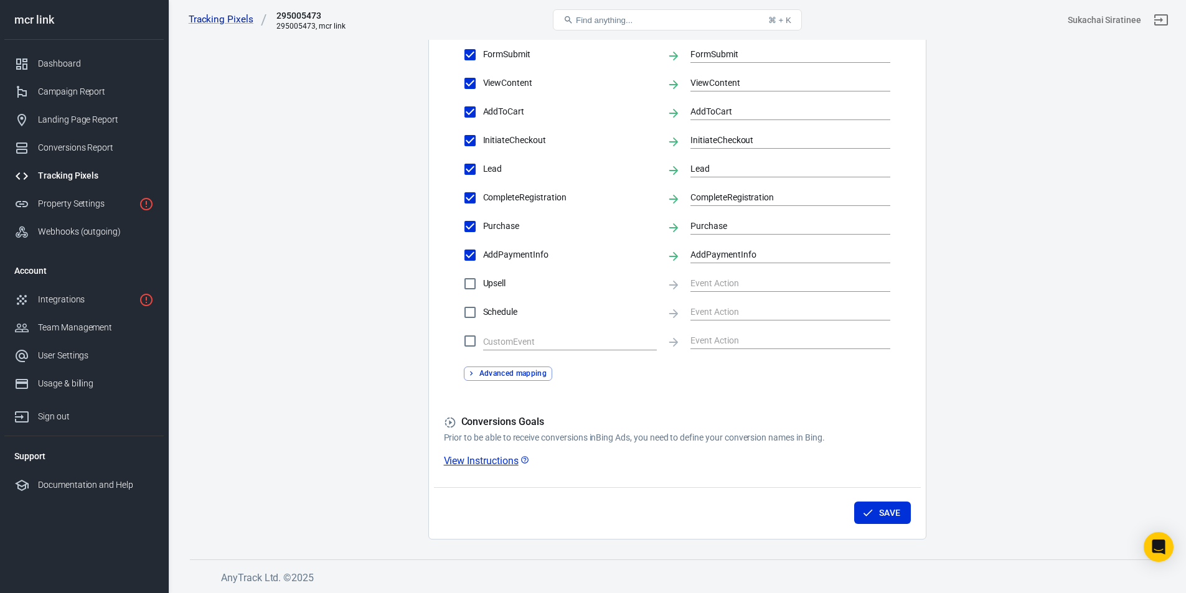
click at [478, 462] on link "View Instructions" at bounding box center [487, 461] width 86 height 13
click at [453, 422] on icon at bounding box center [450, 423] width 12 height 12
click at [88, 169] on div "Tracking Pixels" at bounding box center [96, 175] width 116 height 13
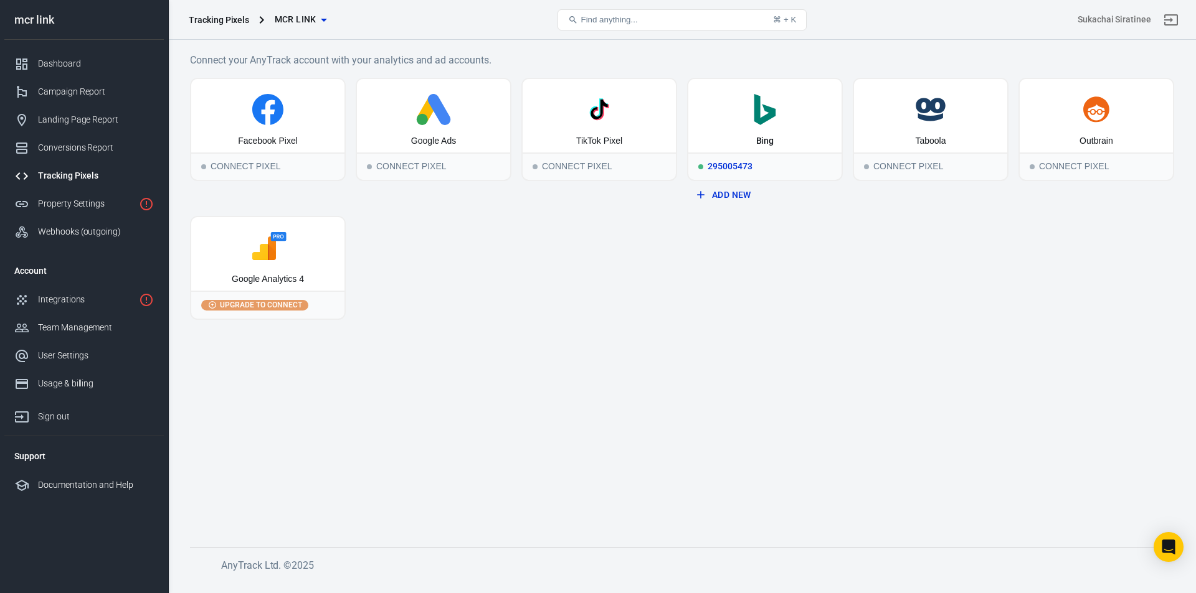
click at [743, 123] on icon ".st0{fill:#008272;}" at bounding box center [764, 109] width 143 height 31
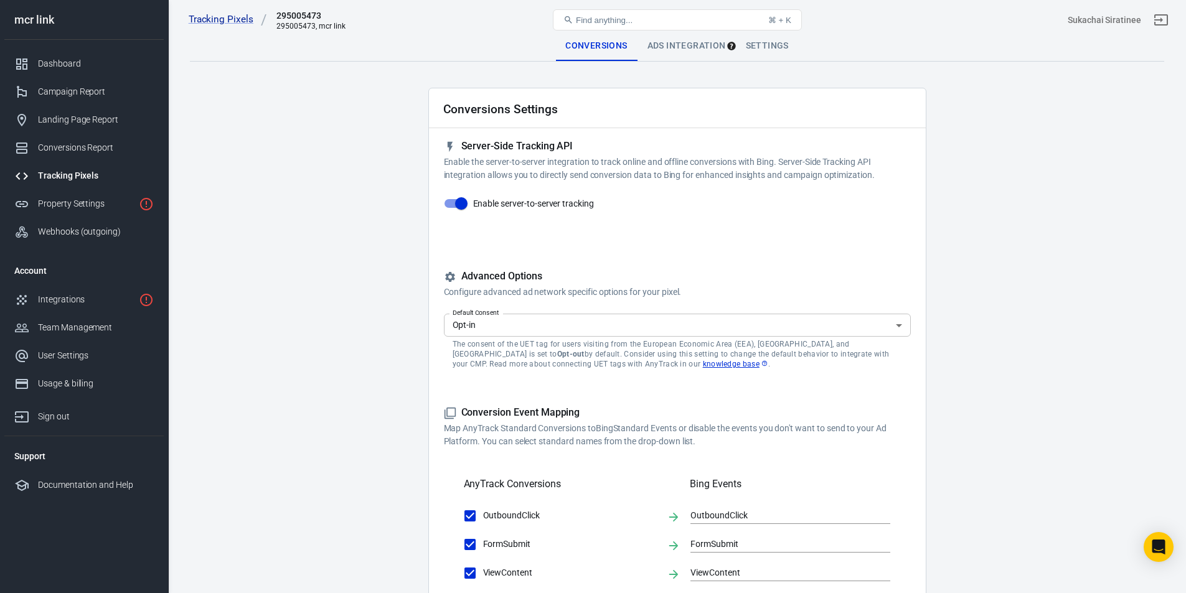
click at [693, 50] on div "Ads Integration" at bounding box center [687, 46] width 98 height 30
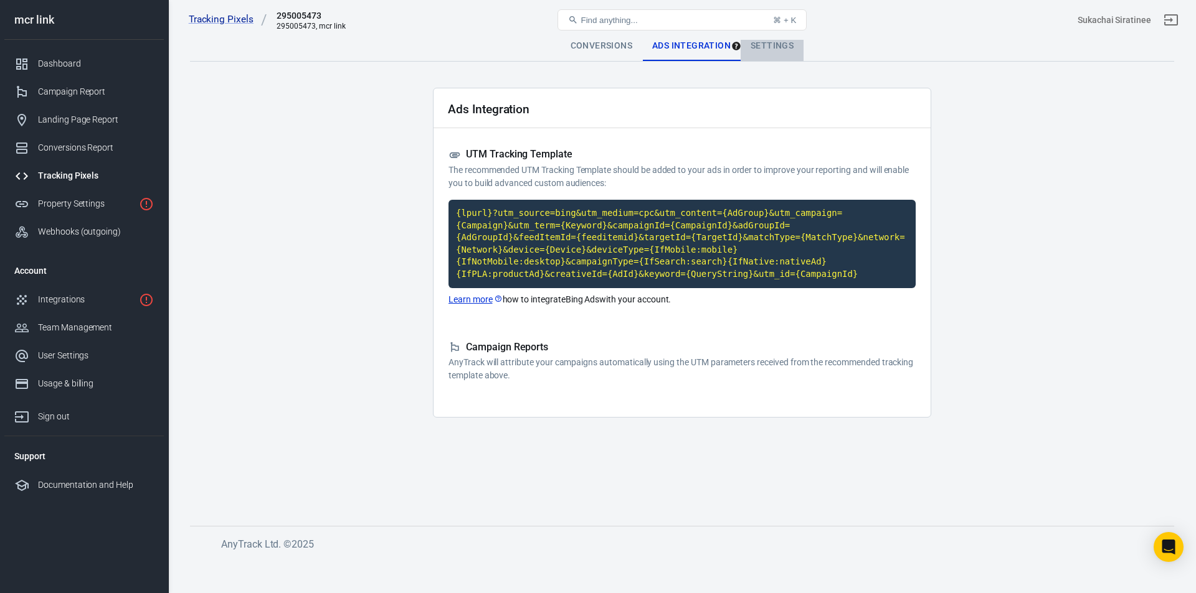
click at [760, 50] on div "Settings" at bounding box center [771, 46] width 63 height 30
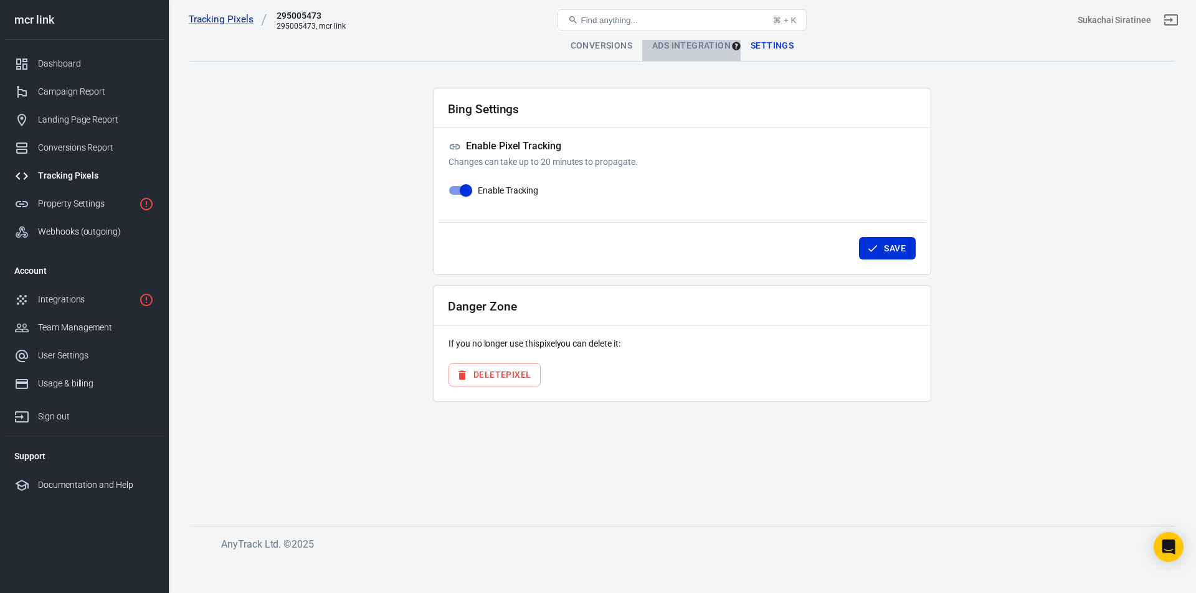
click at [705, 47] on div "Ads Integration" at bounding box center [691, 46] width 98 height 30
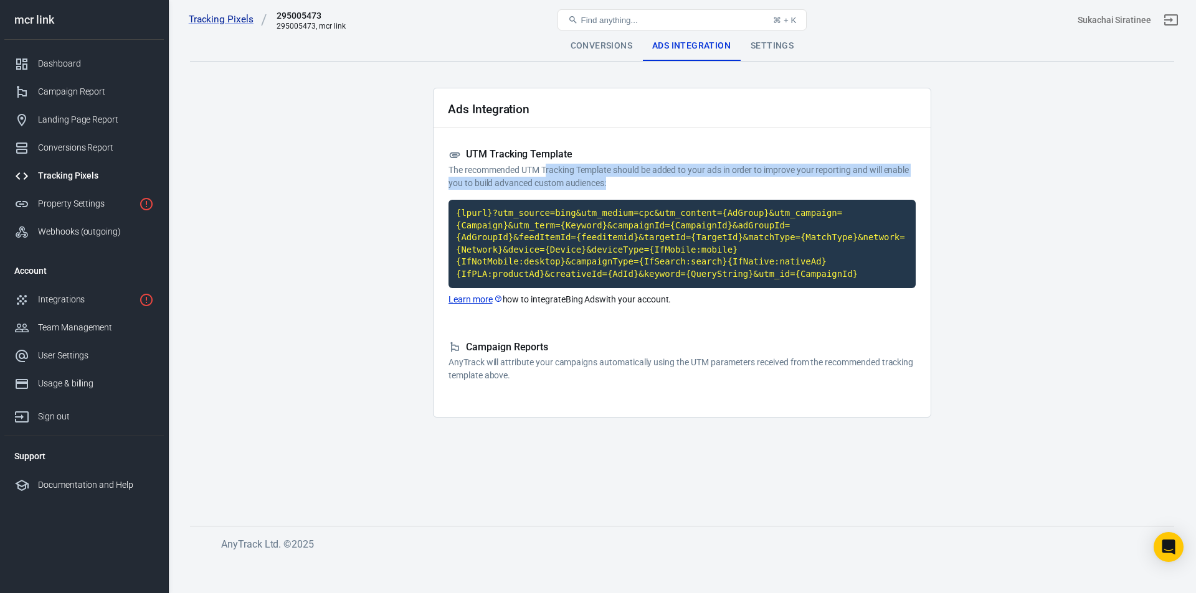
drag, startPoint x: 546, startPoint y: 167, endPoint x: 640, endPoint y: 181, distance: 94.5
click at [640, 181] on p "The recommended UTM Tracking Template should be added to your ads in order to i…" at bounding box center [681, 177] width 467 height 26
drag, startPoint x: 640, startPoint y: 181, endPoint x: 657, endPoint y: 174, distance: 19.0
click at [657, 174] on p "The recommended UTM Tracking Template should be added to your ads in order to i…" at bounding box center [681, 177] width 467 height 26
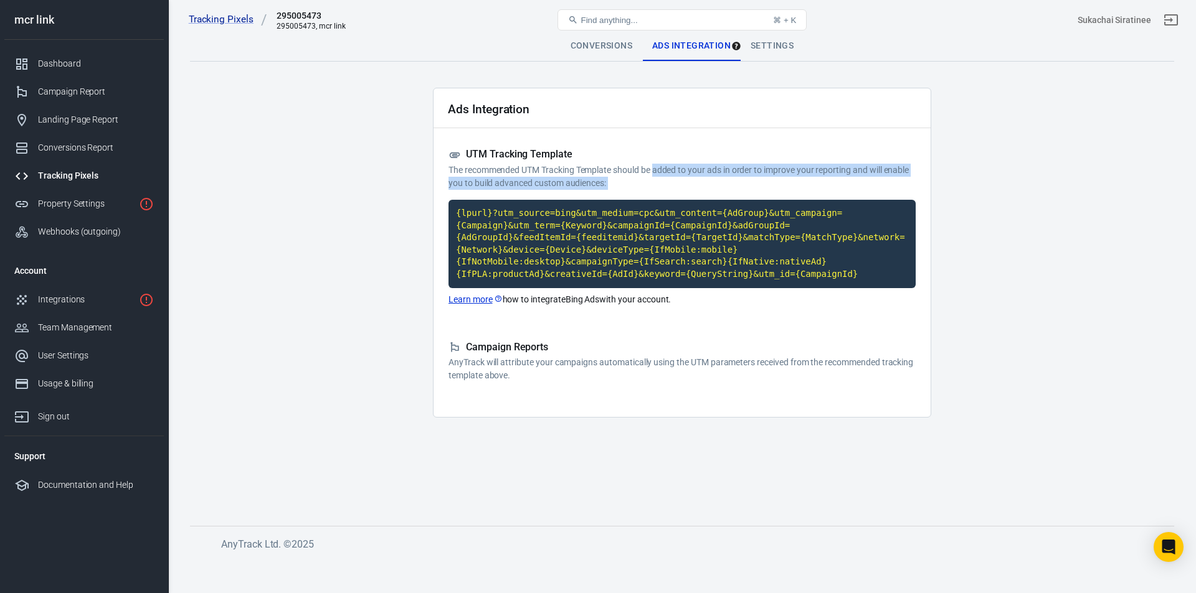
click at [657, 174] on p "The recommended UTM Tracking Template should be added to your ads in order to i…" at bounding box center [681, 177] width 467 height 26
drag, startPoint x: 657, startPoint y: 174, endPoint x: 657, endPoint y: 188, distance: 14.3
click at [657, 188] on p "The recommended UTM Tracking Template should be added to your ads in order to i…" at bounding box center [681, 177] width 467 height 26
drag, startPoint x: 657, startPoint y: 188, endPoint x: 592, endPoint y: 172, distance: 67.2
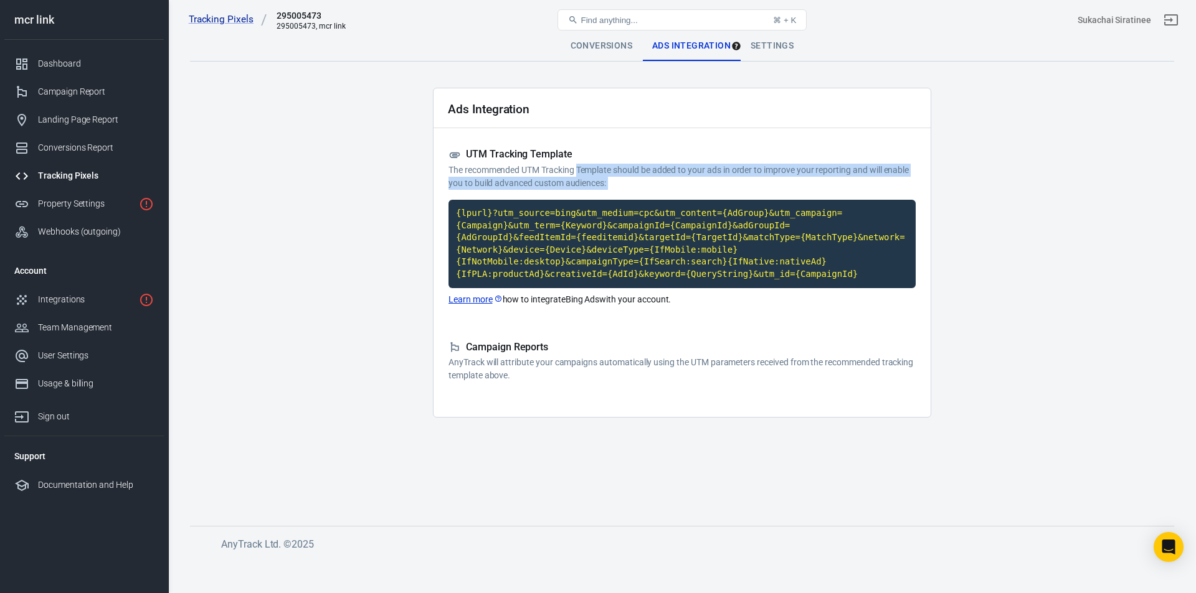
click at [592, 172] on p "The recommended UTM Tracking Template should be added to your ads in order to i…" at bounding box center [681, 177] width 467 height 26
drag, startPoint x: 592, startPoint y: 172, endPoint x: 607, endPoint y: 189, distance: 22.0
click at [607, 189] on p "The recommended UTM Tracking Template should be added to your ads in order to i…" at bounding box center [681, 177] width 467 height 26
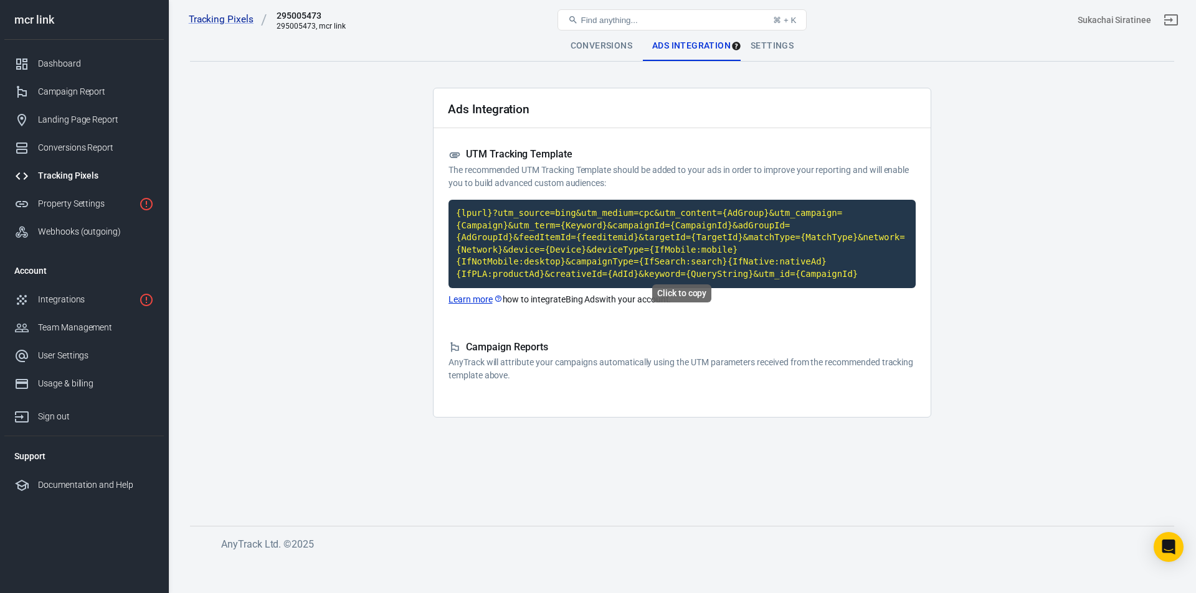
click at [537, 242] on code "{lpurl}?utm_source=bing&utm_medium=cpc&utm_content={AdGroup}&utm_campaign={Camp…" at bounding box center [681, 244] width 467 height 88
click at [777, 52] on div "Settings" at bounding box center [771, 46] width 63 height 30
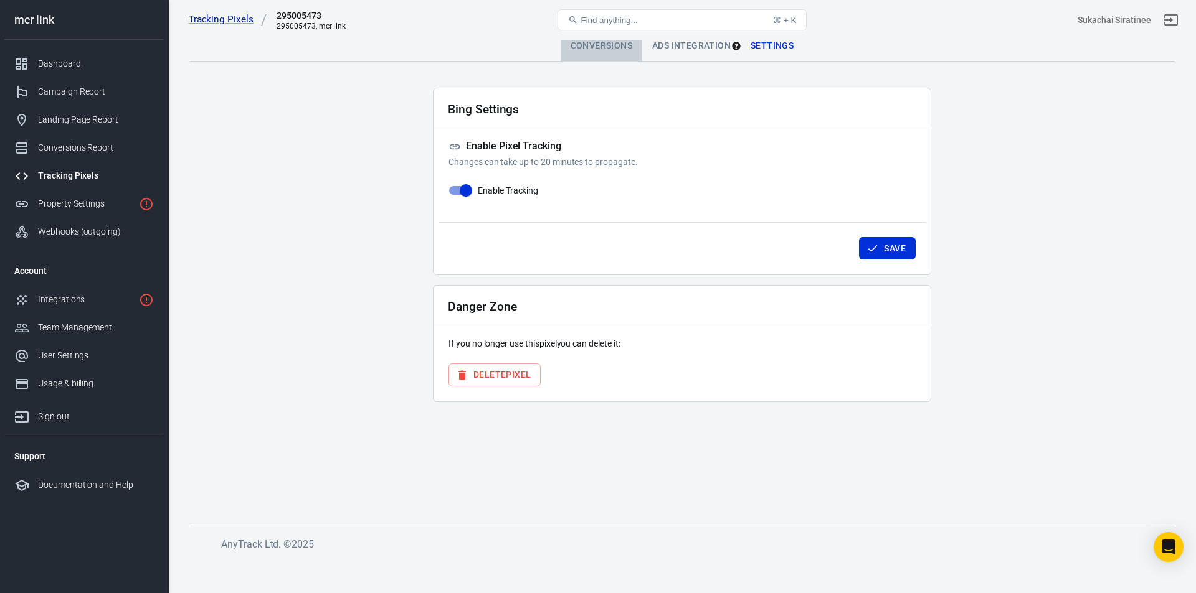
click at [604, 45] on div "Conversions" at bounding box center [601, 46] width 82 height 30
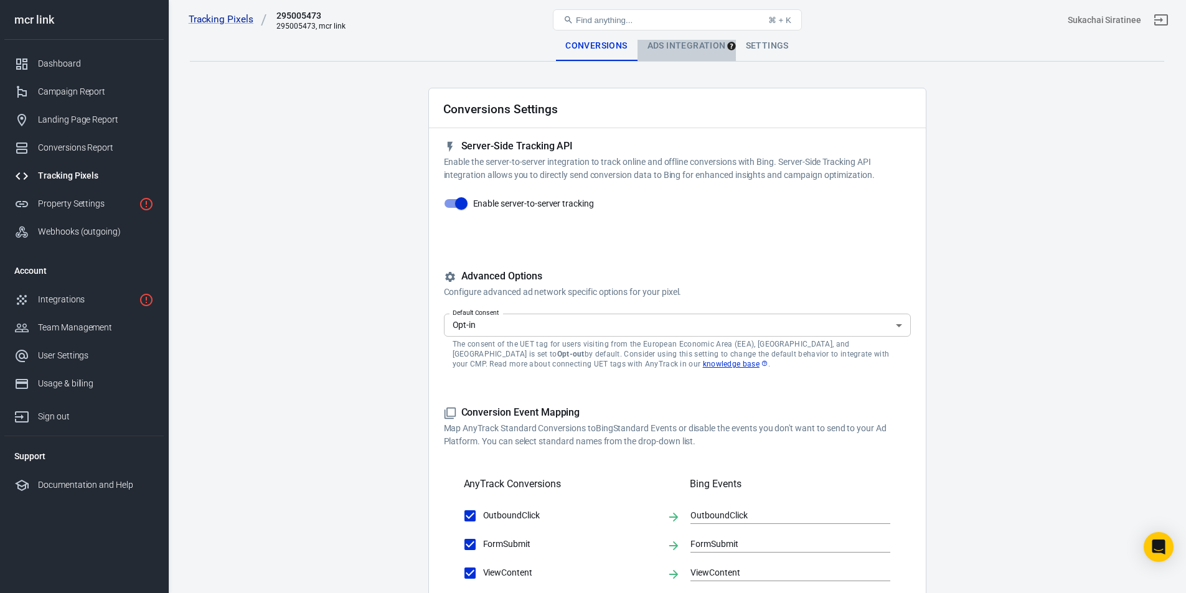
click at [699, 51] on div "Ads Integration" at bounding box center [687, 46] width 98 height 30
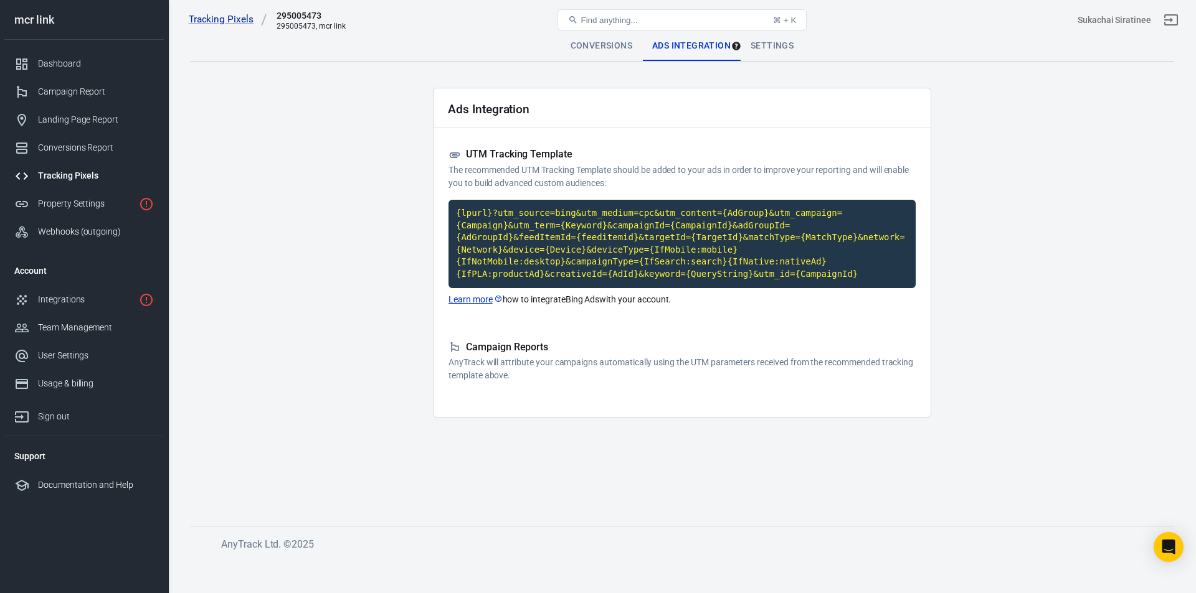
drag, startPoint x: 562, startPoint y: 369, endPoint x: 438, endPoint y: 139, distance: 261.1
click at [438, 139] on div "Ads Integration UTM Tracking Template The recommended UTM Tracking Template sho…" at bounding box center [682, 253] width 498 height 330
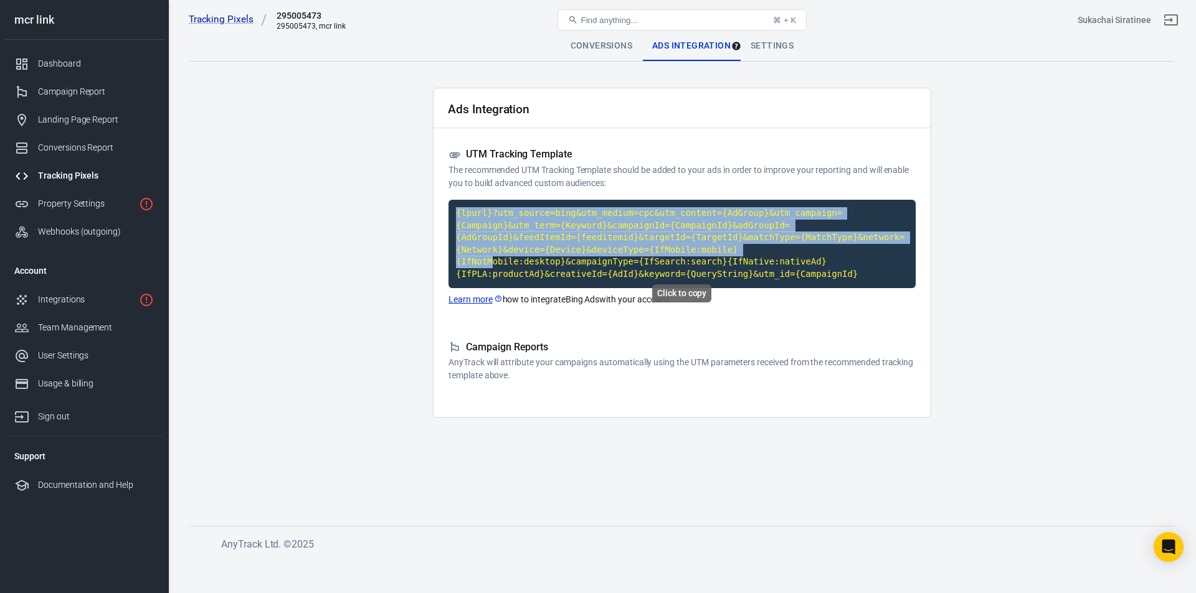
drag, startPoint x: 446, startPoint y: 105, endPoint x: 572, endPoint y: 244, distance: 188.3
click at [572, 244] on div "Ads Integration UTM Tracking Template The recommended UTM Tracking Template sho…" at bounding box center [682, 253] width 498 height 330
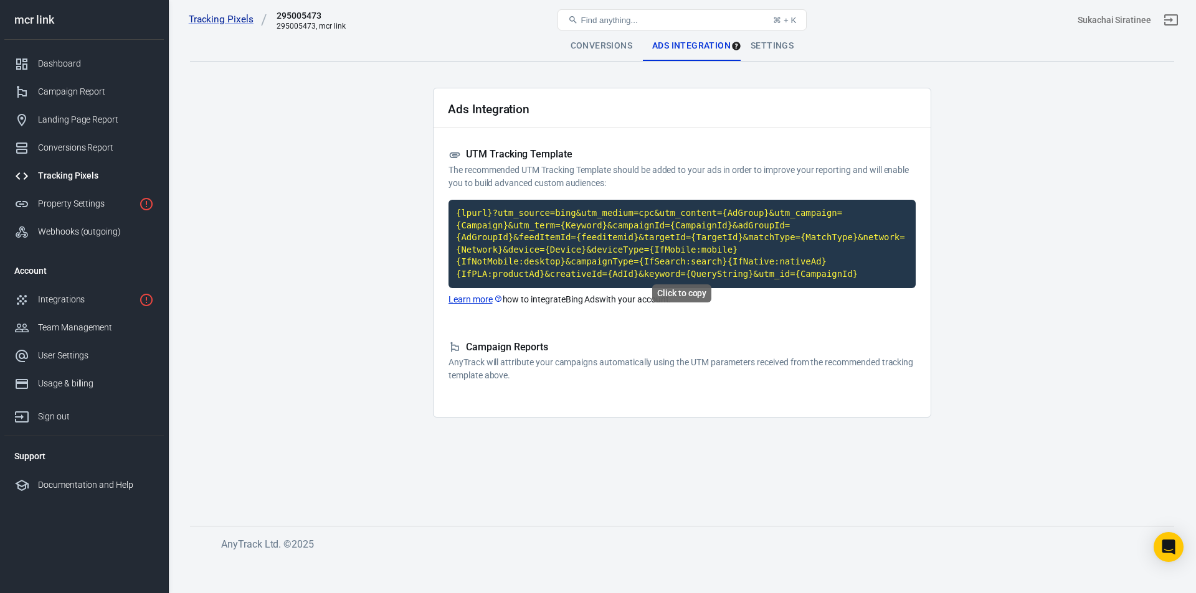
click at [602, 246] on code "{lpurl}?utm_source=bing&utm_medium=cpc&utm_content={AdGroup}&utm_campaign={Camp…" at bounding box center [681, 244] width 467 height 88
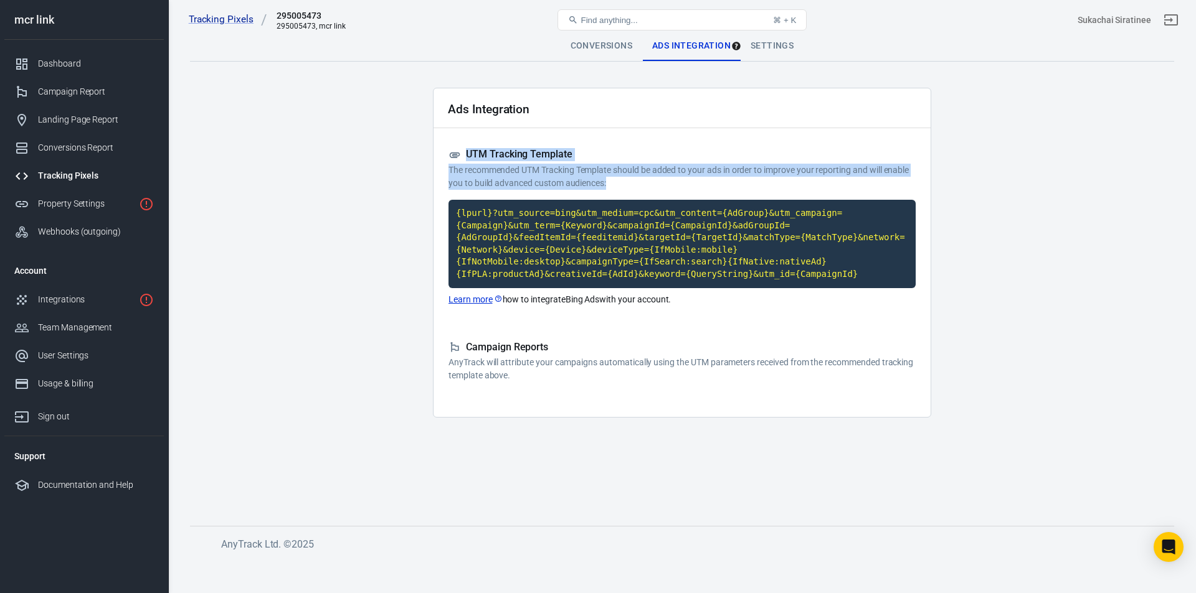
drag, startPoint x: 626, startPoint y: 185, endPoint x: 427, endPoint y: 151, distance: 202.8
click at [427, 151] on main "Conversions Ads Integration Settings Ads Integration UTM Tracking Template The …" at bounding box center [682, 268] width 984 height 475
copy div "UTM Tracking Template The recommended UTM Tracking Template should be added to …"
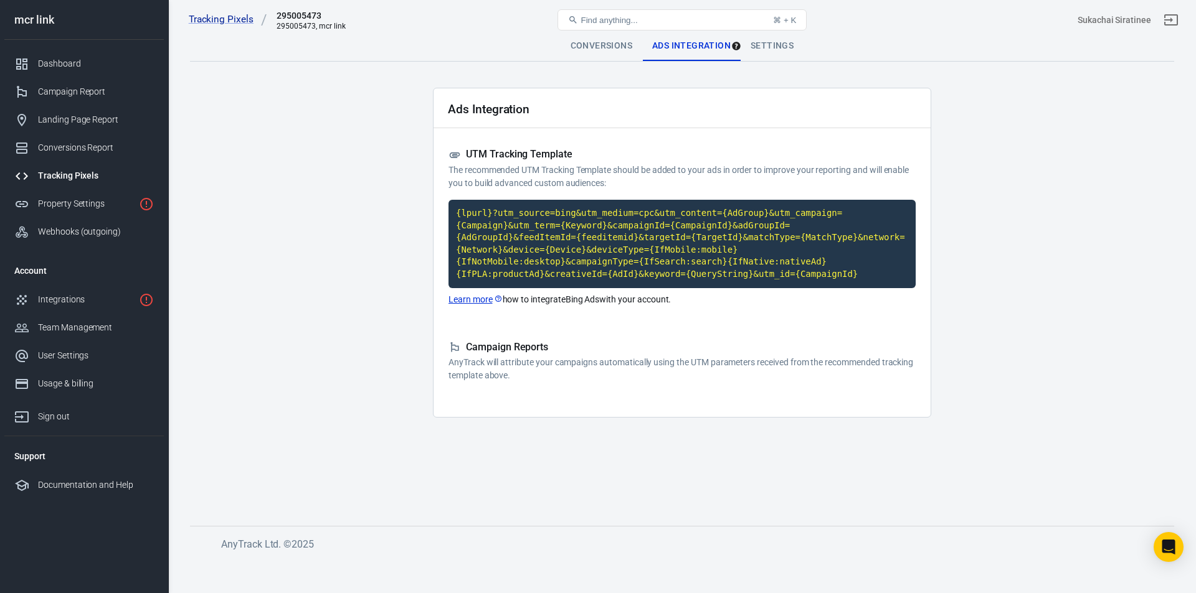
click at [481, 293] on link "Learn more" at bounding box center [475, 299] width 54 height 13
